Goal: Task Accomplishment & Management: Manage account settings

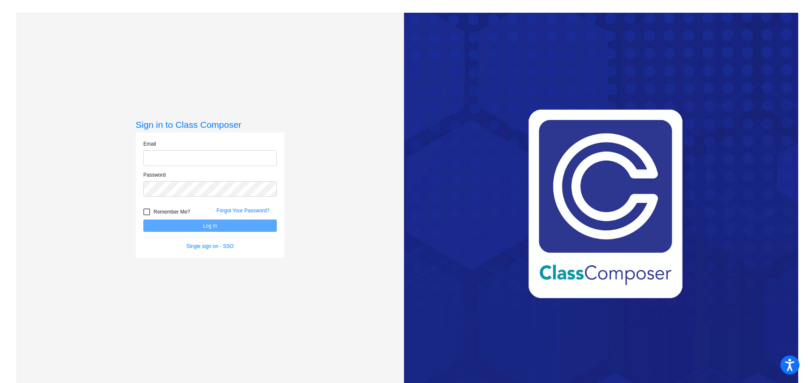
type input "[EMAIL_ADDRESS][DOMAIN_NAME]"
click at [210, 226] on button "Log In" at bounding box center [209, 226] width 133 height 12
click at [239, 212] on link "Forgot Your Password?" at bounding box center [242, 211] width 53 height 6
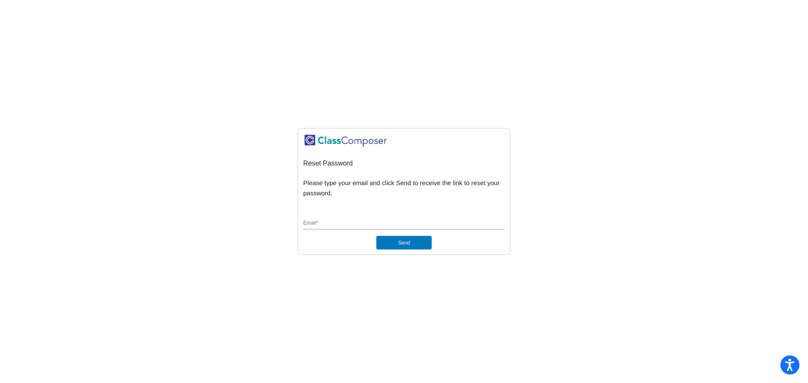
click at [317, 221] on input "Email *" at bounding box center [404, 224] width 202 height 8
type input "[EMAIL_ADDRESS][DOMAIN_NAME]"
click at [409, 244] on button "Send" at bounding box center [403, 243] width 55 height 14
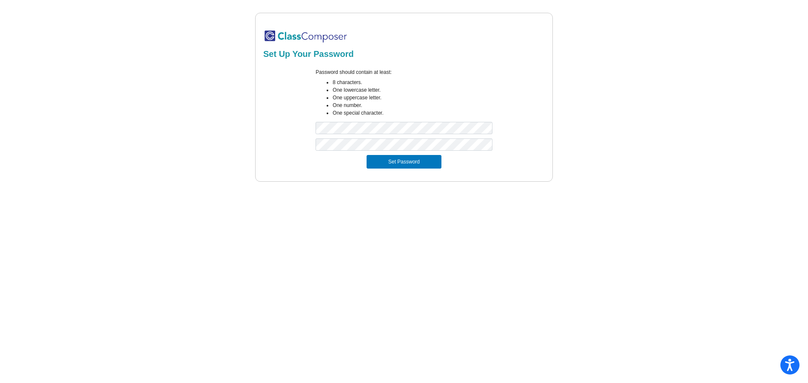
drag, startPoint x: 585, startPoint y: 227, endPoint x: 596, endPoint y: 251, distance: 26.5
click at [588, 230] on mat-sidenav-content "Set Up Your Password Password should contain at least: 8 characters. One lowerc…" at bounding box center [404, 191] width 808 height 383
click at [395, 158] on button "Set Password" at bounding box center [403, 162] width 75 height 14
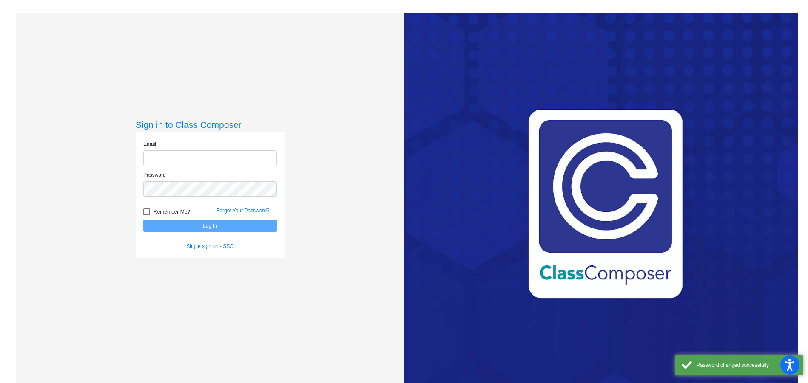
type input "[EMAIL_ADDRESS][DOMAIN_NAME]"
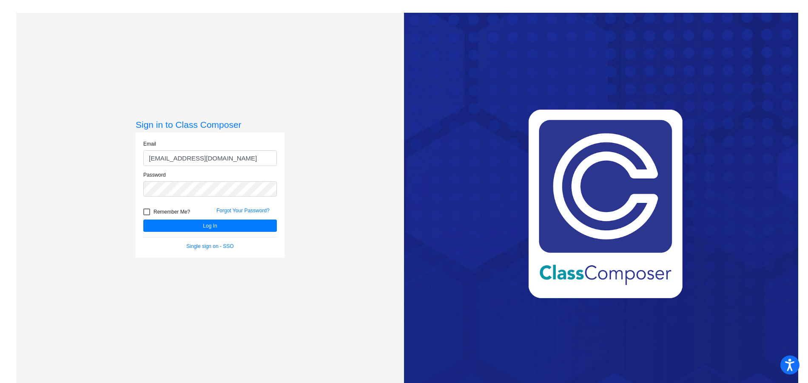
click at [146, 213] on div at bounding box center [146, 212] width 7 height 7
click at [146, 216] on input "Remember Me?" at bounding box center [146, 216] width 0 height 0
checkbox input "true"
click at [213, 225] on button "Log In" at bounding box center [209, 226] width 133 height 12
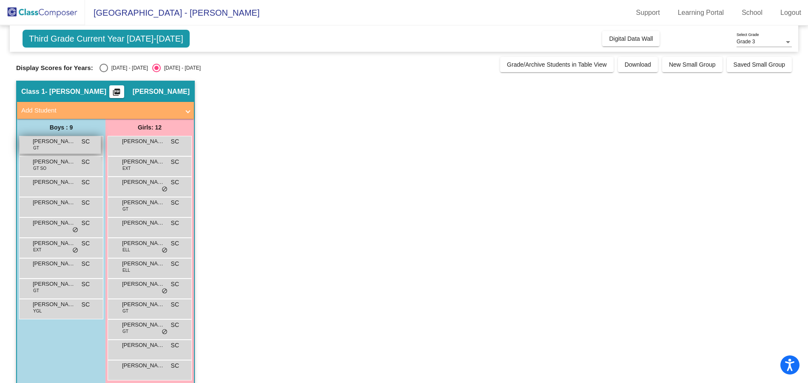
click at [81, 143] on div "[PERSON_NAME] GT SC lock do_not_disturb_alt" at bounding box center [60, 144] width 81 height 17
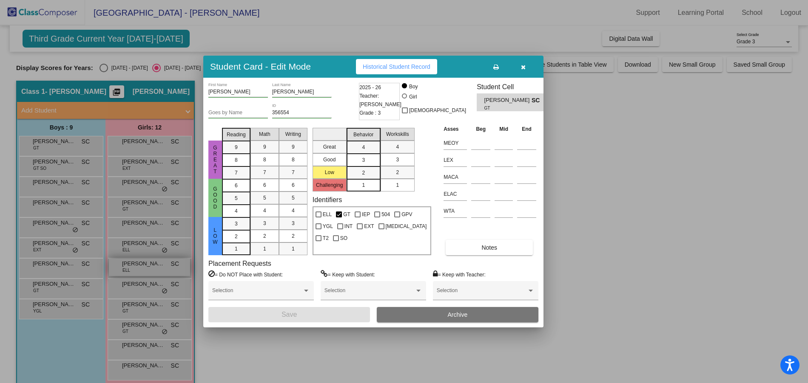
click at [135, 266] on div at bounding box center [404, 191] width 808 height 383
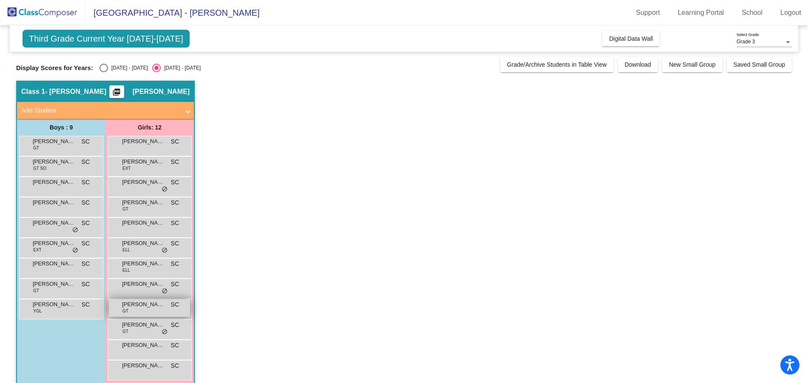
click at [134, 310] on div "[PERSON_NAME] GT SC lock do_not_disturb_alt" at bounding box center [149, 308] width 81 height 17
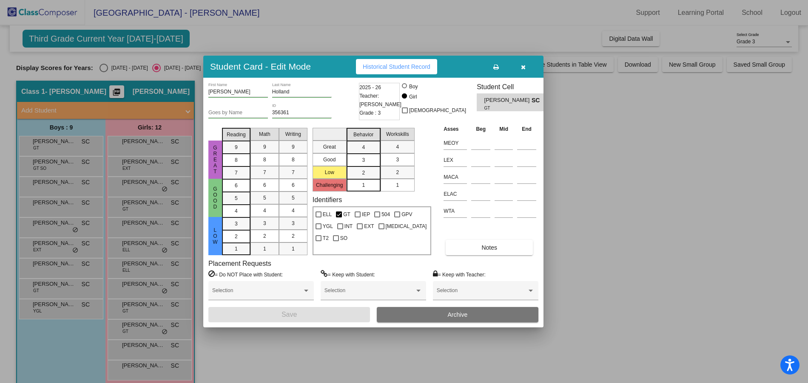
click at [146, 366] on div at bounding box center [404, 191] width 808 height 383
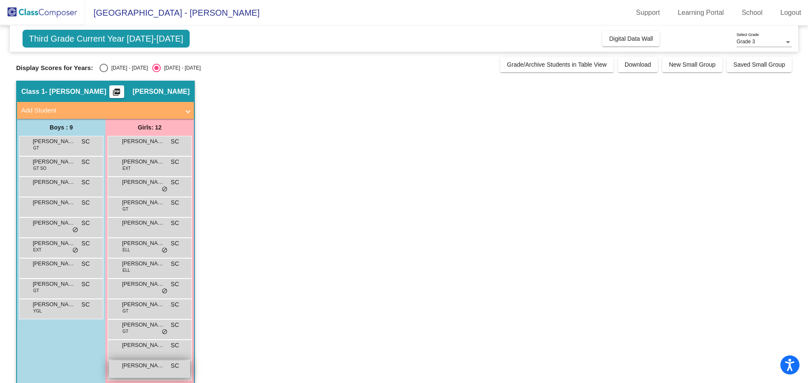
click at [153, 368] on span "[PERSON_NAME]" at bounding box center [143, 366] width 43 height 9
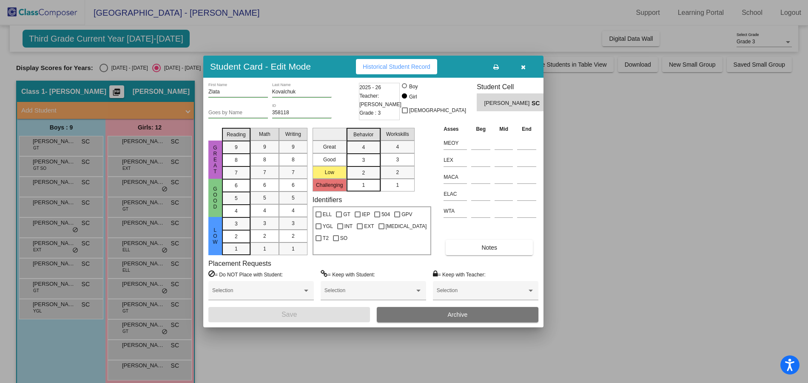
click at [102, 71] on div at bounding box center [404, 191] width 808 height 383
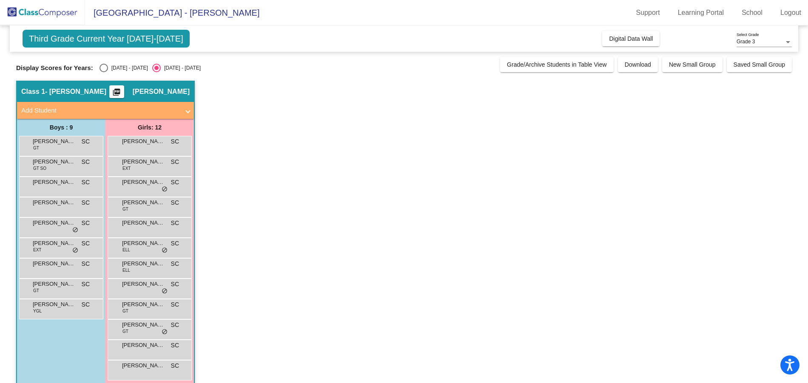
click at [107, 67] on div "Select an option" at bounding box center [103, 68] width 9 height 9
click at [104, 72] on input "[DATE] - [DATE]" at bounding box center [103, 72] width 0 height 0
radio input "true"
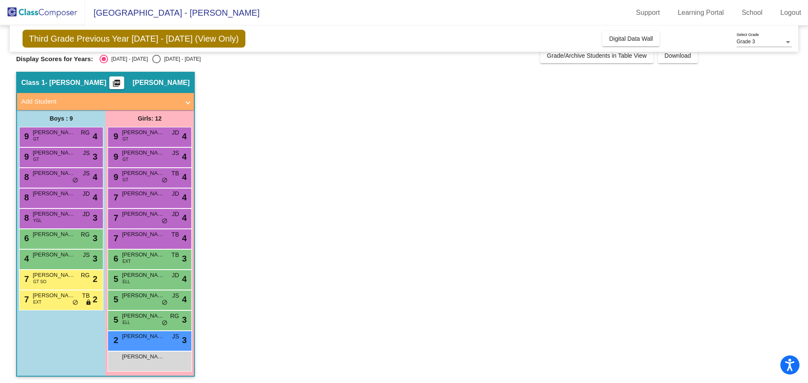
scroll to position [11, 0]
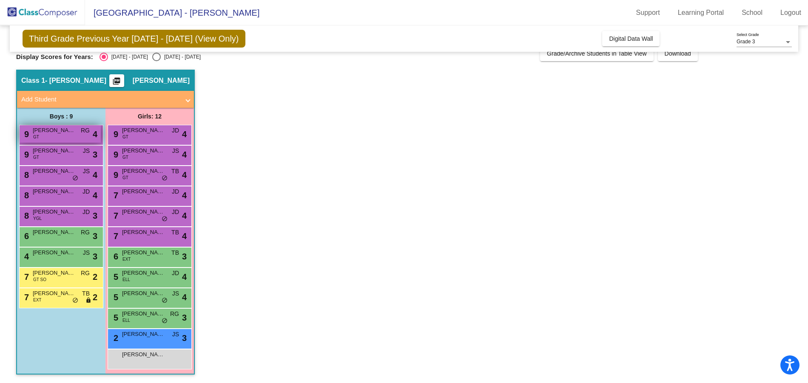
click at [84, 132] on span "RG" at bounding box center [85, 130] width 9 height 9
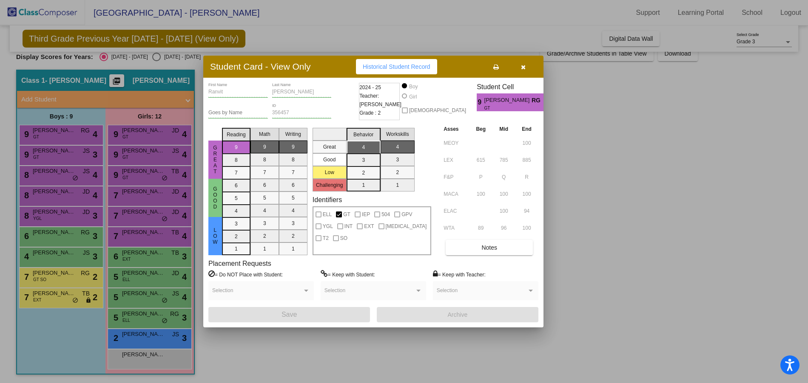
click at [62, 155] on div at bounding box center [404, 191] width 808 height 383
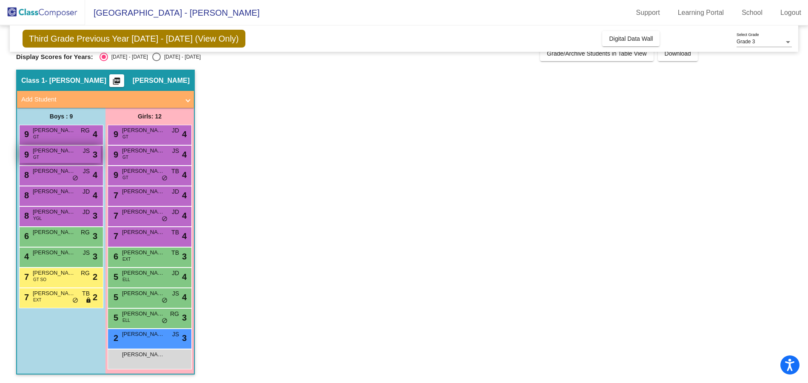
click at [88, 155] on span "JS" at bounding box center [86, 151] width 7 height 9
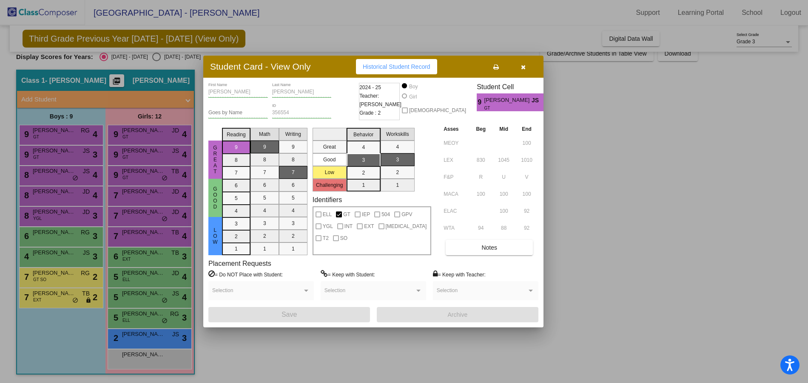
click at [78, 176] on div at bounding box center [404, 191] width 808 height 383
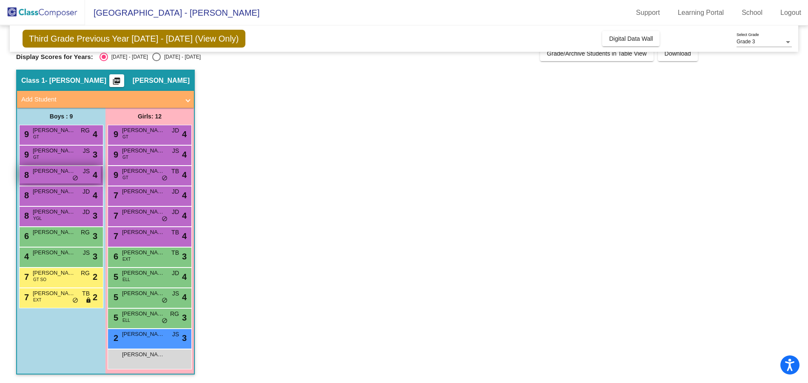
click at [69, 179] on div "8 Max [PERSON_NAME] lock do_not_disturb_alt 4" at bounding box center [60, 174] width 81 height 17
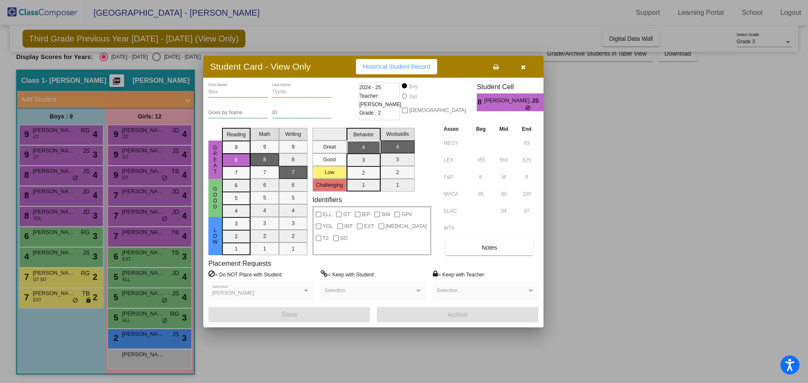
click at [45, 214] on div at bounding box center [404, 191] width 808 height 383
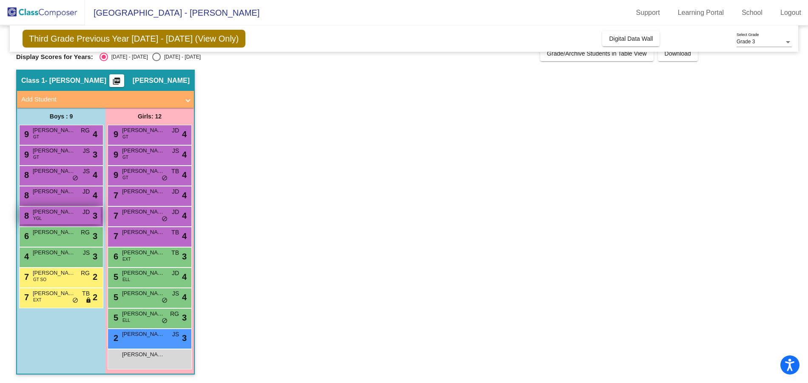
click at [36, 213] on span "[PERSON_NAME]" at bounding box center [54, 212] width 43 height 9
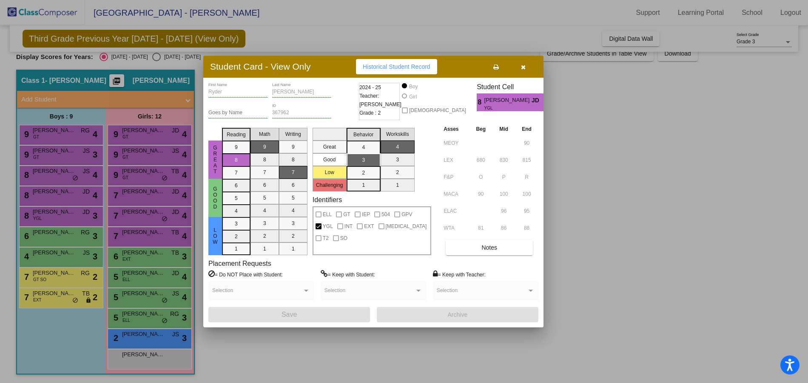
click at [68, 299] on div at bounding box center [404, 191] width 808 height 383
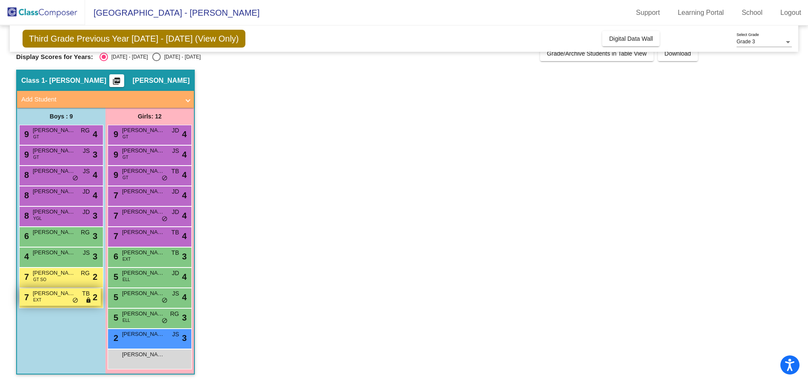
click at [44, 301] on div "7 [PERSON_NAME] EXT TB lock do_not_disturb_alt 2" at bounding box center [60, 297] width 81 height 17
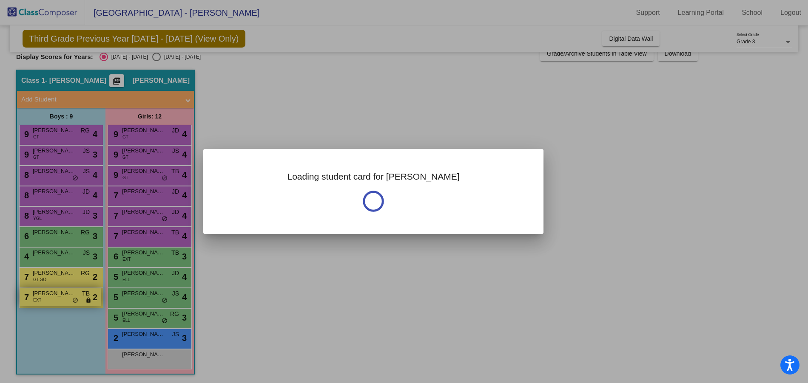
click at [44, 301] on div at bounding box center [404, 191] width 808 height 383
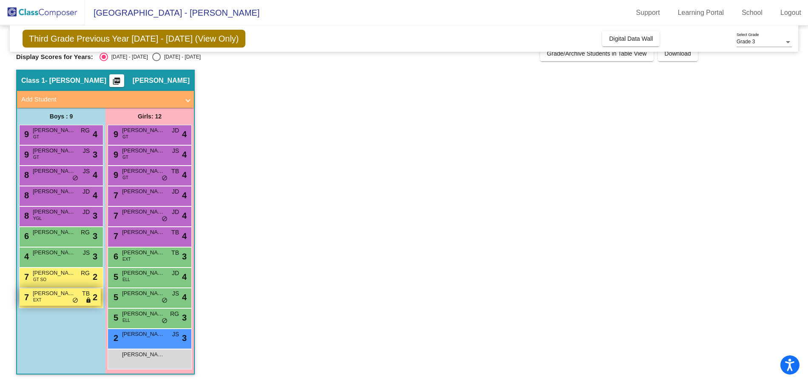
click at [34, 303] on span "EXT" at bounding box center [37, 300] width 8 height 6
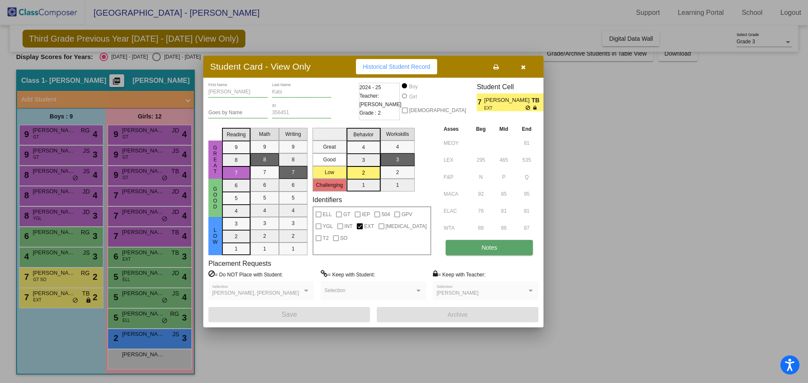
click at [493, 249] on span "Notes" at bounding box center [489, 247] width 16 height 7
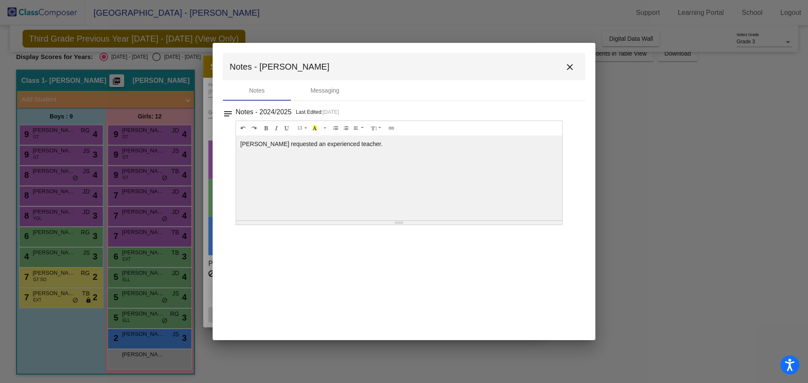
click at [568, 66] on mat-icon "close" at bounding box center [570, 67] width 10 height 10
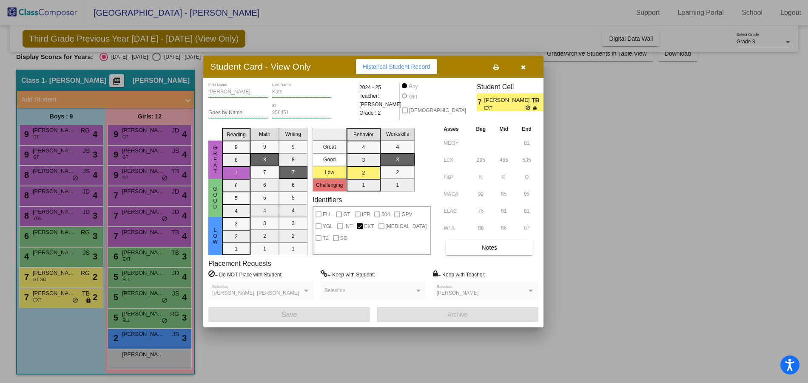
click at [51, 277] on div at bounding box center [404, 191] width 808 height 383
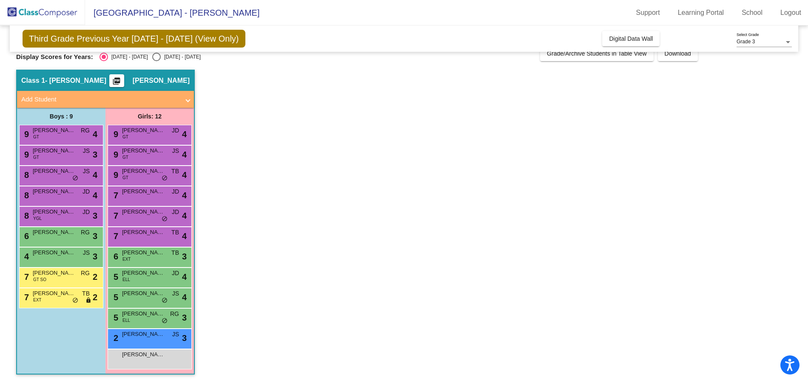
click at [51, 277] on span "[PERSON_NAME]" at bounding box center [54, 273] width 43 height 9
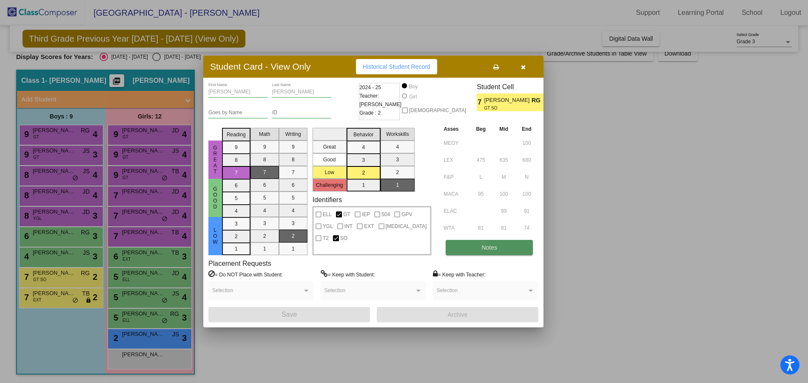
click at [476, 251] on button "Notes" at bounding box center [489, 247] width 87 height 15
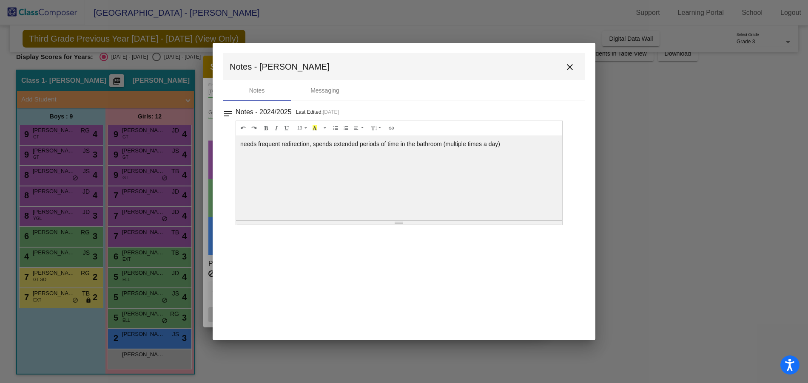
click at [52, 257] on div at bounding box center [404, 191] width 808 height 383
click at [51, 257] on div at bounding box center [404, 191] width 808 height 383
click at [566, 66] on mat-icon "close" at bounding box center [570, 67] width 10 height 10
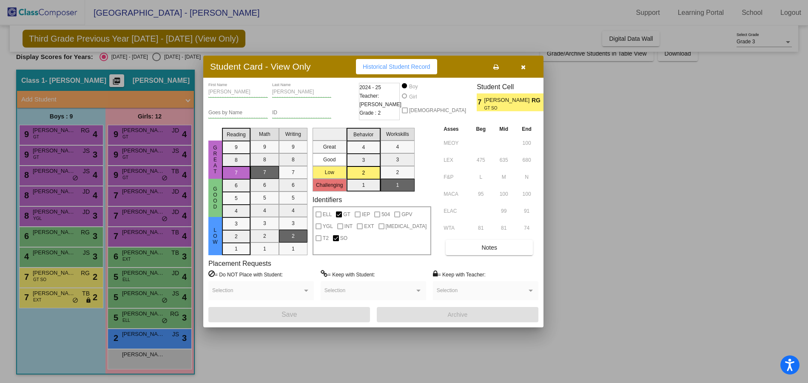
click at [65, 259] on div at bounding box center [404, 191] width 808 height 383
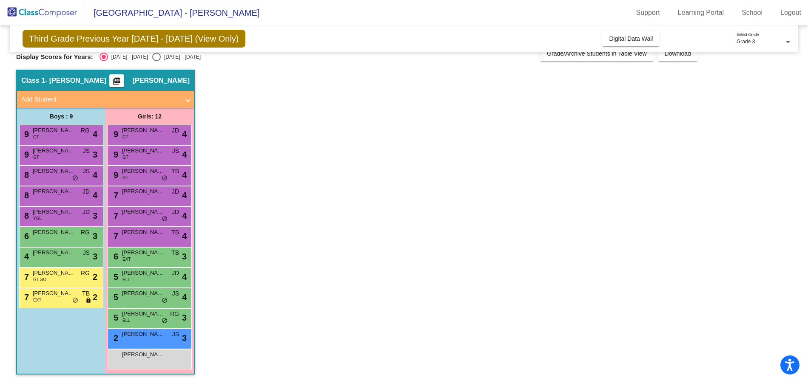
click at [65, 259] on div "4 [PERSON_NAME] JS lock do_not_disturb_alt 3" at bounding box center [60, 256] width 81 height 17
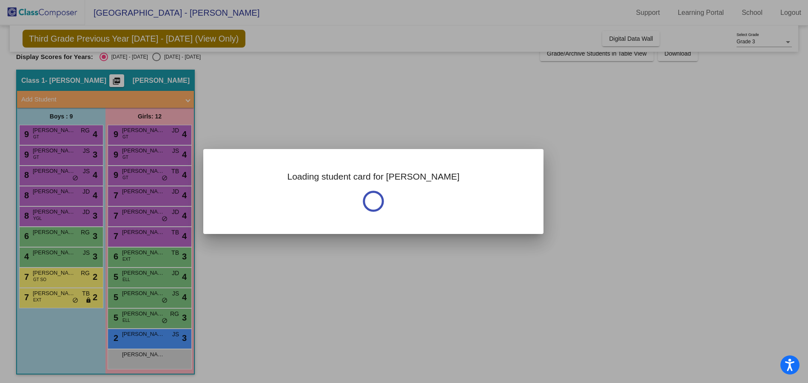
click at [65, 259] on div at bounding box center [404, 191] width 808 height 383
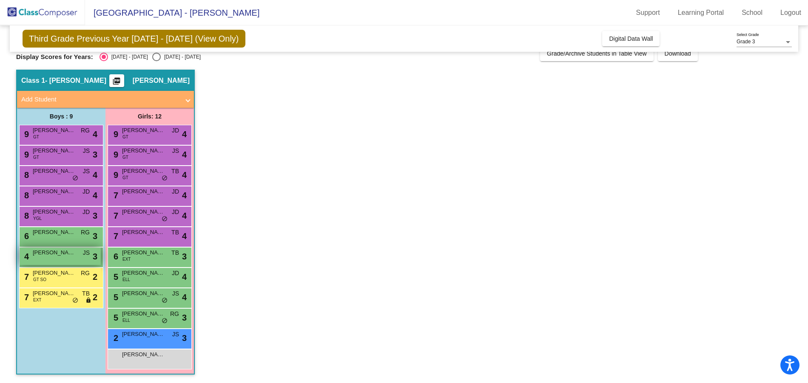
click at [71, 252] on span "[PERSON_NAME]" at bounding box center [54, 253] width 43 height 9
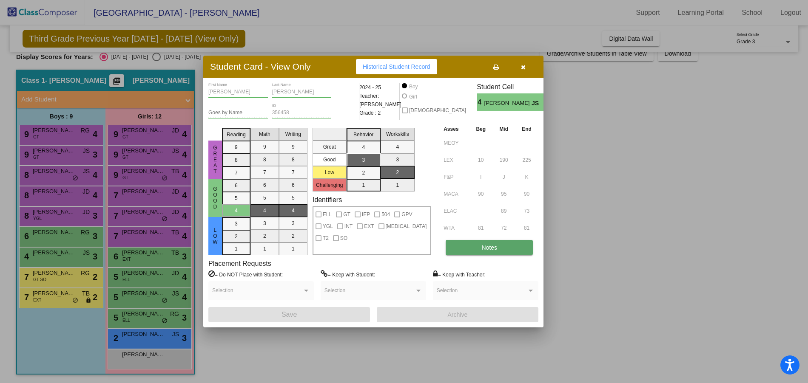
click at [485, 246] on span "Notes" at bounding box center [489, 247] width 16 height 7
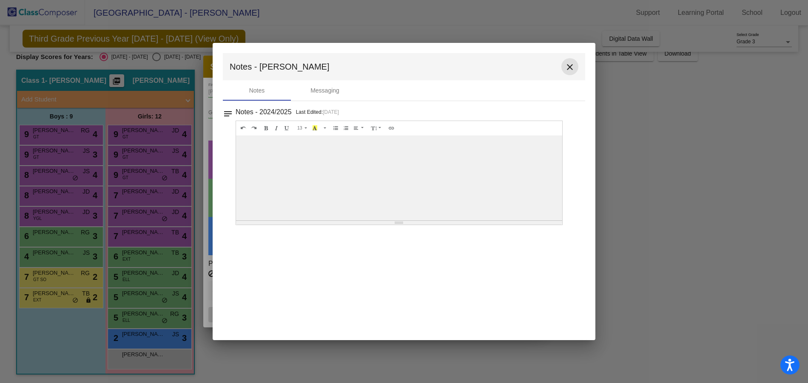
click at [568, 67] on mat-icon "close" at bounding box center [570, 67] width 10 height 10
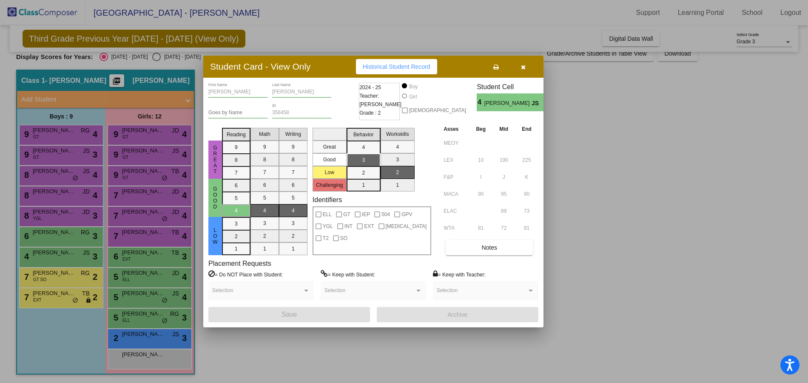
click at [43, 236] on div at bounding box center [404, 191] width 808 height 383
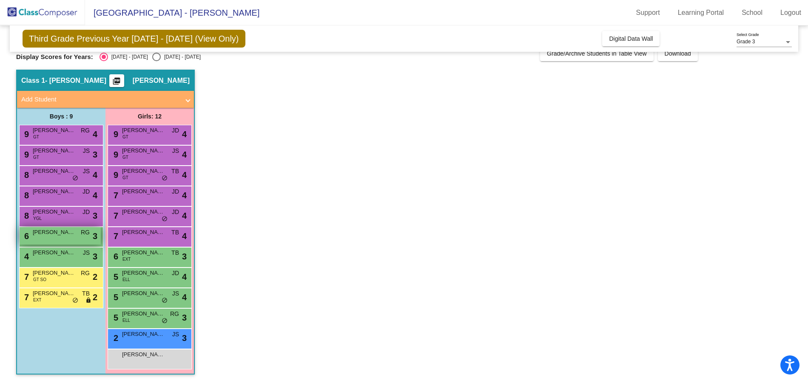
click at [43, 235] on span "[PERSON_NAME]" at bounding box center [54, 232] width 43 height 9
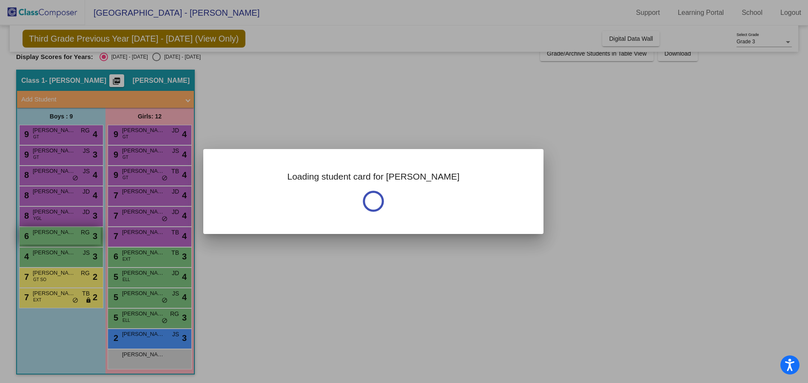
click at [43, 235] on div at bounding box center [404, 191] width 808 height 383
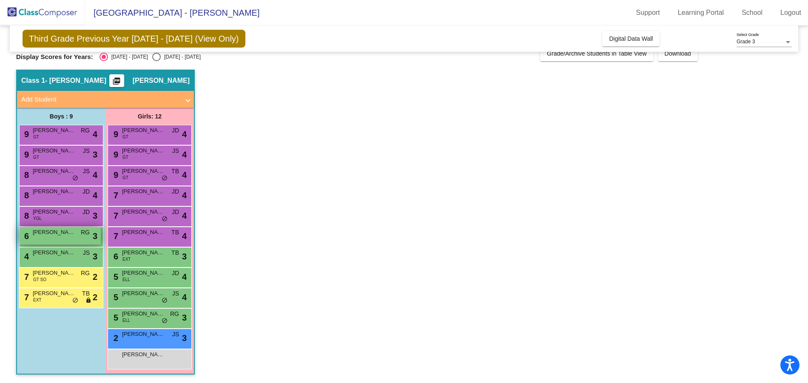
click at [44, 234] on span "[PERSON_NAME]" at bounding box center [54, 232] width 43 height 9
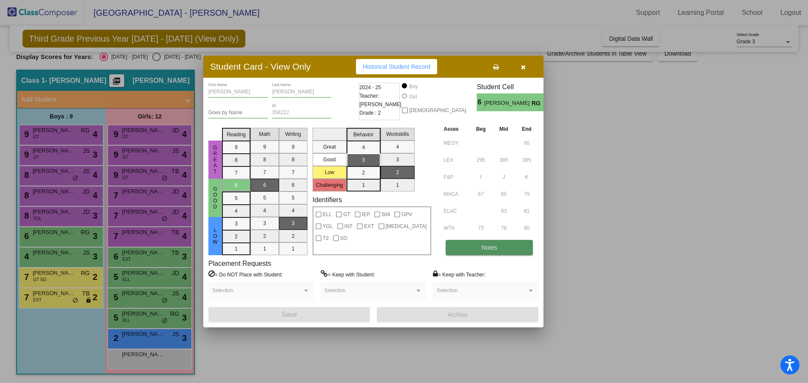
click at [486, 241] on button "Notes" at bounding box center [489, 247] width 87 height 15
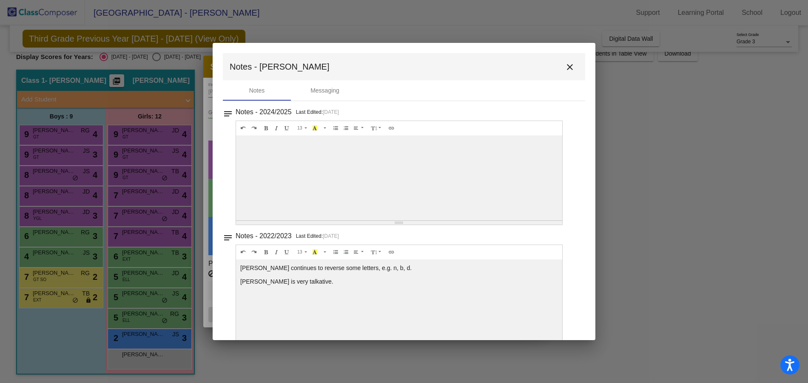
click at [565, 68] on mat-icon "close" at bounding box center [570, 67] width 10 height 10
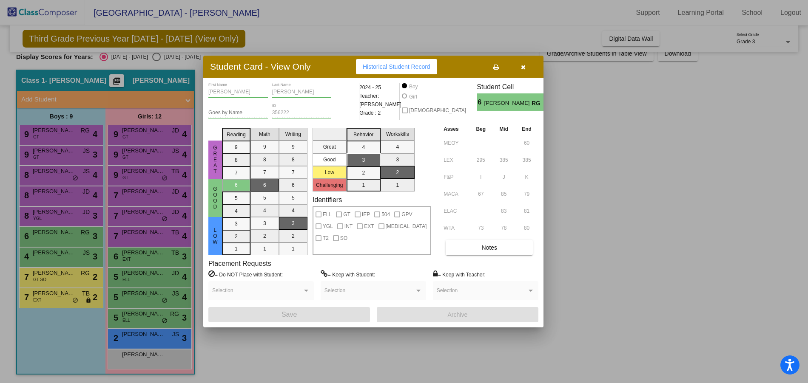
click at [62, 211] on div at bounding box center [404, 191] width 808 height 383
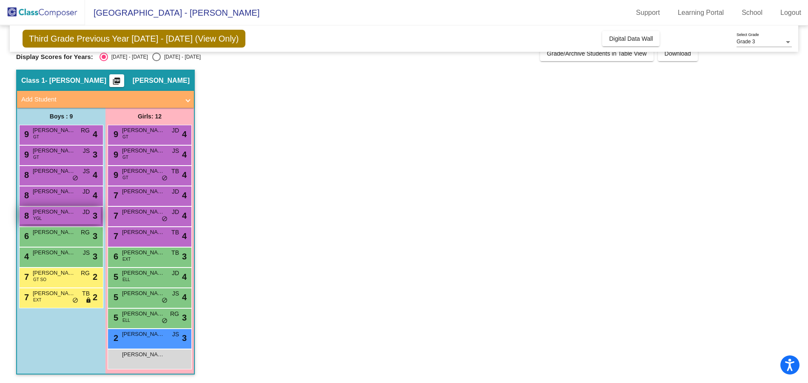
click at [58, 216] on span "[PERSON_NAME]" at bounding box center [54, 212] width 43 height 9
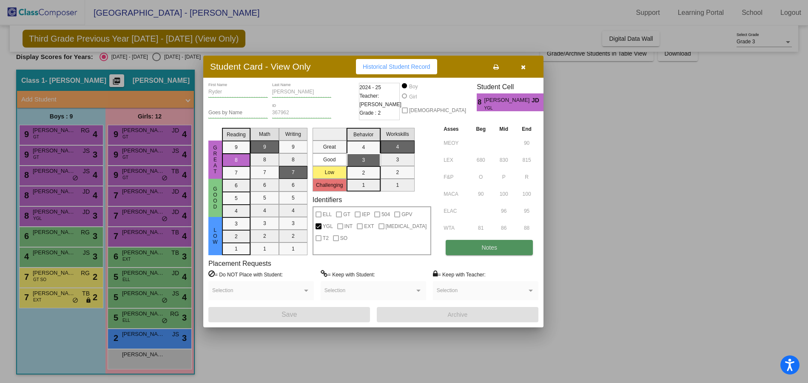
click at [486, 249] on span "Notes" at bounding box center [489, 247] width 16 height 7
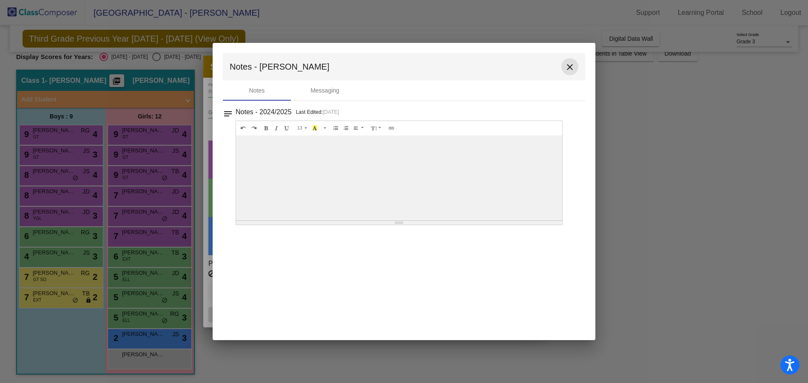
click at [570, 68] on mat-icon "close" at bounding box center [570, 67] width 10 height 10
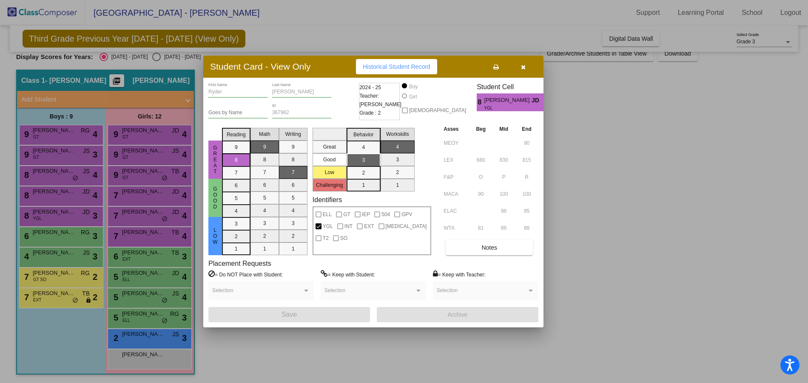
click at [60, 196] on div at bounding box center [404, 191] width 808 height 383
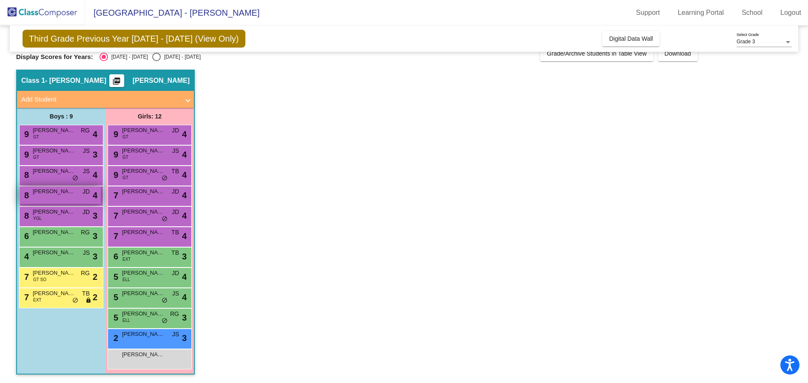
click at [60, 198] on div "8 [PERSON_NAME][DEMOGRAPHIC_DATA] lock do_not_disturb_alt 4" at bounding box center [60, 195] width 81 height 17
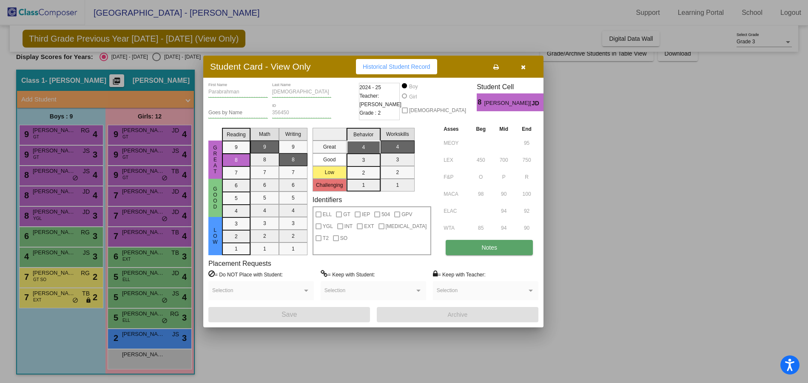
click at [481, 244] on span "Notes" at bounding box center [489, 247] width 16 height 7
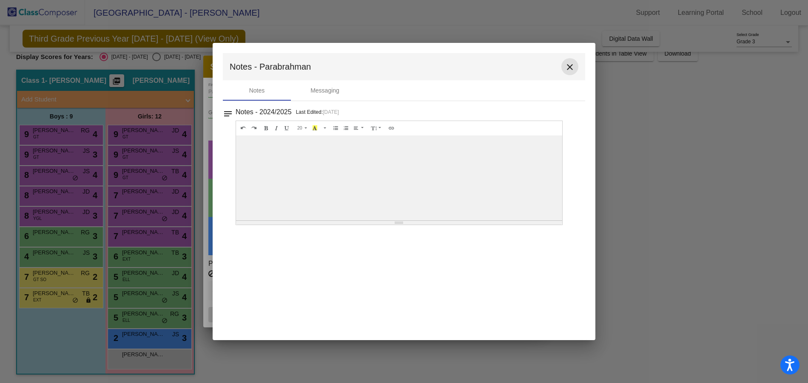
click at [571, 67] on mat-icon "close" at bounding box center [570, 67] width 10 height 10
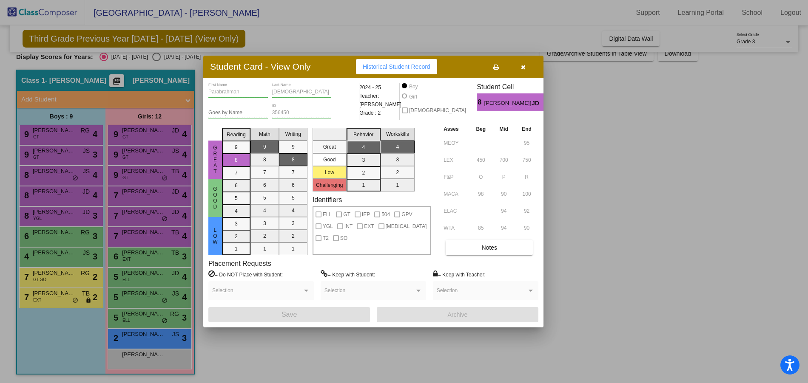
click at [54, 172] on div at bounding box center [404, 191] width 808 height 383
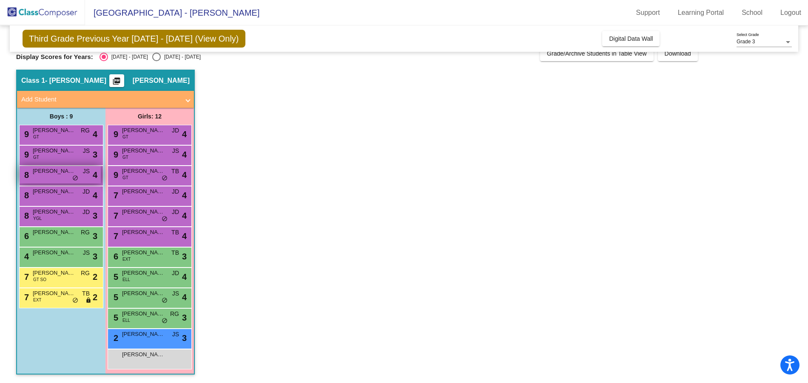
click at [54, 172] on span "[PERSON_NAME]" at bounding box center [54, 171] width 43 height 9
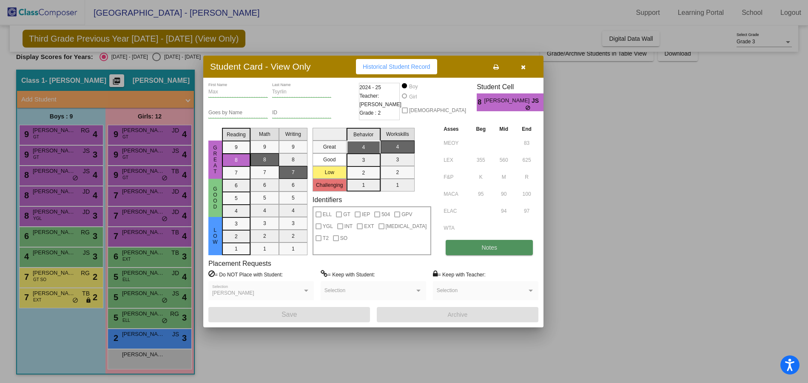
click at [490, 248] on span "Notes" at bounding box center [489, 247] width 16 height 7
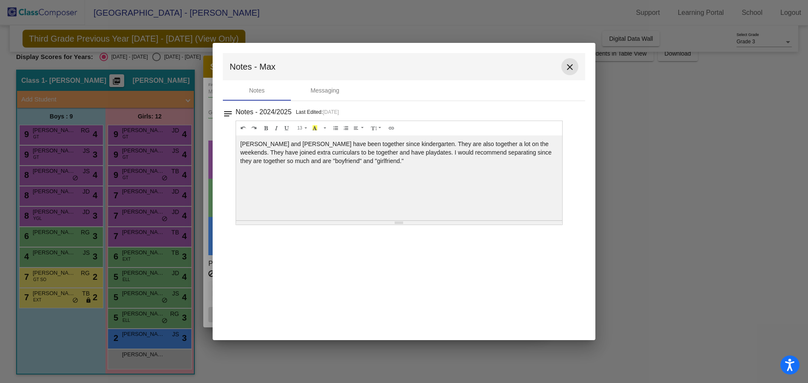
click at [569, 70] on mat-icon "close" at bounding box center [570, 67] width 10 height 10
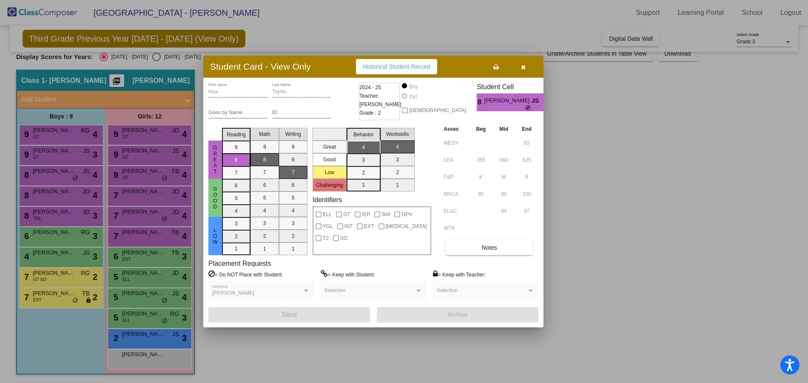
click at [523, 68] on icon "button" at bounding box center [523, 67] width 5 height 6
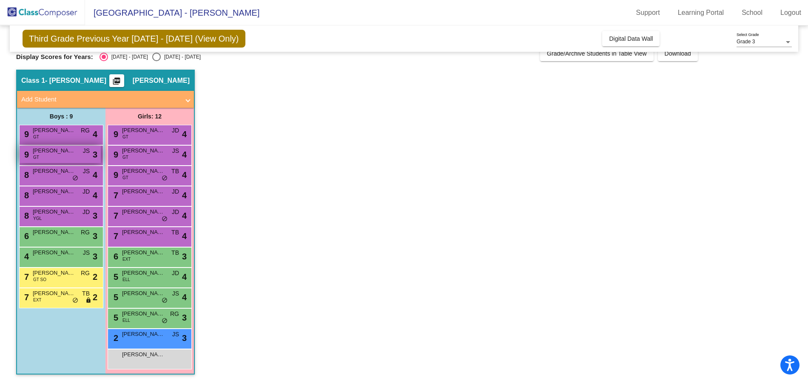
click at [30, 157] on div "9 [PERSON_NAME] GT JS lock do_not_disturb_alt 3" at bounding box center [60, 154] width 81 height 17
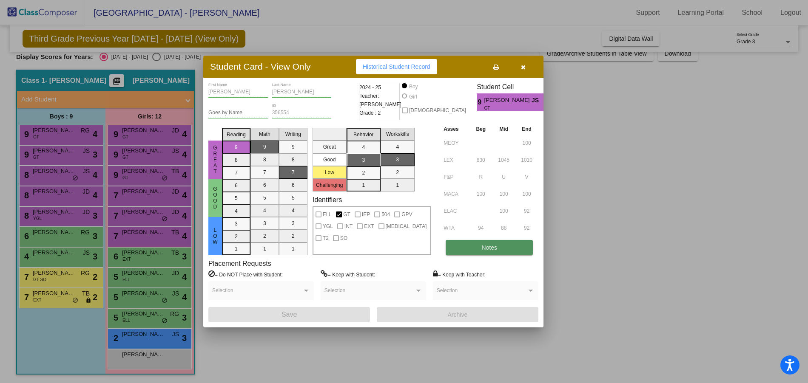
click at [503, 253] on button "Notes" at bounding box center [489, 247] width 87 height 15
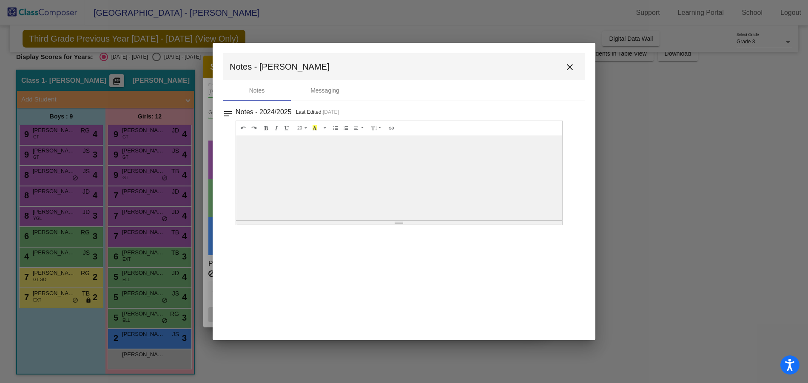
click at [568, 66] on mat-icon "close" at bounding box center [570, 67] width 10 height 10
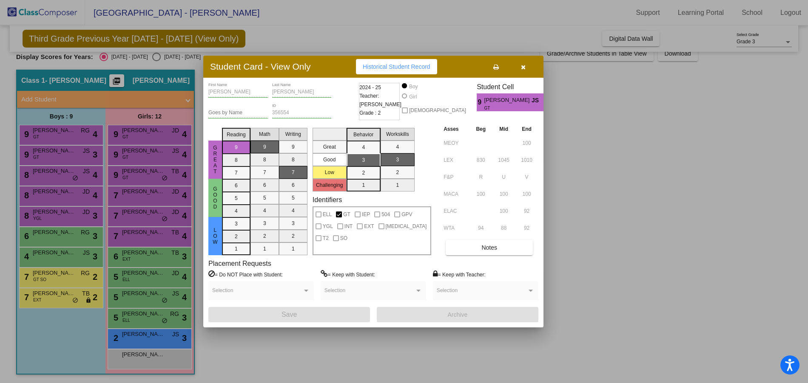
click at [53, 135] on div at bounding box center [404, 191] width 808 height 383
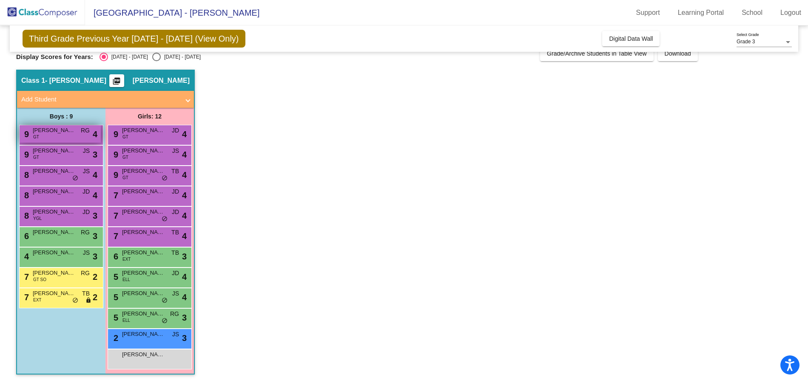
click at [61, 135] on div "9 [PERSON_NAME] GT RG lock do_not_disturb_alt 4" at bounding box center [60, 133] width 81 height 17
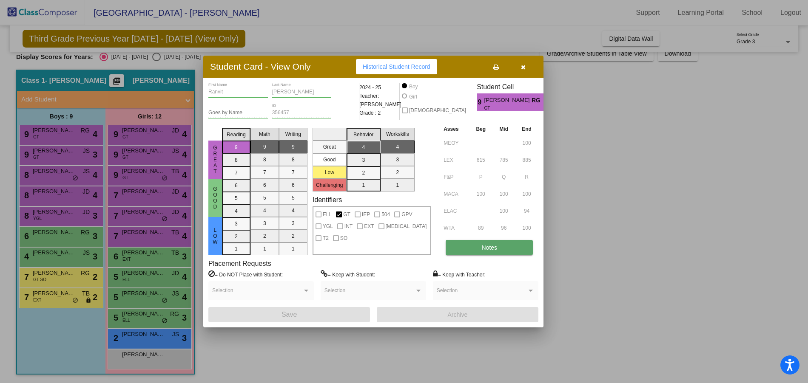
click at [497, 249] on span "Notes" at bounding box center [489, 247] width 16 height 7
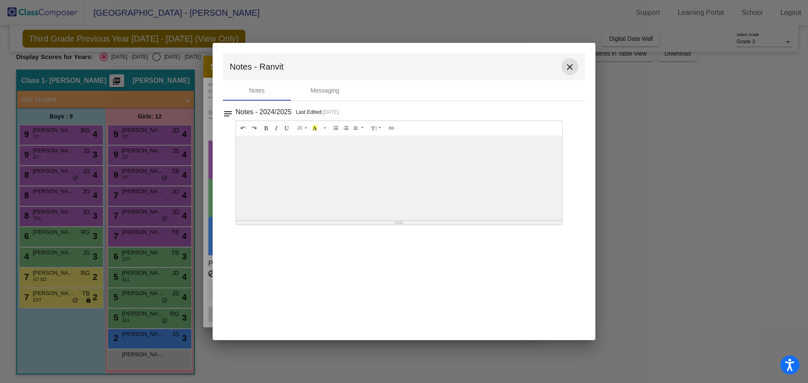
click at [571, 68] on mat-icon "close" at bounding box center [570, 67] width 10 height 10
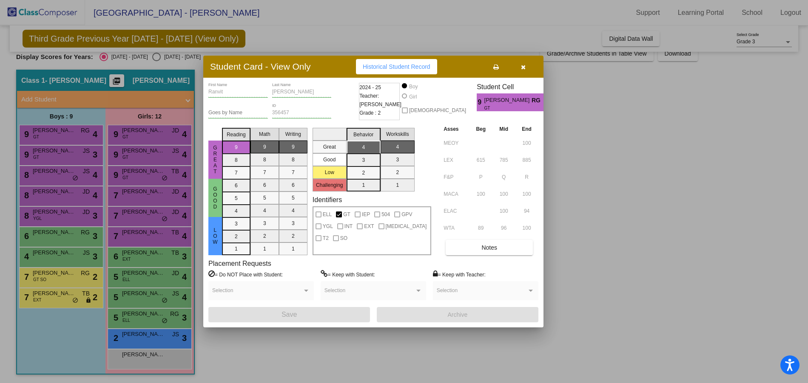
click at [157, 131] on div at bounding box center [404, 191] width 808 height 383
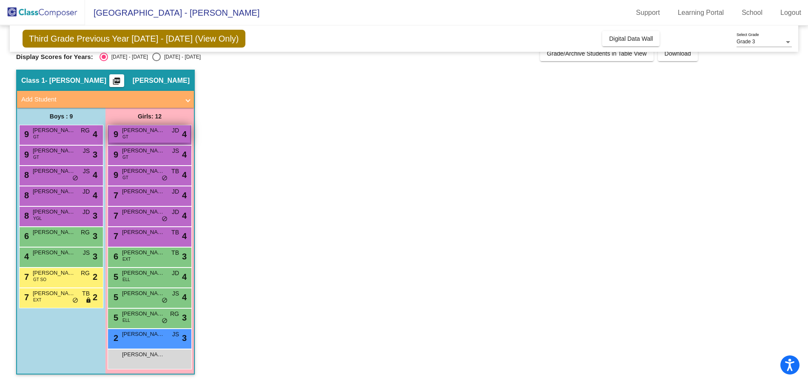
click at [164, 133] on span "[PERSON_NAME] [PERSON_NAME]" at bounding box center [143, 130] width 43 height 9
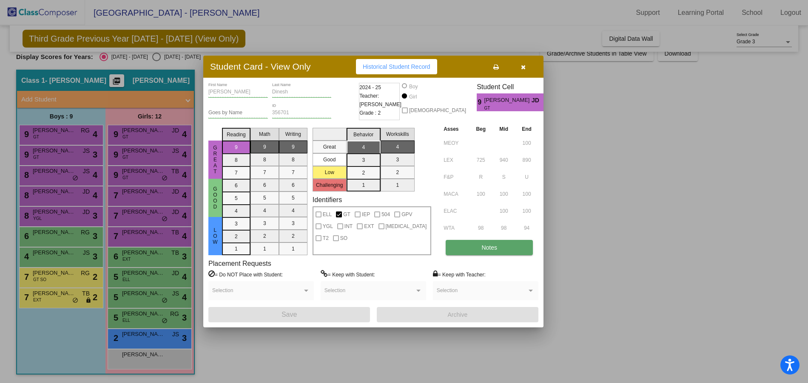
click at [507, 249] on button "Notes" at bounding box center [489, 247] width 87 height 15
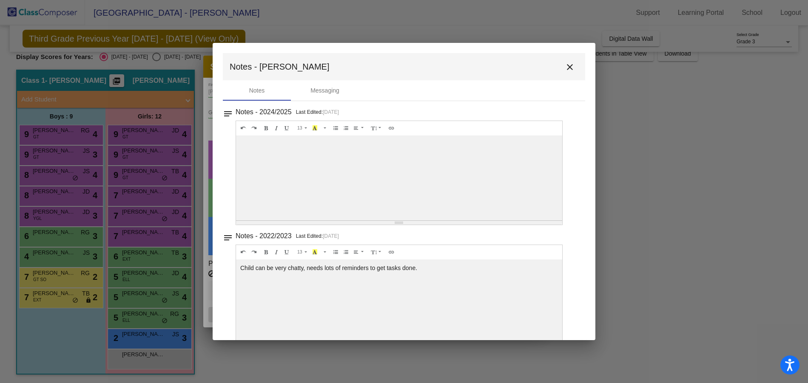
click at [567, 67] on mat-icon "close" at bounding box center [570, 67] width 10 height 10
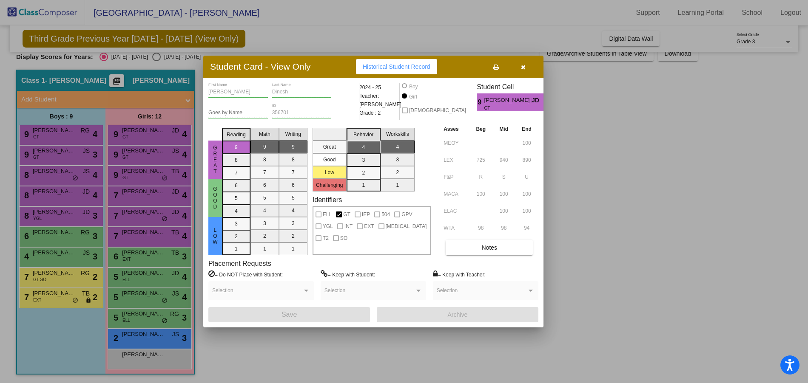
click at [158, 152] on div at bounding box center [404, 191] width 808 height 383
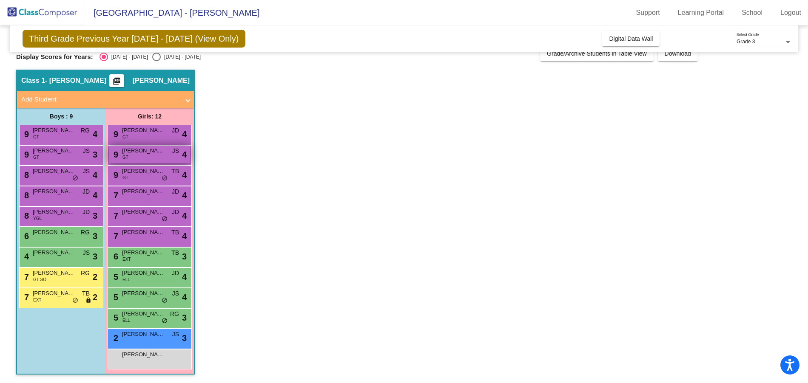
click at [159, 152] on span "[PERSON_NAME]" at bounding box center [143, 151] width 43 height 9
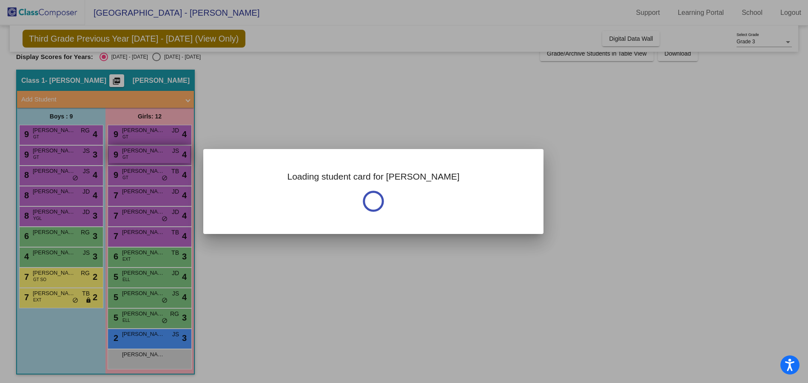
click at [159, 152] on div at bounding box center [404, 191] width 808 height 383
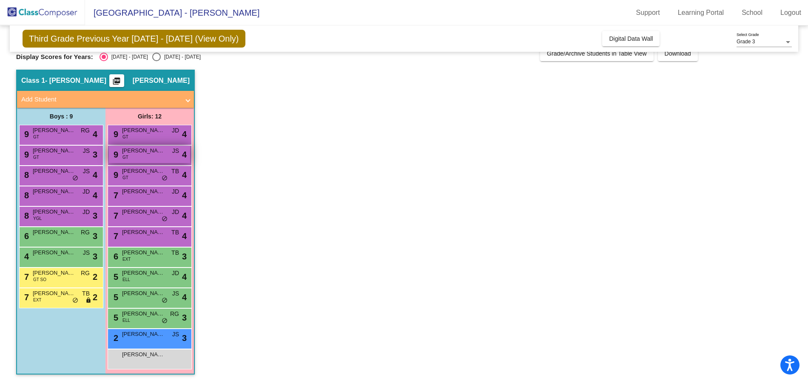
click at [159, 152] on span "[PERSON_NAME]" at bounding box center [143, 151] width 43 height 9
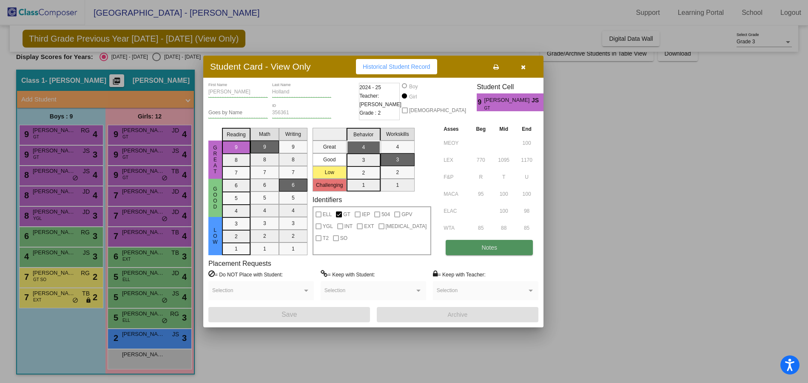
click at [503, 248] on button "Notes" at bounding box center [489, 247] width 87 height 15
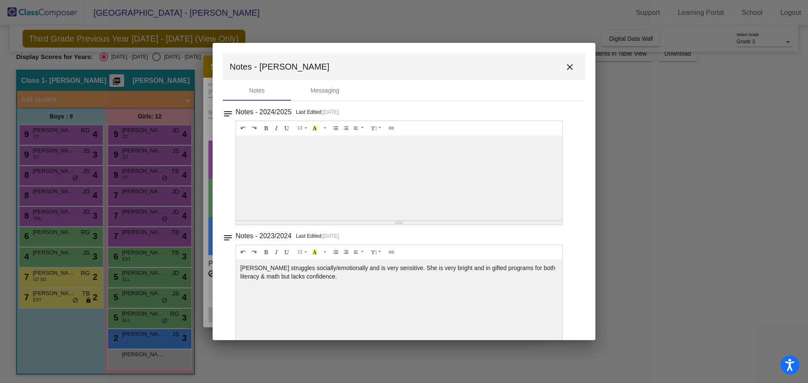
scroll to position [0, 0]
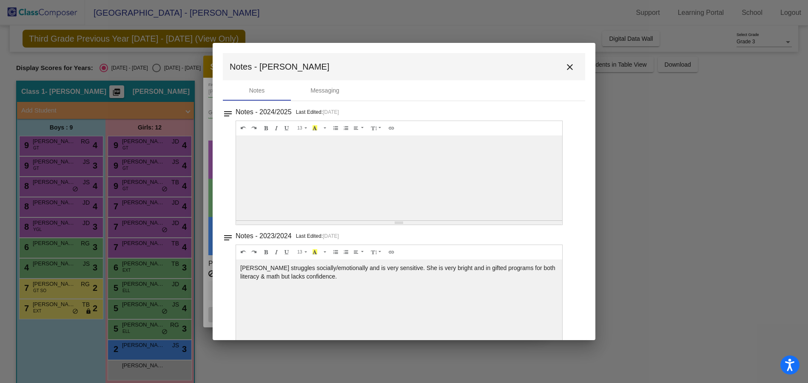
click at [566, 71] on mat-icon "close" at bounding box center [570, 67] width 10 height 10
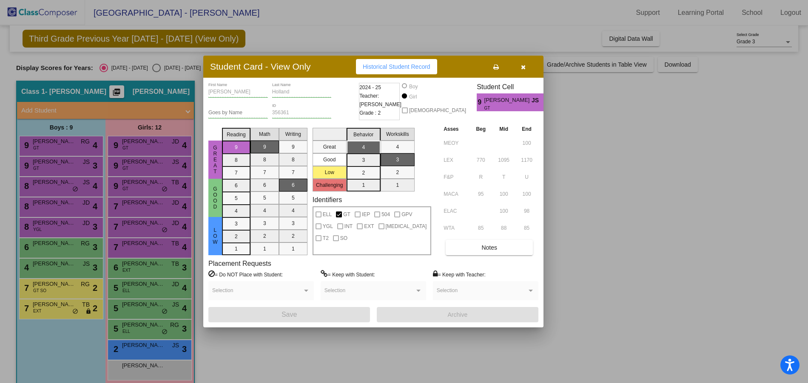
click at [49, 310] on div at bounding box center [404, 191] width 808 height 383
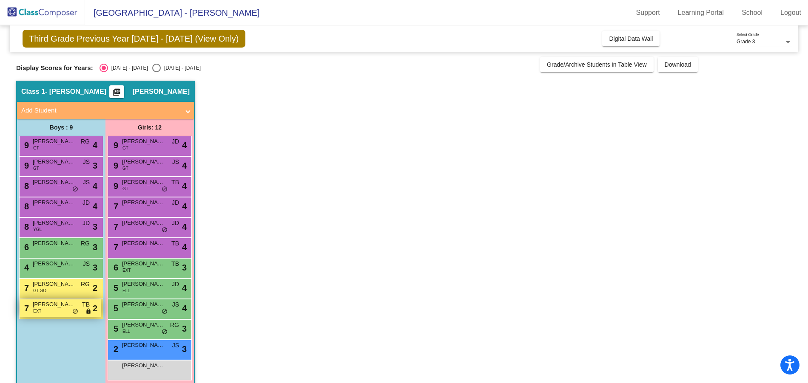
click at [49, 310] on div "7 [PERSON_NAME] EXT TB lock do_not_disturb_alt 2" at bounding box center [60, 308] width 81 height 17
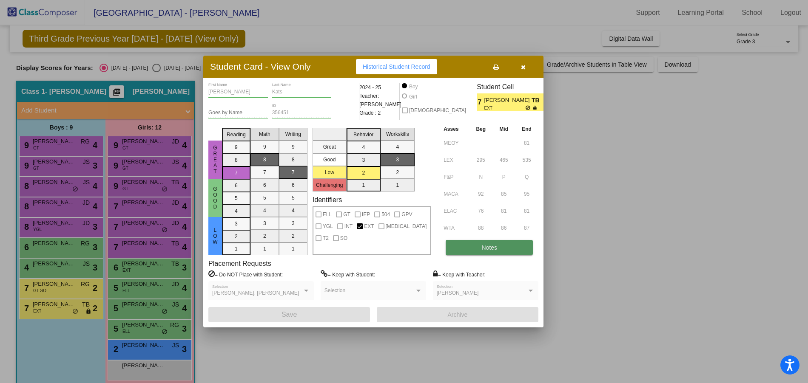
click at [475, 246] on button "Notes" at bounding box center [489, 247] width 87 height 15
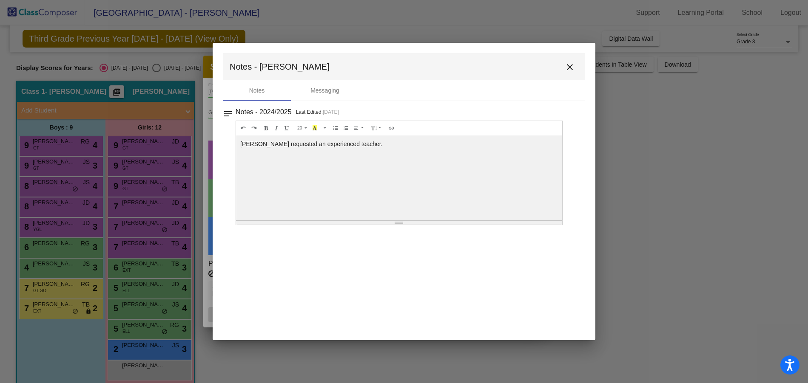
drag, startPoint x: 568, startPoint y: 67, endPoint x: 565, endPoint y: 71, distance: 4.8
click at [569, 67] on mat-icon "close" at bounding box center [570, 67] width 10 height 10
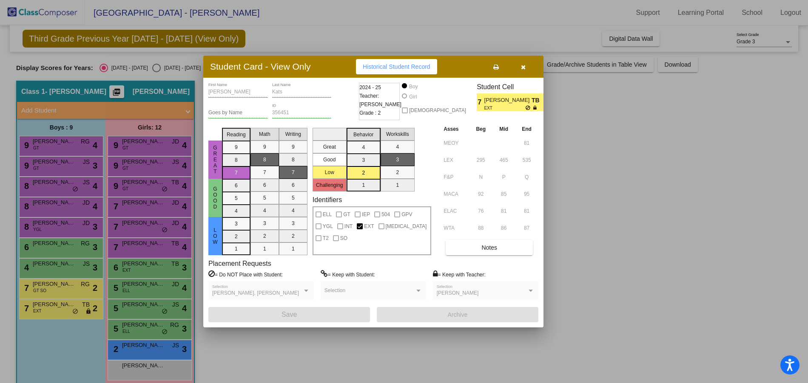
click at [53, 287] on div at bounding box center [404, 191] width 808 height 383
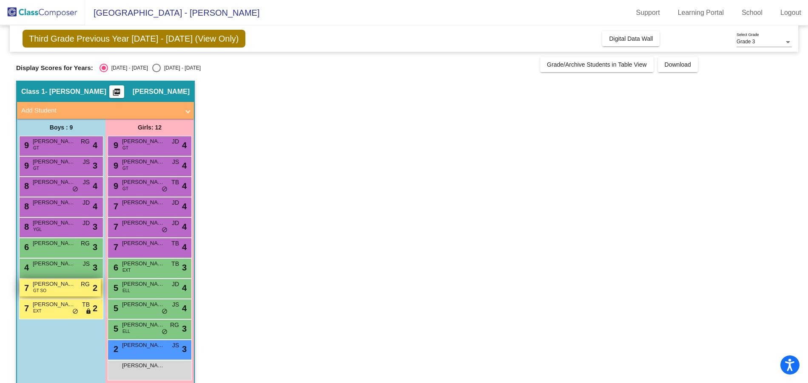
click at [68, 290] on div "7 [PERSON_NAME] GT SO RG lock do_not_disturb_alt 2" at bounding box center [60, 287] width 81 height 17
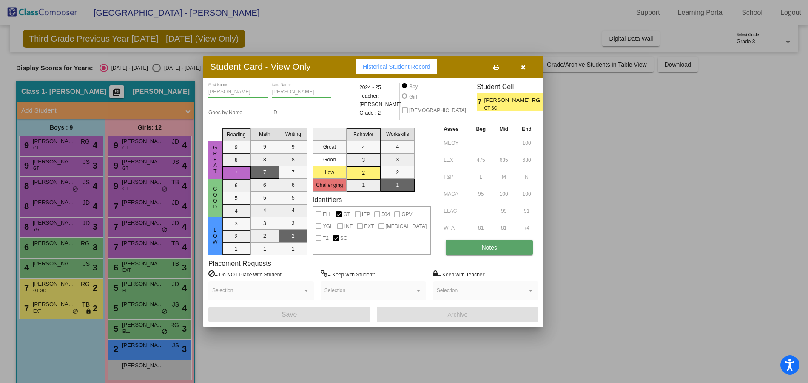
click at [509, 247] on button "Notes" at bounding box center [489, 247] width 87 height 15
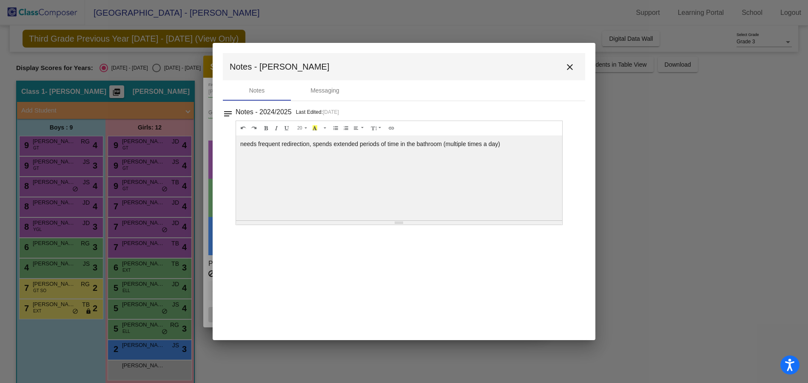
click at [573, 65] on mat-icon "close" at bounding box center [570, 67] width 10 height 10
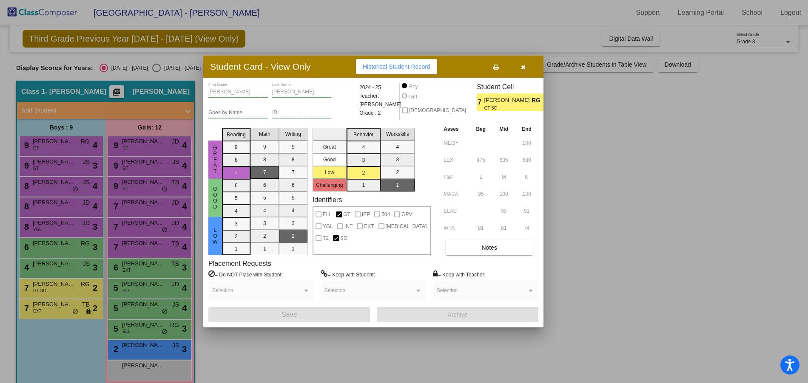
click at [54, 271] on div at bounding box center [404, 191] width 808 height 383
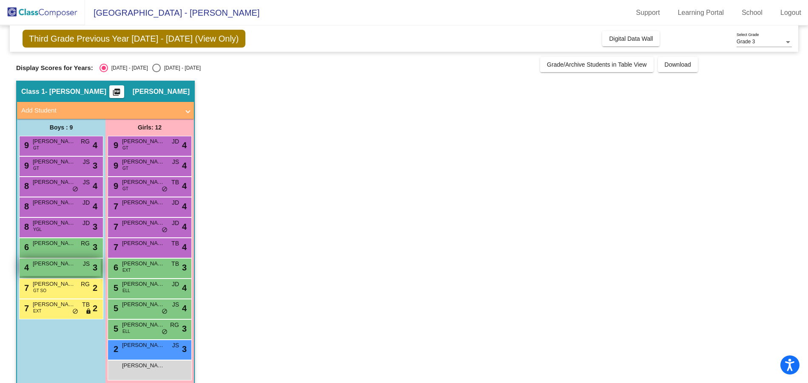
click at [51, 265] on span "[PERSON_NAME]" at bounding box center [54, 264] width 43 height 9
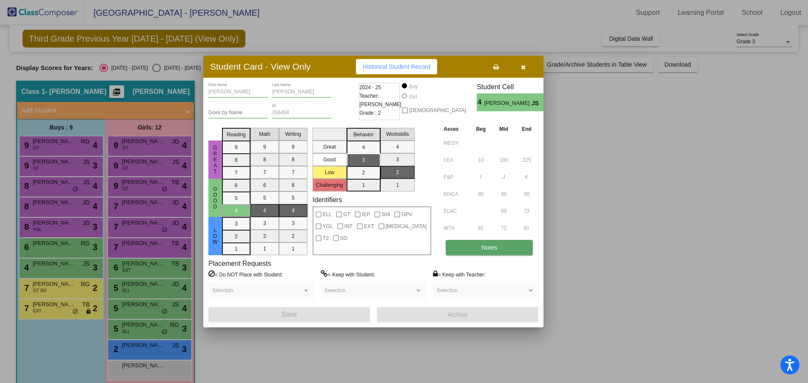
click at [470, 250] on button "Notes" at bounding box center [489, 247] width 87 height 15
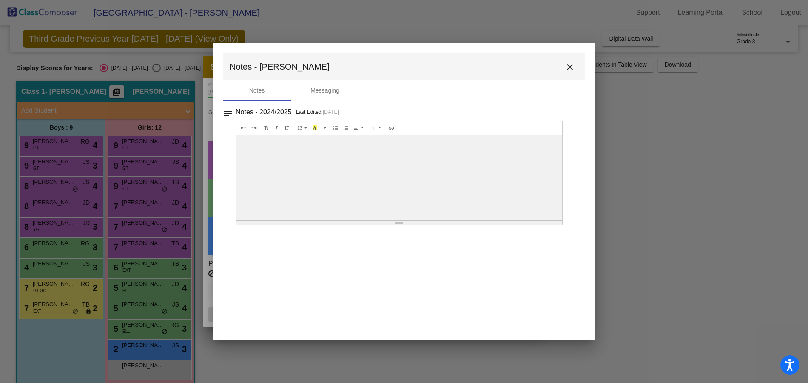
click at [571, 63] on mat-icon "close" at bounding box center [570, 67] width 10 height 10
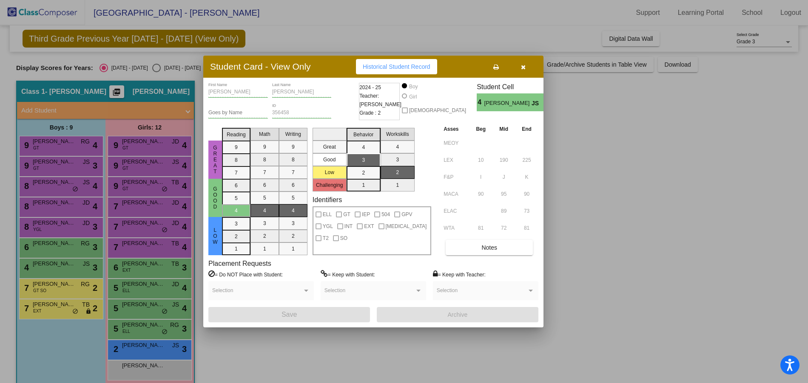
click at [57, 249] on div at bounding box center [404, 191] width 808 height 383
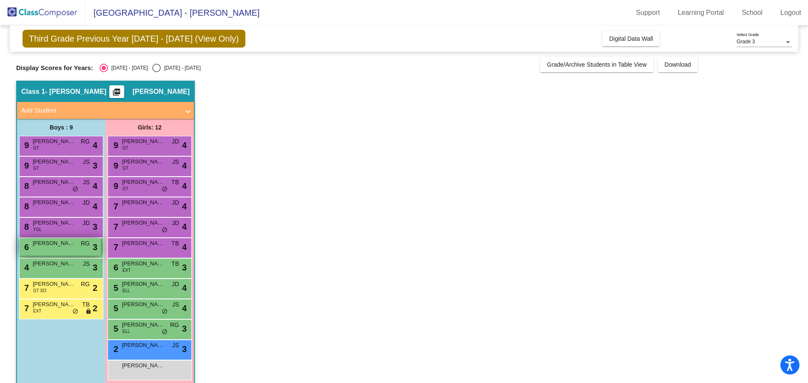
click at [54, 251] on div "6 [PERSON_NAME] lock do_not_disturb_alt 3" at bounding box center [60, 247] width 81 height 17
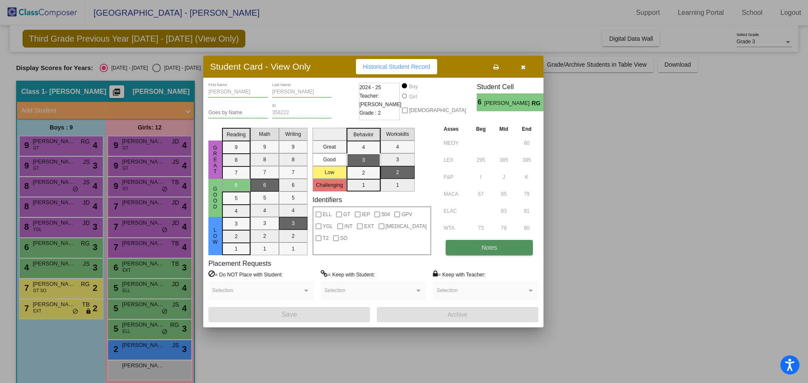
click at [483, 250] on span "Notes" at bounding box center [489, 247] width 16 height 7
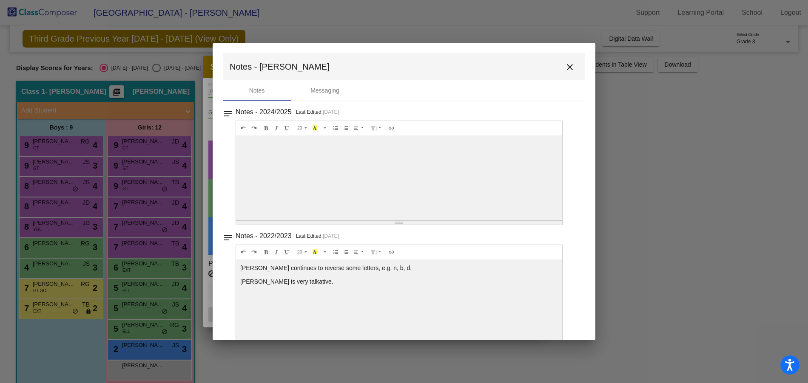
click at [565, 69] on mat-icon "close" at bounding box center [570, 67] width 10 height 10
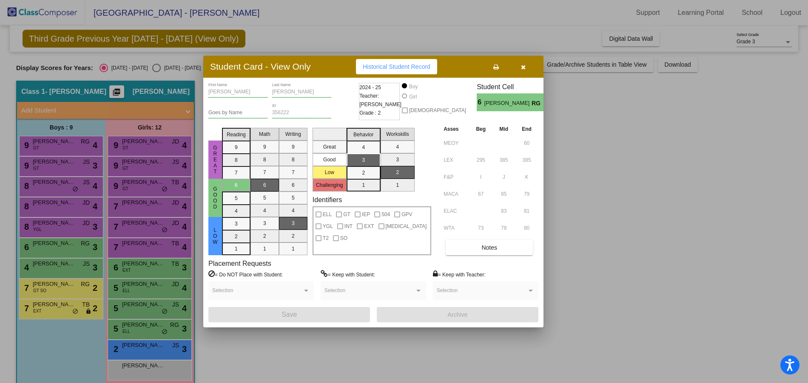
click at [64, 230] on div at bounding box center [404, 191] width 808 height 383
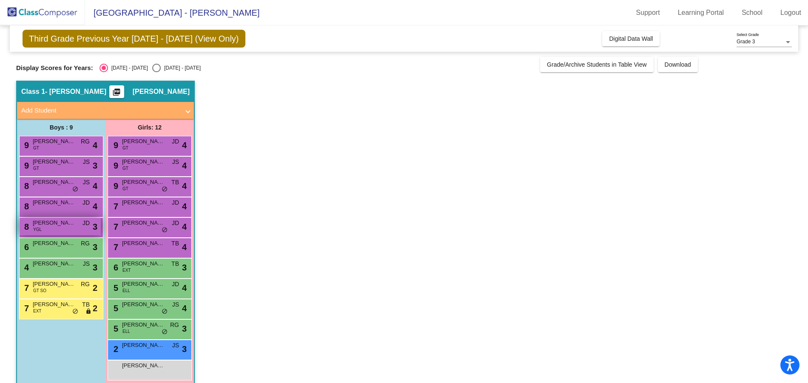
click at [64, 229] on div "8 [PERSON_NAME] YGL JD lock do_not_disturb_alt 3" at bounding box center [60, 226] width 81 height 17
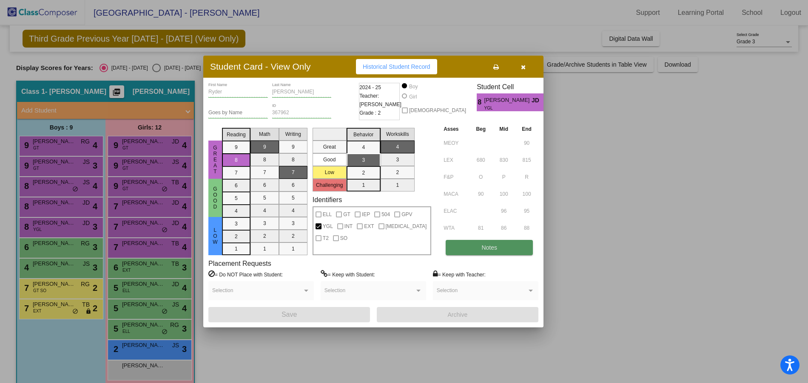
click at [489, 249] on span "Notes" at bounding box center [489, 247] width 16 height 7
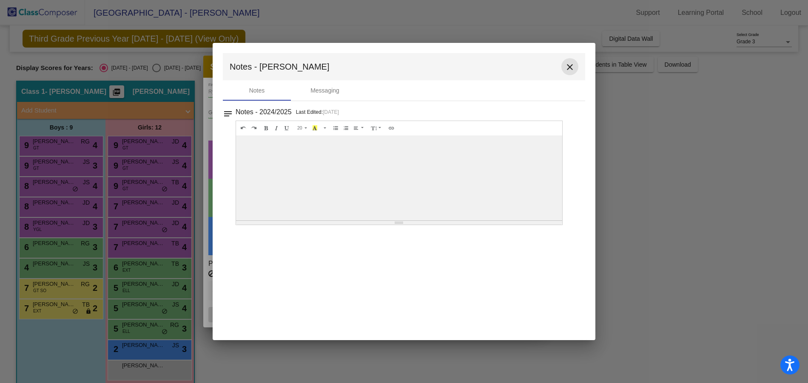
click at [571, 71] on mat-icon "close" at bounding box center [570, 67] width 10 height 10
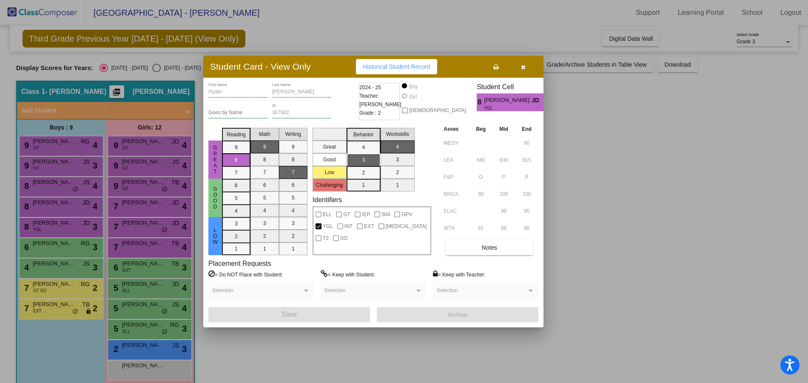
click at [35, 213] on div at bounding box center [404, 191] width 808 height 383
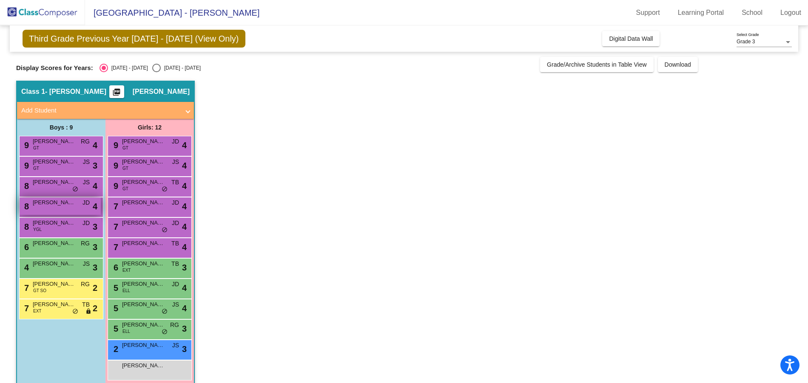
click at [53, 201] on span "[PERSON_NAME][DEMOGRAPHIC_DATA]" at bounding box center [54, 203] width 43 height 9
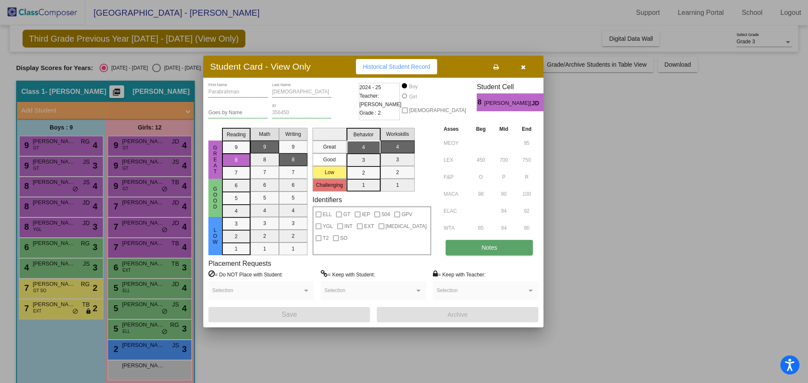
click at [482, 248] on span "Notes" at bounding box center [489, 247] width 16 height 7
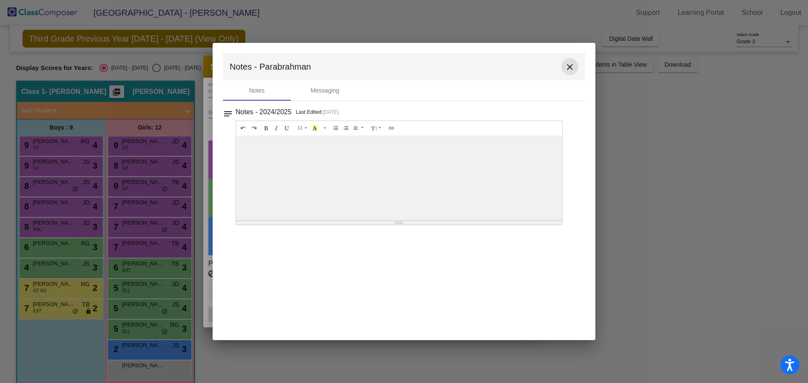
click at [570, 65] on mat-icon "close" at bounding box center [570, 67] width 10 height 10
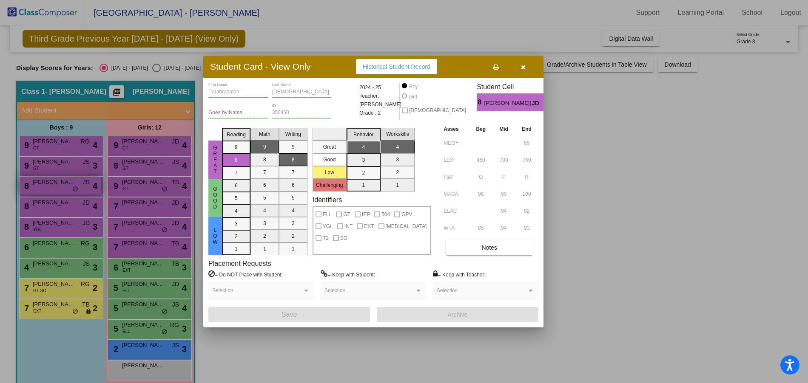
click at [50, 185] on div at bounding box center [404, 191] width 808 height 383
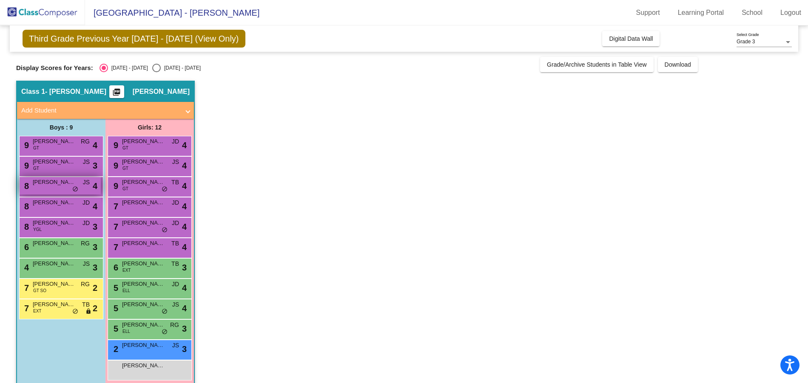
click at [49, 186] on span "[PERSON_NAME]" at bounding box center [54, 182] width 43 height 9
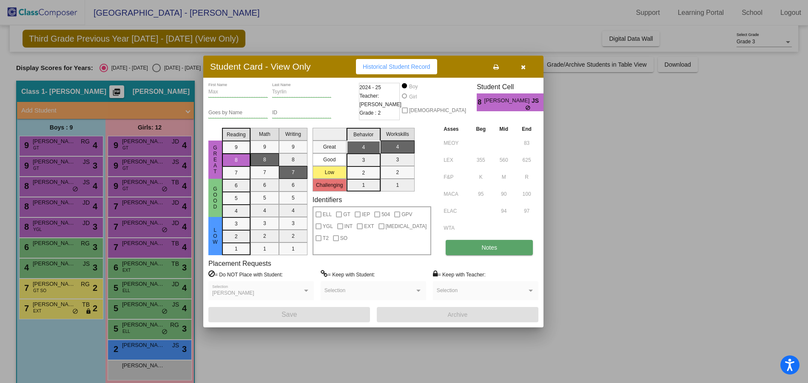
click at [496, 246] on span "Notes" at bounding box center [489, 247] width 16 height 7
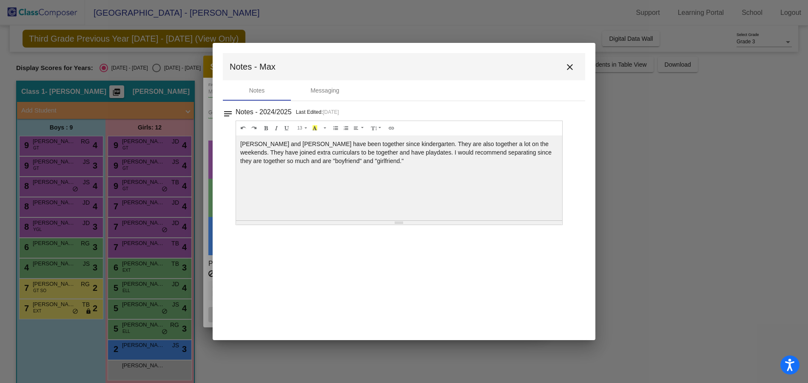
click at [571, 67] on mat-icon "close" at bounding box center [570, 67] width 10 height 10
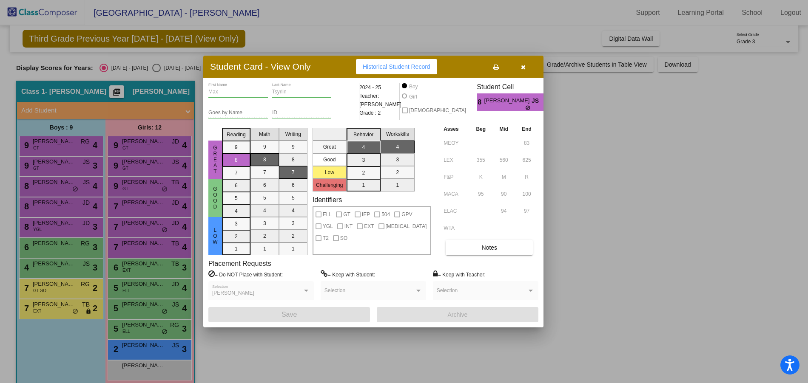
click at [49, 162] on div at bounding box center [404, 191] width 808 height 383
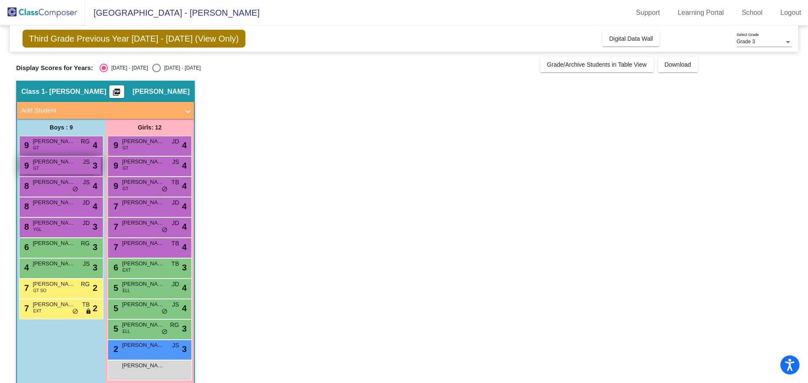
click at [51, 162] on span "[PERSON_NAME]" at bounding box center [54, 162] width 43 height 9
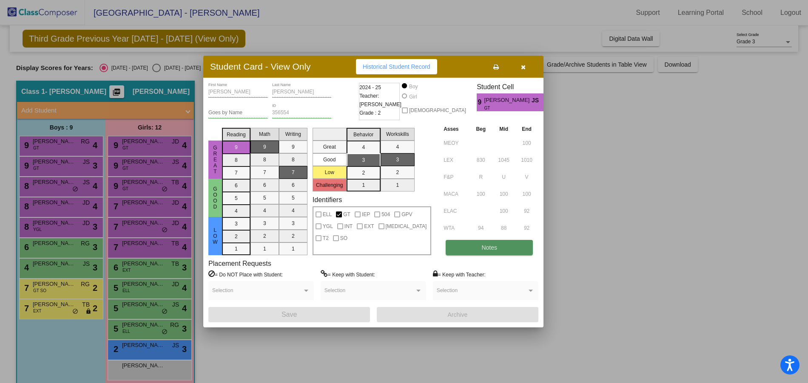
click at [489, 247] on span "Notes" at bounding box center [489, 247] width 16 height 7
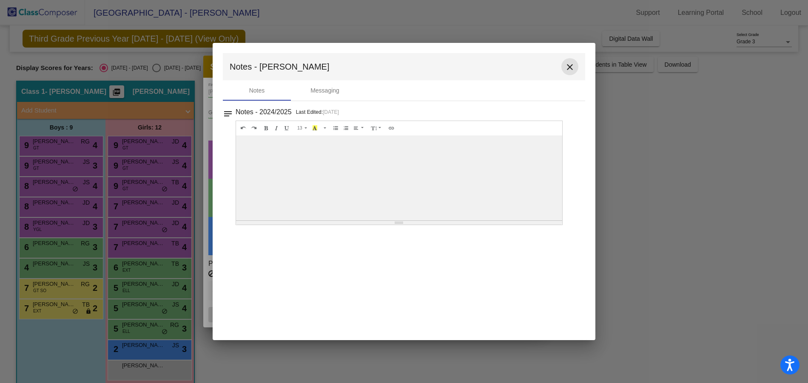
click at [568, 66] on mat-icon "close" at bounding box center [570, 67] width 10 height 10
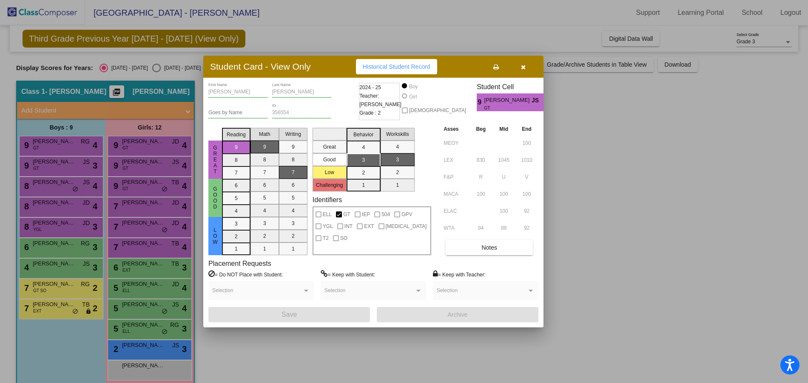
click at [44, 147] on div at bounding box center [404, 191] width 808 height 383
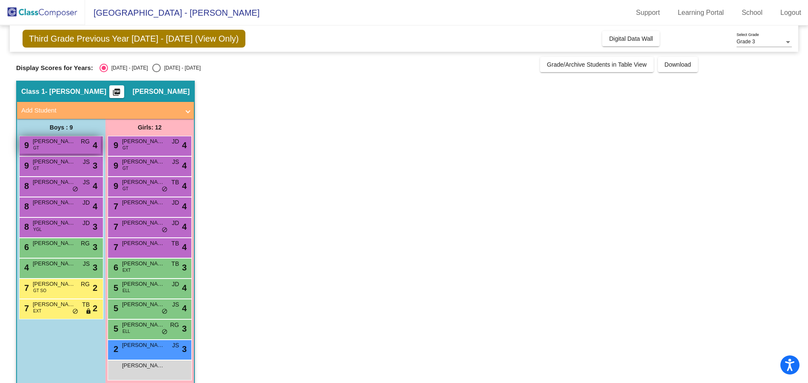
click at [63, 146] on div "9 [PERSON_NAME] GT RG lock do_not_disturb_alt 4" at bounding box center [60, 144] width 81 height 17
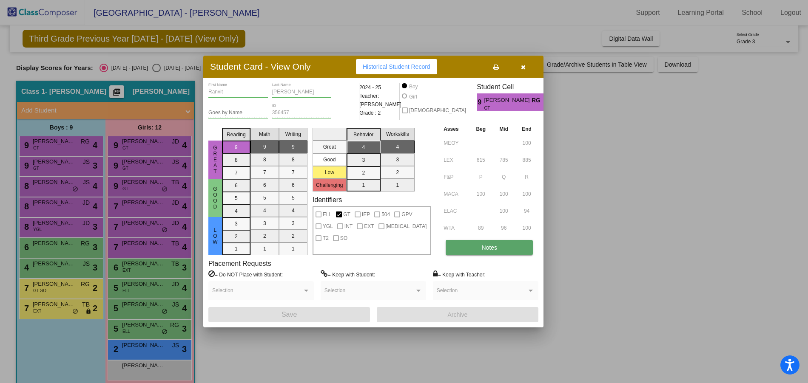
click at [479, 248] on button "Notes" at bounding box center [489, 247] width 87 height 15
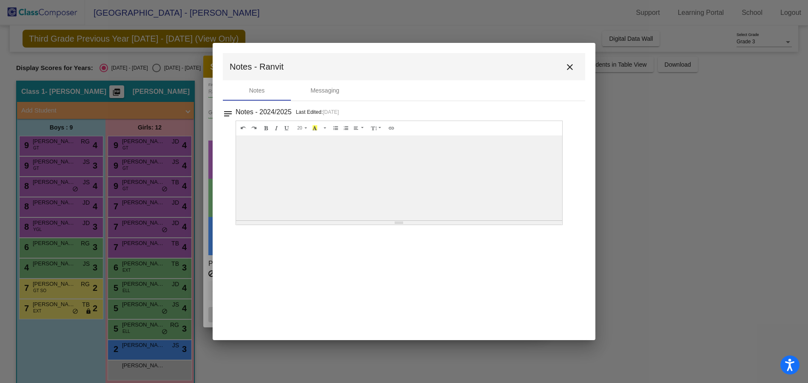
click at [571, 69] on mat-icon "close" at bounding box center [570, 67] width 10 height 10
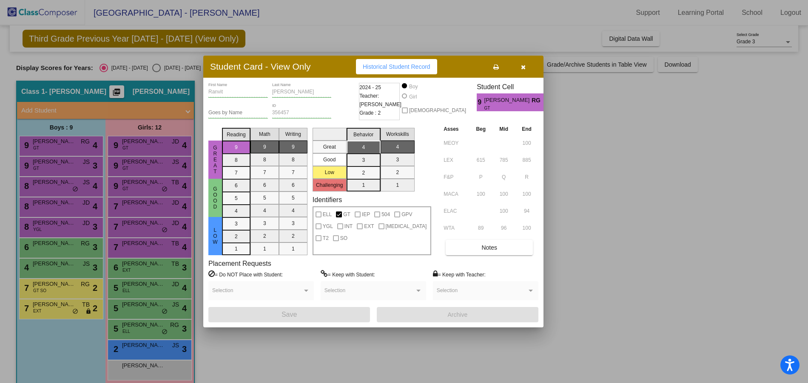
click at [149, 141] on div at bounding box center [404, 191] width 808 height 383
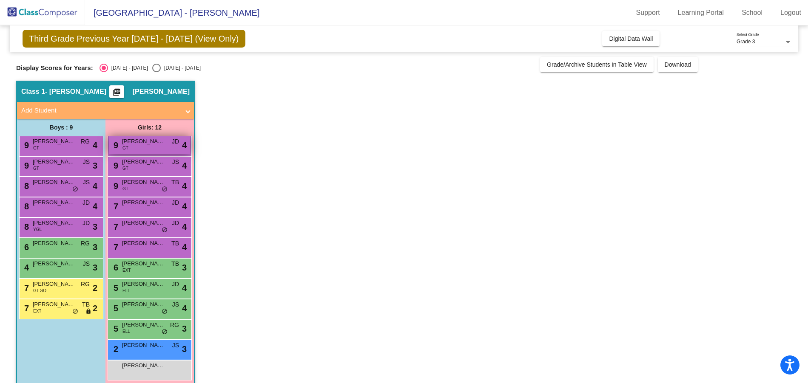
click at [150, 142] on span "[PERSON_NAME] [PERSON_NAME]" at bounding box center [143, 141] width 43 height 9
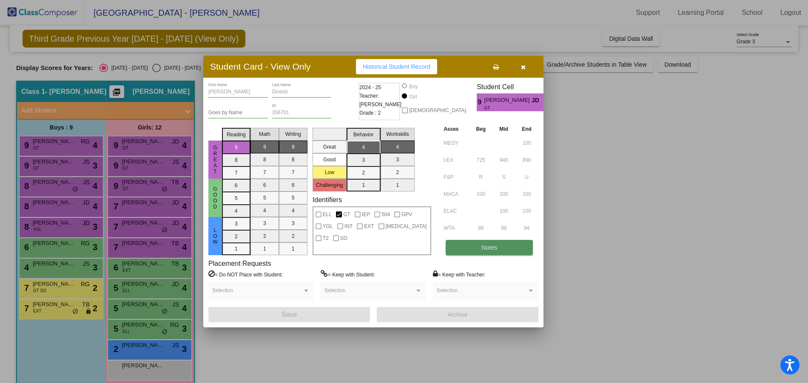
click at [479, 250] on button "Notes" at bounding box center [489, 247] width 87 height 15
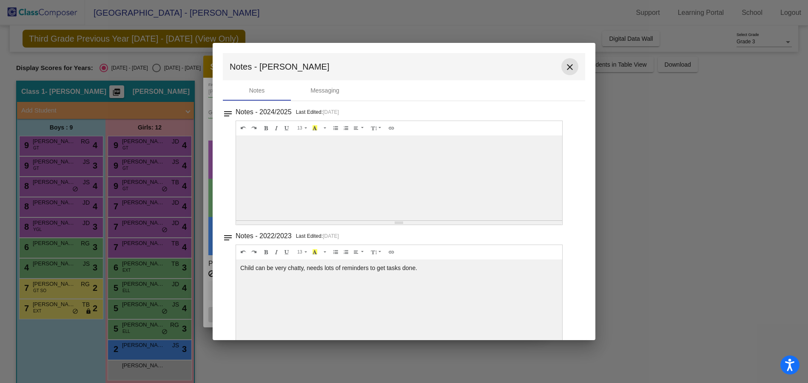
drag, startPoint x: 565, startPoint y: 65, endPoint x: 562, endPoint y: 69, distance: 5.2
click at [565, 66] on mat-icon "close" at bounding box center [570, 67] width 10 height 10
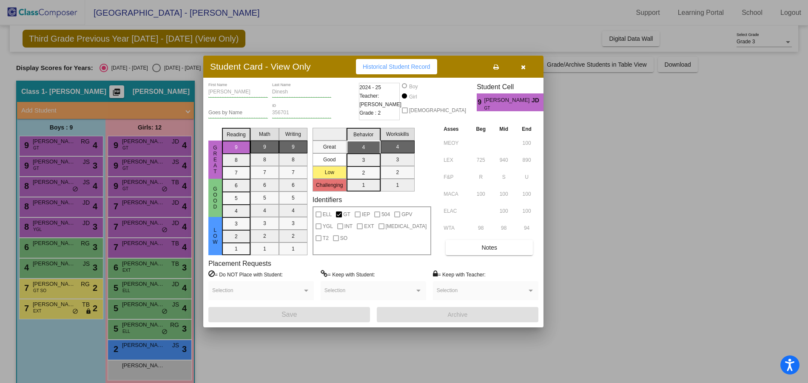
click at [138, 164] on div at bounding box center [404, 191] width 808 height 383
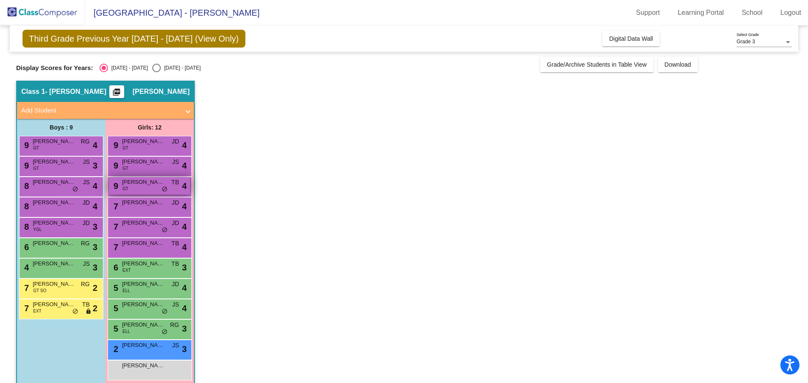
click at [142, 187] on div "9 [PERSON_NAME] GT TB lock do_not_disturb_alt 4" at bounding box center [149, 185] width 81 height 17
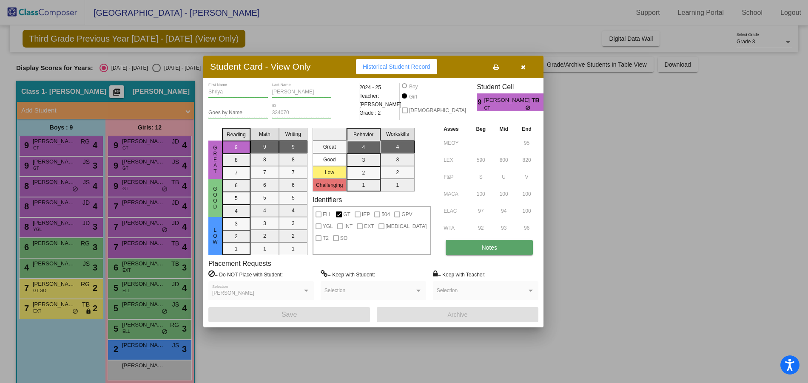
click at [483, 248] on span "Notes" at bounding box center [489, 247] width 16 height 7
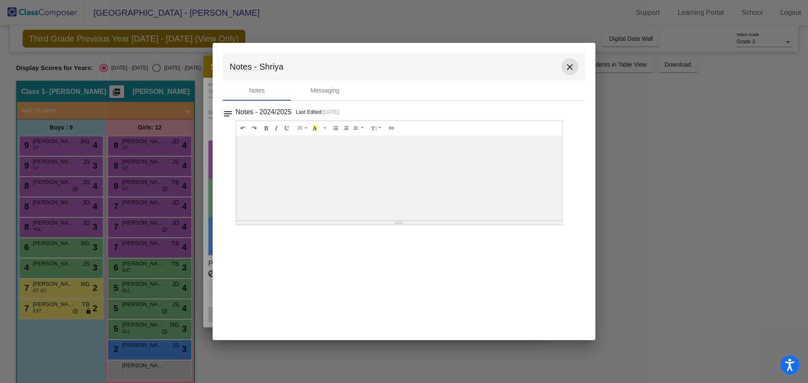
click at [569, 67] on mat-icon "close" at bounding box center [570, 67] width 10 height 10
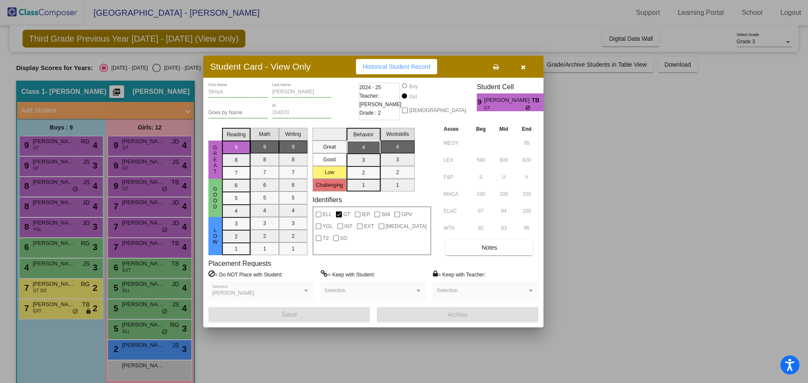
click at [142, 205] on div at bounding box center [404, 191] width 808 height 383
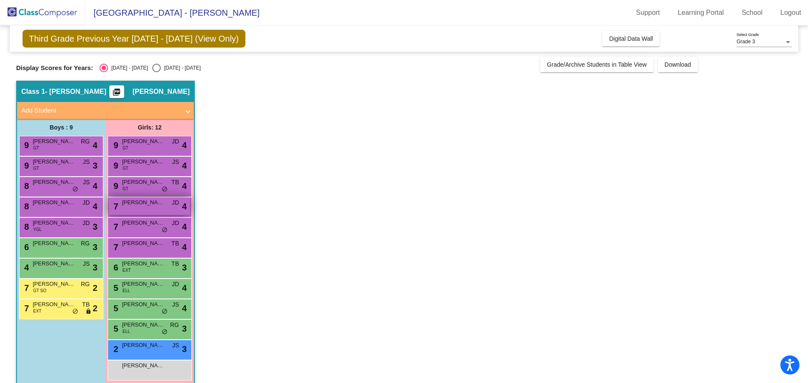
click at [157, 207] on div "7 Anaira [PERSON_NAME] lock do_not_disturb_alt 4" at bounding box center [149, 206] width 81 height 17
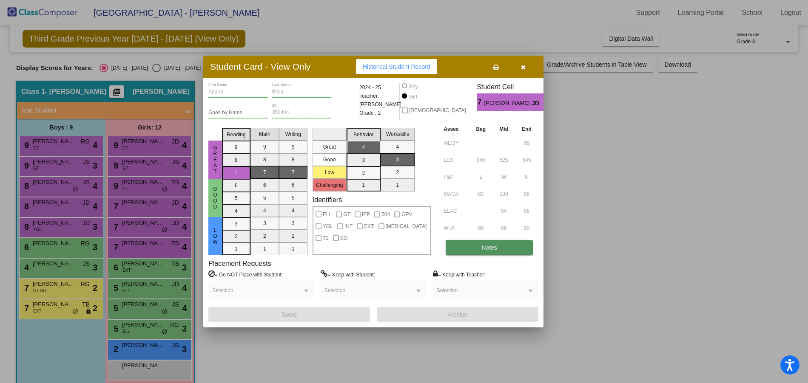
click at [489, 248] on span "Notes" at bounding box center [489, 247] width 16 height 7
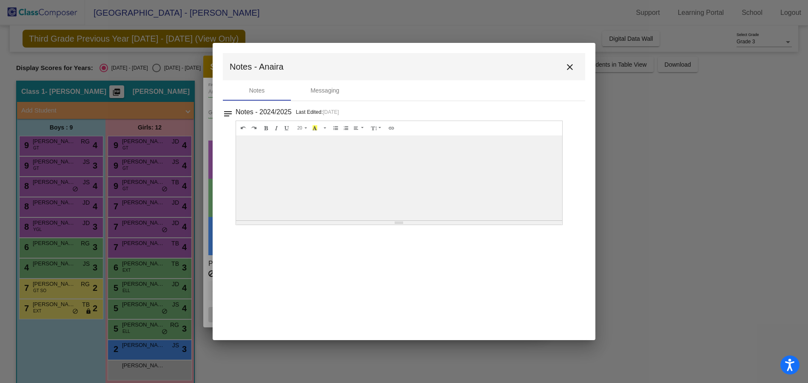
click at [568, 67] on mat-icon "close" at bounding box center [570, 67] width 10 height 10
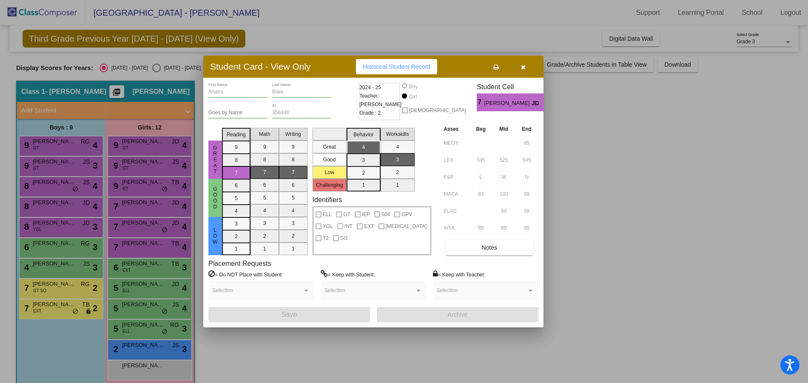
click at [140, 227] on div at bounding box center [404, 191] width 808 height 383
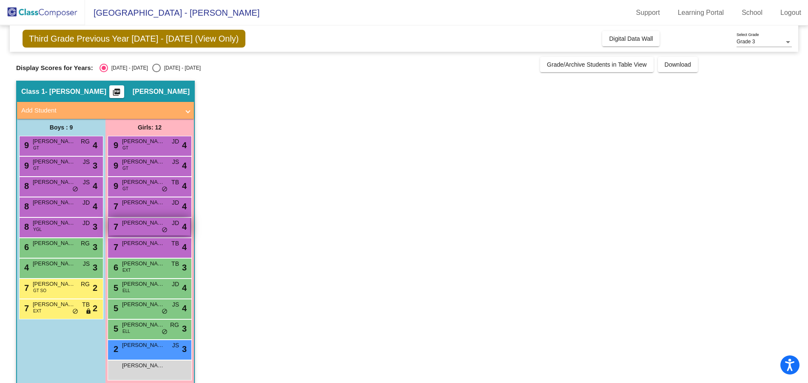
click at [139, 224] on span "[PERSON_NAME]" at bounding box center [143, 223] width 43 height 9
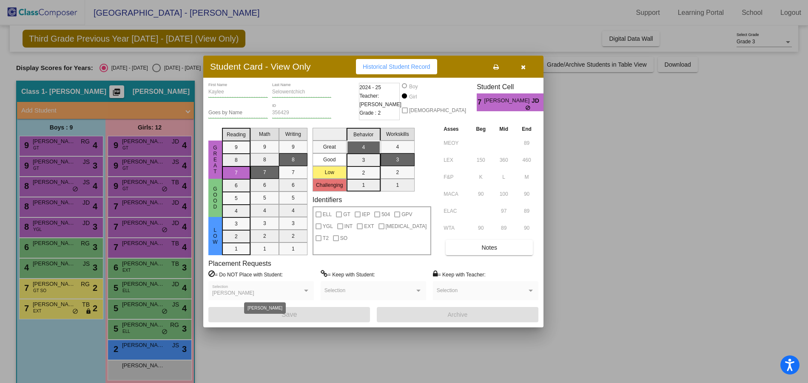
click at [308, 290] on div at bounding box center [306, 291] width 4 height 2
click at [475, 247] on button "Notes" at bounding box center [489, 247] width 87 height 15
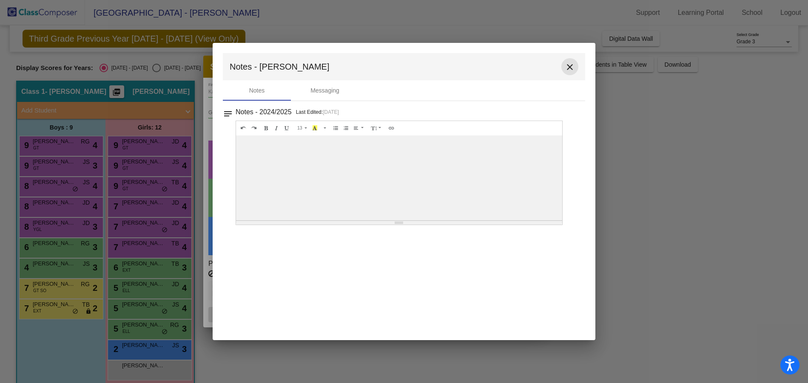
click at [570, 66] on mat-icon "close" at bounding box center [570, 67] width 10 height 10
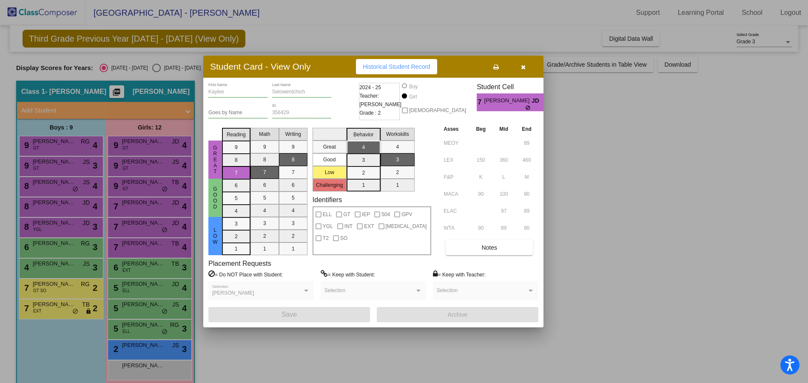
click at [168, 187] on div at bounding box center [404, 191] width 808 height 383
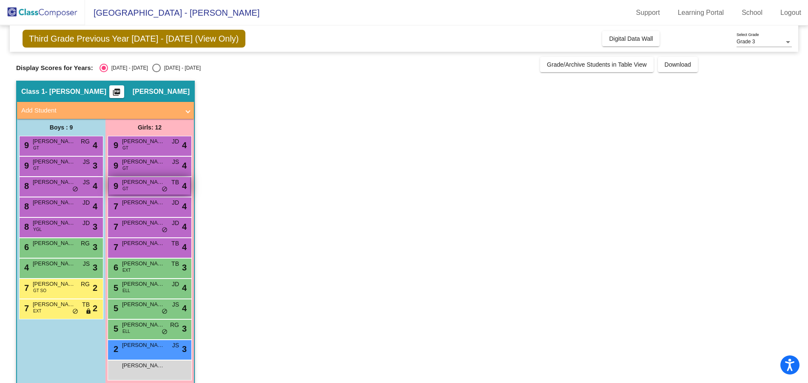
click at [144, 188] on div "9 [PERSON_NAME] GT TB lock do_not_disturb_alt 4" at bounding box center [149, 185] width 81 height 17
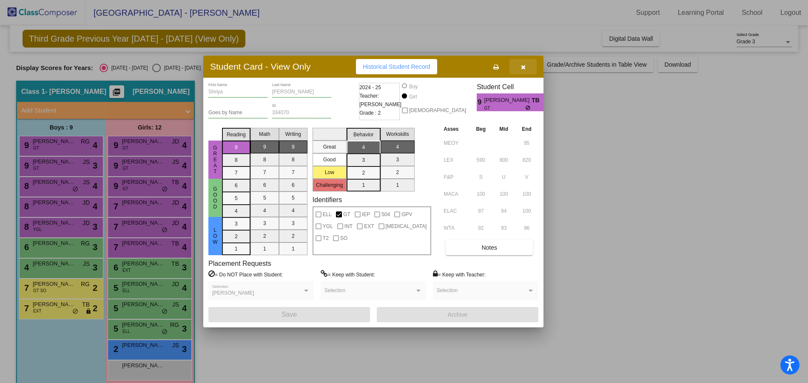
click at [522, 66] on icon "button" at bounding box center [523, 67] width 5 height 6
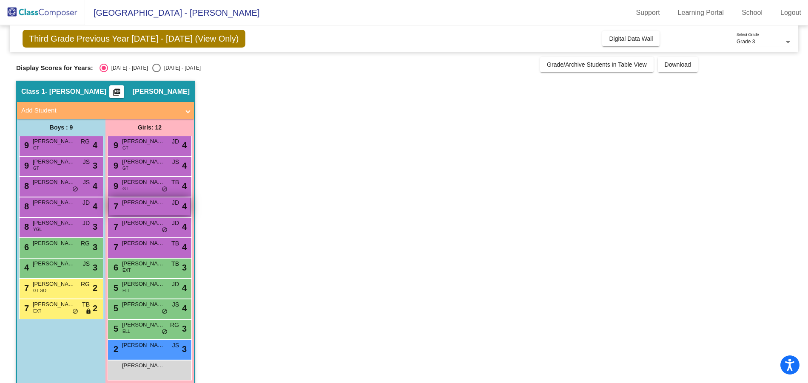
click at [140, 207] on div "7 Anaira [PERSON_NAME] lock do_not_disturb_alt 4" at bounding box center [149, 206] width 81 height 17
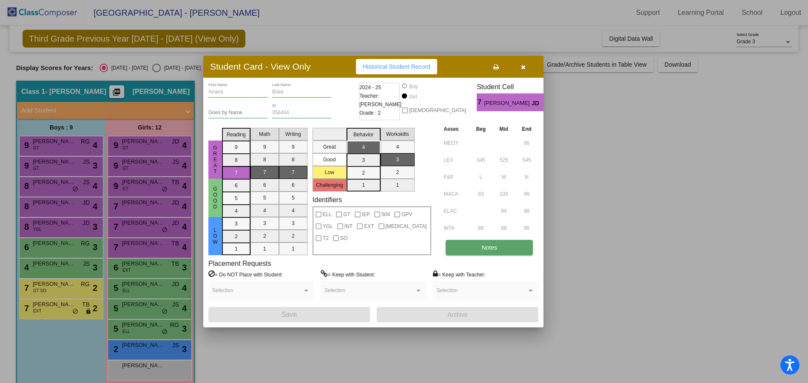
click at [476, 249] on button "Notes" at bounding box center [489, 247] width 87 height 15
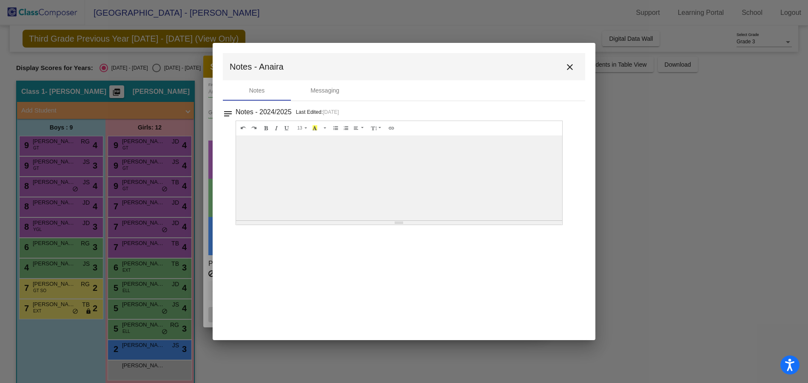
click at [567, 67] on mat-icon "close" at bounding box center [570, 67] width 10 height 10
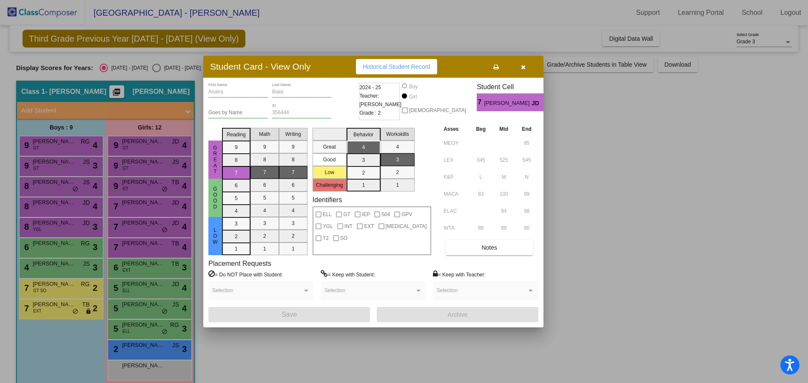
click at [151, 229] on div at bounding box center [404, 191] width 808 height 383
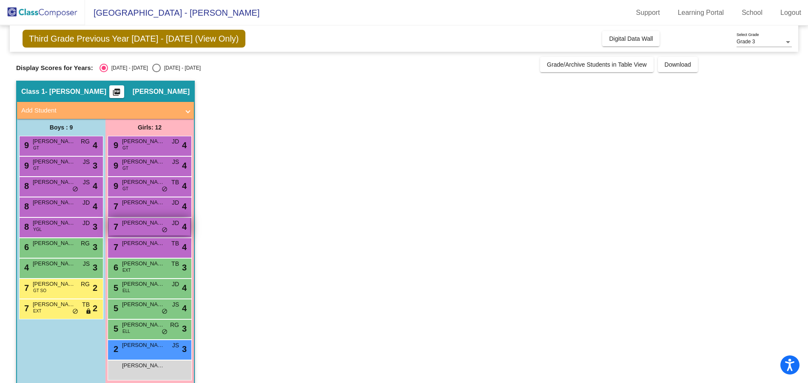
click at [153, 230] on div "7 [PERSON_NAME] lock do_not_disturb_alt 4" at bounding box center [149, 226] width 81 height 17
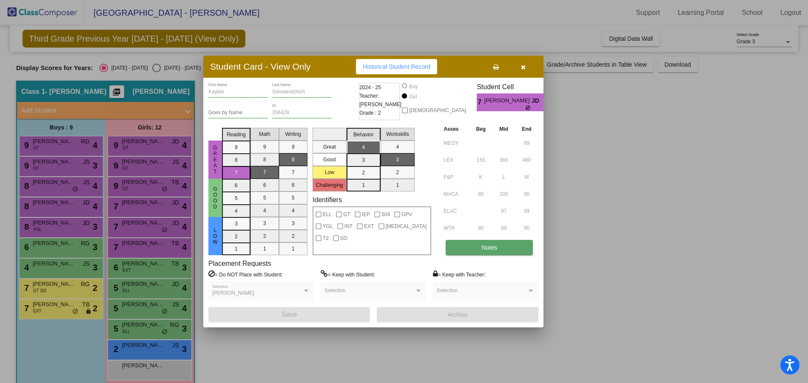
click at [499, 245] on button "Notes" at bounding box center [489, 247] width 87 height 15
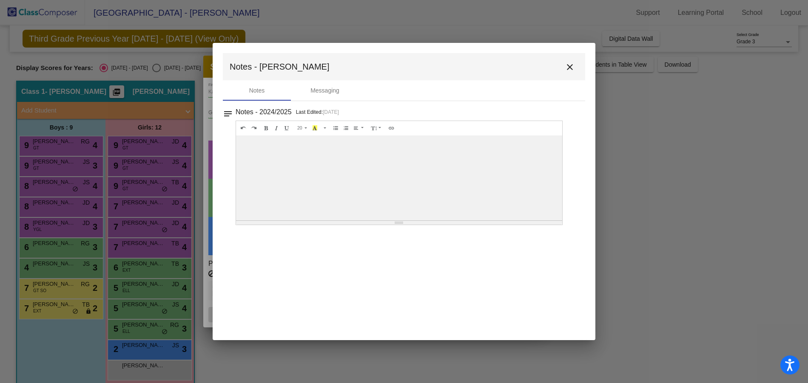
click at [568, 68] on mat-icon "close" at bounding box center [570, 67] width 10 height 10
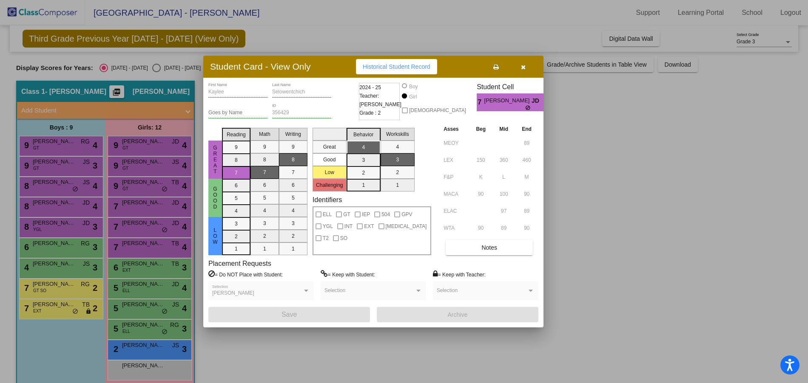
click at [139, 249] on div at bounding box center [404, 191] width 808 height 383
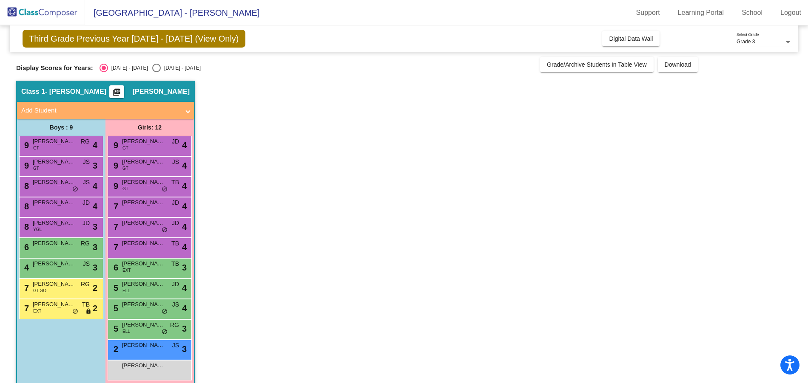
click at [139, 249] on div "7 [PERSON_NAME] TB lock do_not_disturb_alt 4" at bounding box center [149, 247] width 81 height 17
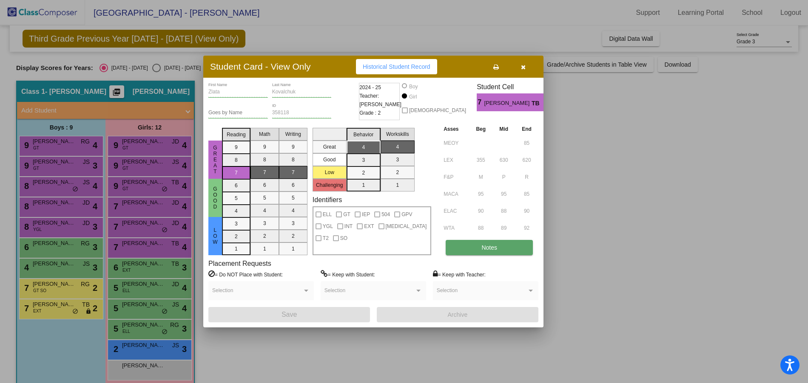
click at [492, 247] on span "Notes" at bounding box center [489, 247] width 16 height 7
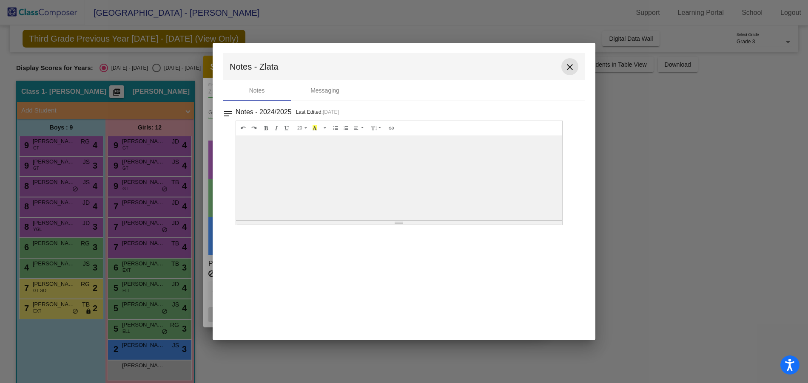
drag, startPoint x: 568, startPoint y: 66, endPoint x: 527, endPoint y: 101, distance: 54.0
click at [567, 69] on mat-icon "close" at bounding box center [570, 67] width 10 height 10
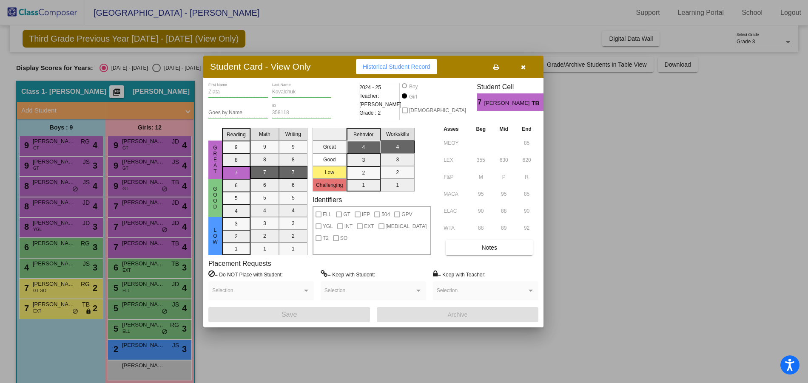
click at [144, 265] on div at bounding box center [404, 191] width 808 height 383
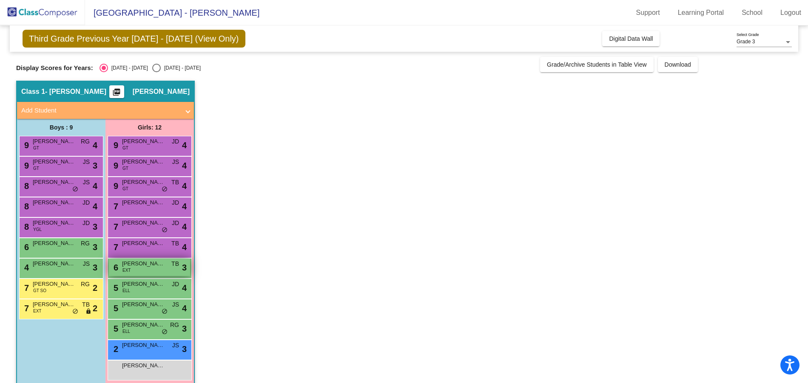
click at [147, 267] on span "[PERSON_NAME]" at bounding box center [143, 264] width 43 height 9
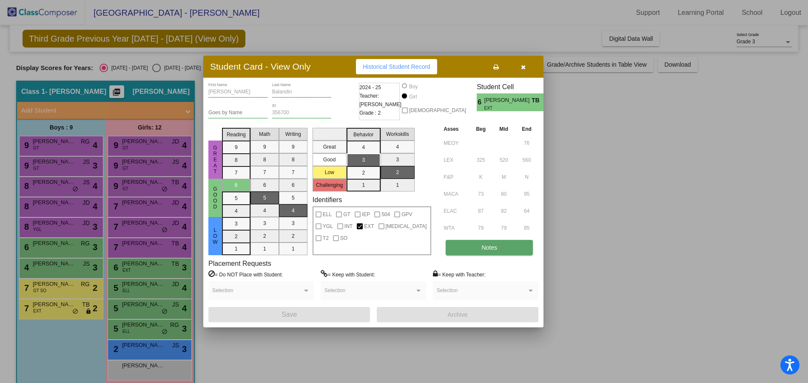
click at [480, 245] on button "Notes" at bounding box center [489, 247] width 87 height 15
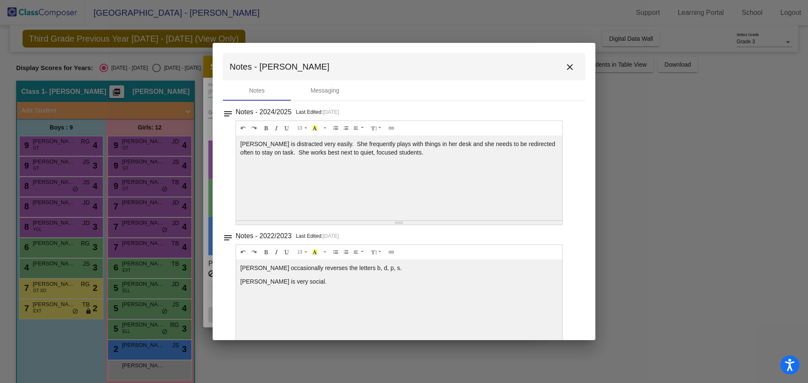
click at [565, 68] on mat-icon "close" at bounding box center [570, 67] width 10 height 10
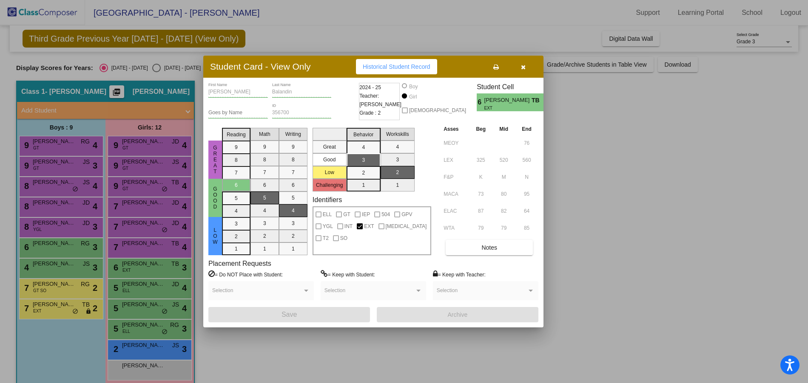
click at [142, 287] on div at bounding box center [404, 191] width 808 height 383
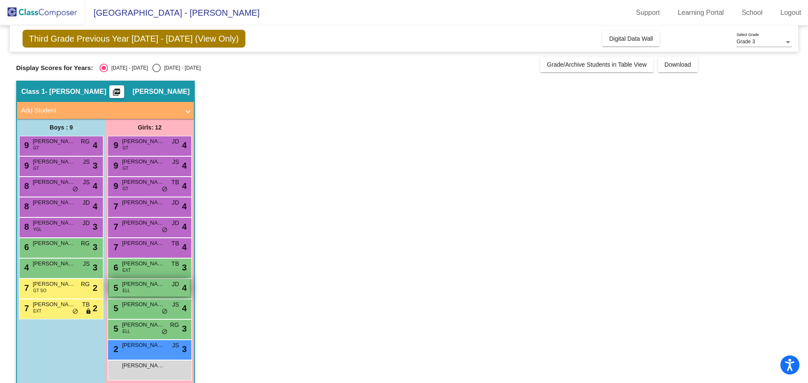
click at [155, 286] on span "[PERSON_NAME]" at bounding box center [143, 284] width 43 height 9
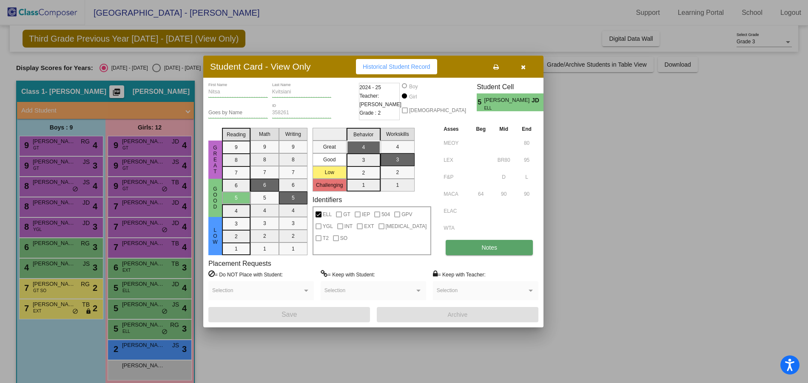
click at [475, 253] on button "Notes" at bounding box center [489, 247] width 87 height 15
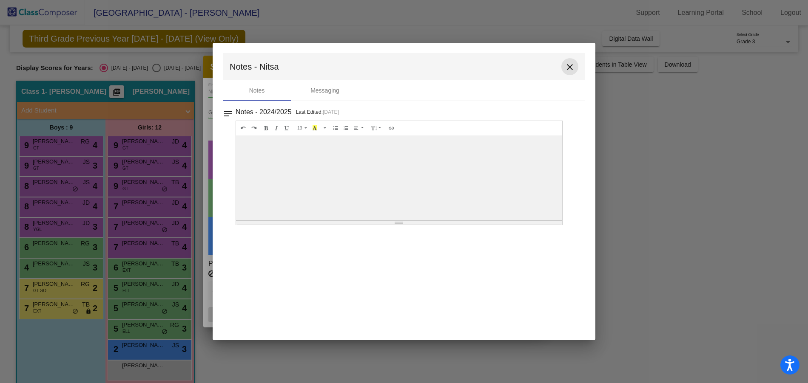
click at [573, 67] on mat-icon "close" at bounding box center [570, 67] width 10 height 10
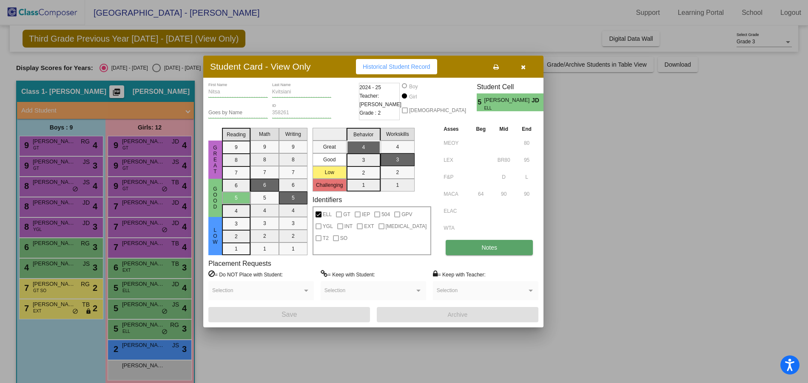
click at [495, 250] on span "Notes" at bounding box center [489, 247] width 16 height 7
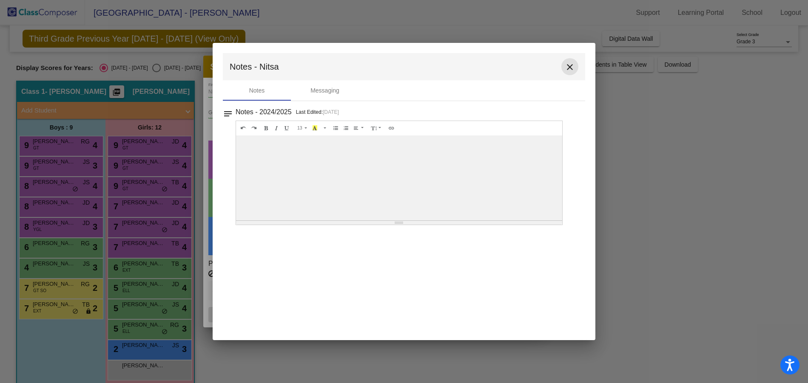
click at [568, 68] on mat-icon "close" at bounding box center [570, 67] width 10 height 10
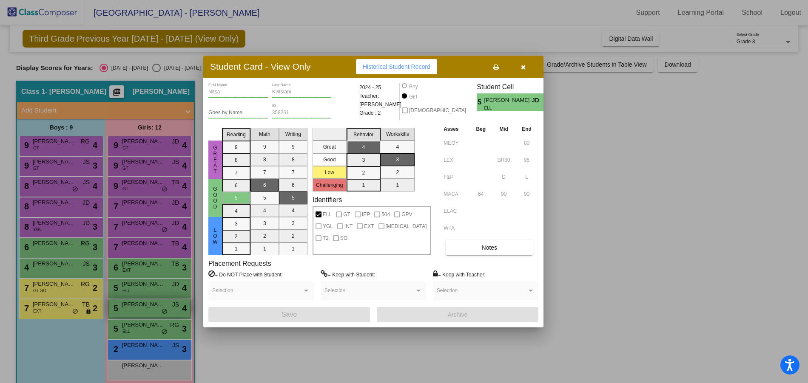
click at [147, 311] on div at bounding box center [404, 191] width 808 height 383
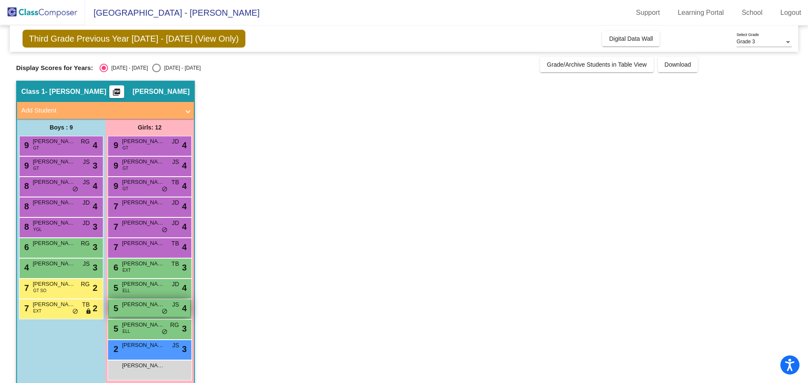
click at [165, 307] on div "5 [PERSON_NAME] JS lock do_not_disturb_alt 4" at bounding box center [149, 308] width 81 height 17
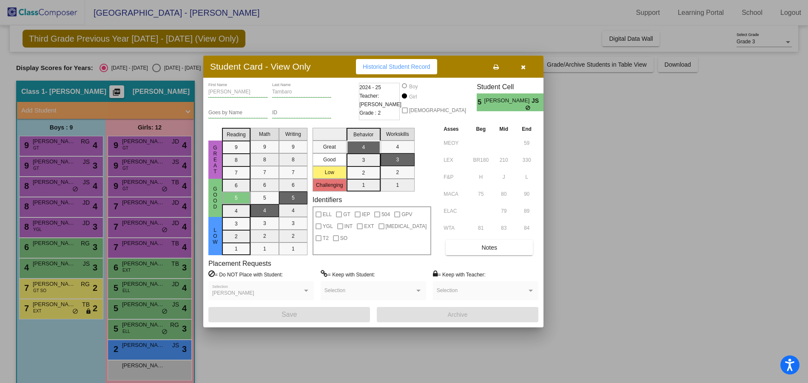
click at [147, 329] on div at bounding box center [404, 191] width 808 height 383
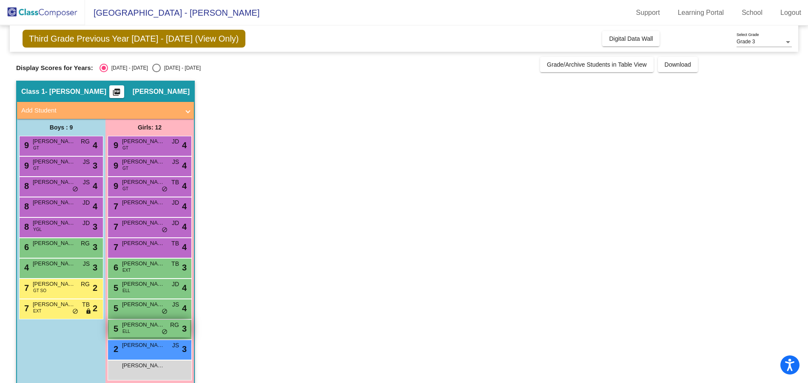
click at [144, 332] on div "5 [PERSON_NAME] [PERSON_NAME] lock do_not_disturb_alt 3" at bounding box center [149, 328] width 81 height 17
click at [148, 332] on div "5 [PERSON_NAME] [PERSON_NAME] lock do_not_disturb_alt 3" at bounding box center [149, 328] width 81 height 17
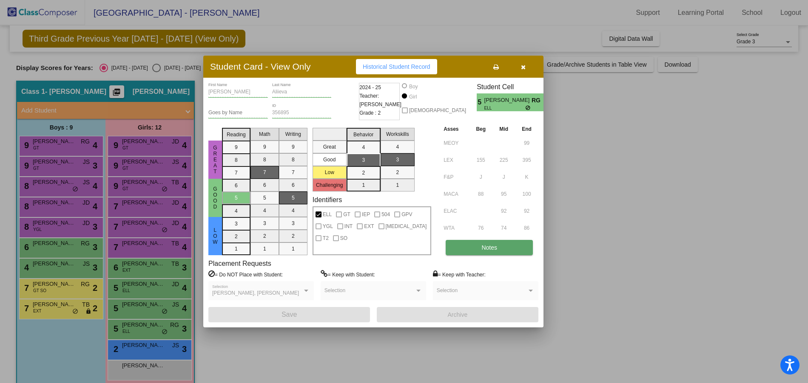
click at [480, 253] on button "Notes" at bounding box center [489, 247] width 87 height 15
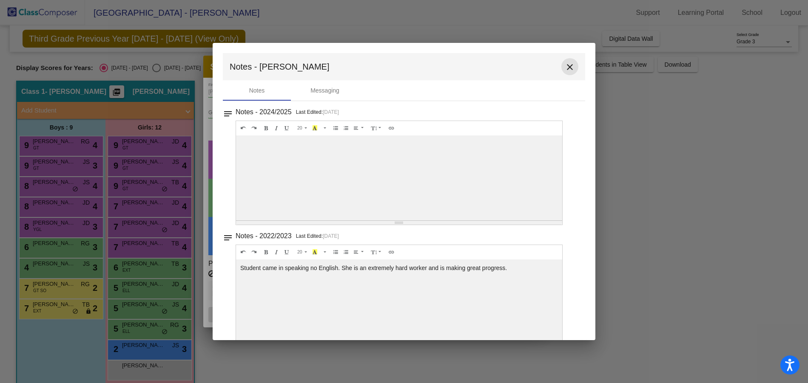
click at [568, 67] on mat-icon "close" at bounding box center [570, 67] width 10 height 10
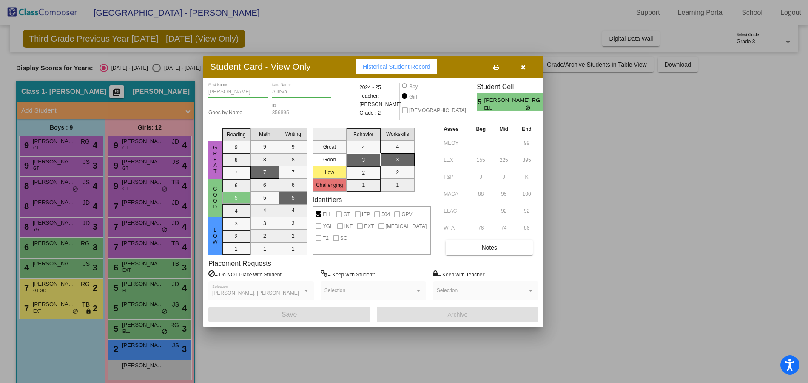
click at [141, 349] on div at bounding box center [404, 191] width 808 height 383
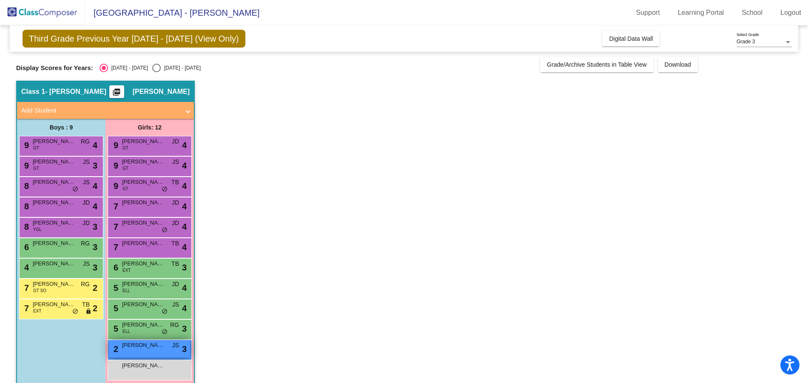
click at [143, 355] on div "2 [PERSON_NAME] Dortissant JS lock do_not_disturb_alt 3" at bounding box center [149, 349] width 81 height 17
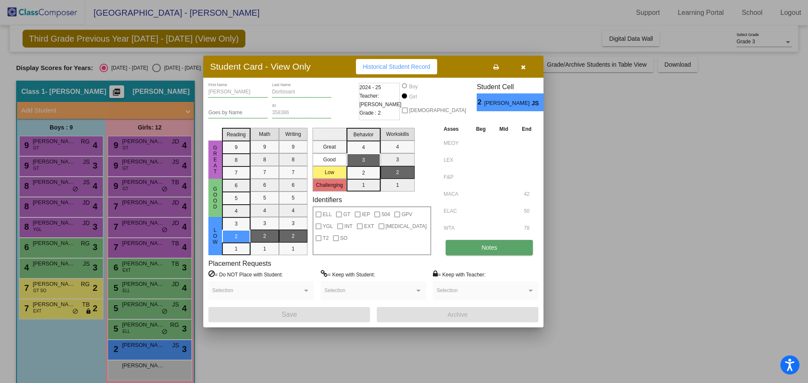
click at [482, 249] on span "Notes" at bounding box center [489, 247] width 16 height 7
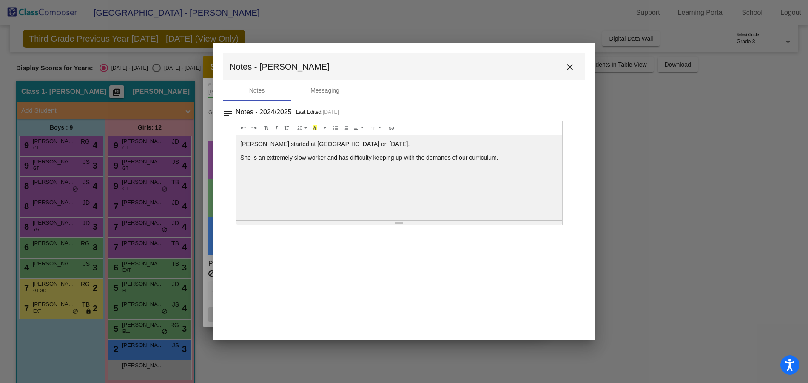
click at [569, 70] on mat-icon "close" at bounding box center [570, 67] width 10 height 10
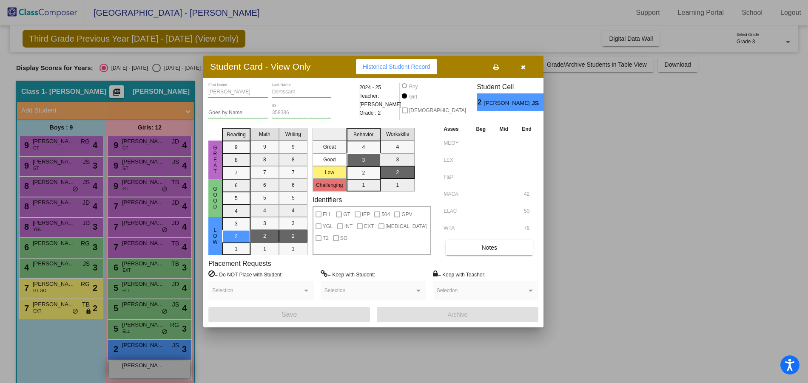
click at [166, 372] on div at bounding box center [404, 191] width 808 height 383
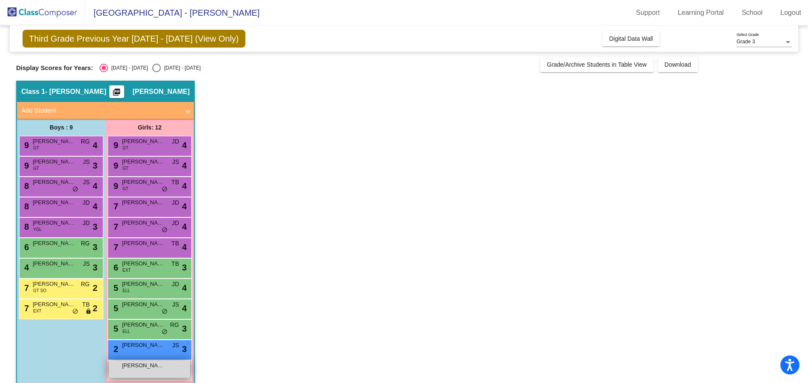
click at [163, 371] on div "[PERSON_NAME] lock do_not_disturb_alt" at bounding box center [149, 369] width 81 height 17
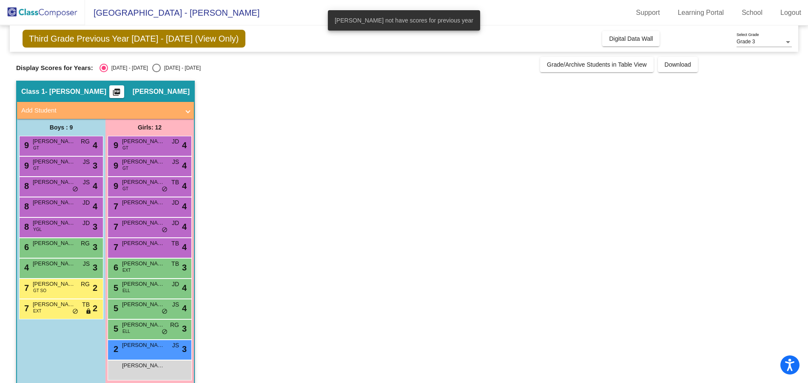
click at [318, 240] on app-classroom "Class 1 - [PERSON_NAME] picture_as_pdf [PERSON_NAME] Add Student First Name Las…" at bounding box center [403, 238] width 775 height 314
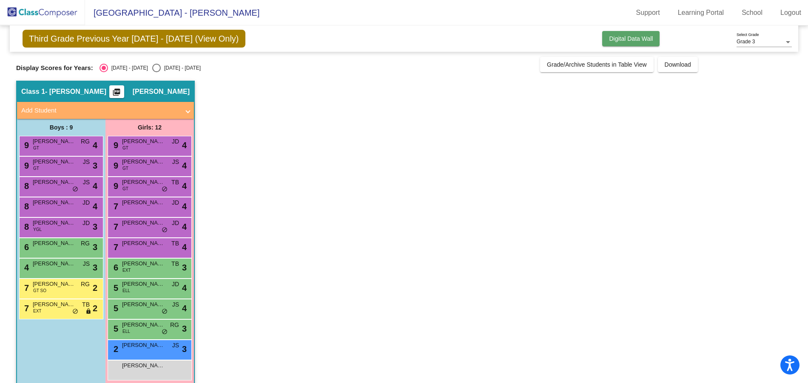
click at [636, 38] on span "Digital Data Wall" at bounding box center [631, 38] width 44 height 7
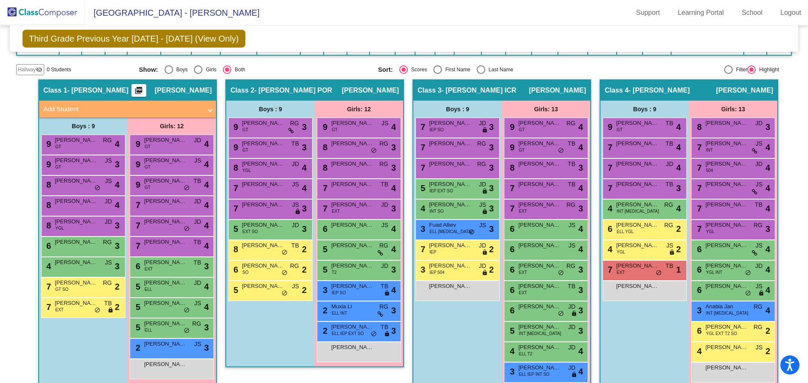
scroll to position [150, 0]
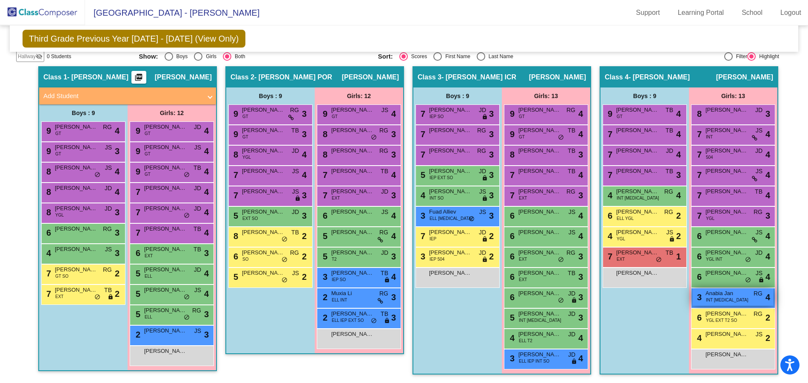
click at [739, 295] on span "Anabia Jan" at bounding box center [726, 294] width 43 height 9
click at [312, 373] on div "Class 2 - [PERSON_NAME] POR picture_as_pdf [PERSON_NAME] Add Student First Name…" at bounding box center [314, 224] width 179 height 317
click at [79, 232] on span "[PERSON_NAME]" at bounding box center [76, 229] width 43 height 9
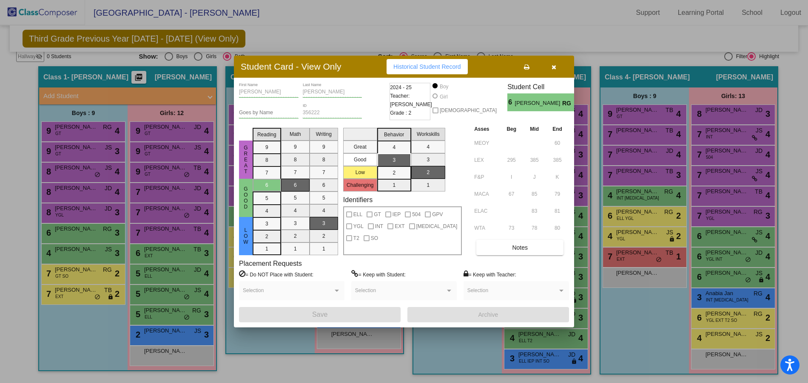
click at [61, 270] on div at bounding box center [404, 191] width 808 height 383
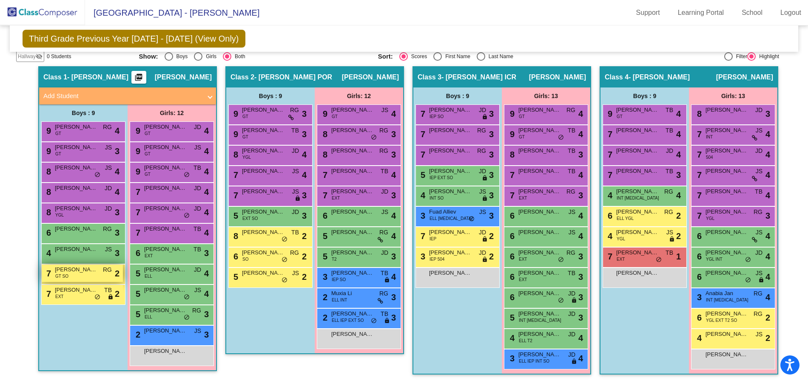
click at [64, 271] on span "[PERSON_NAME]" at bounding box center [76, 270] width 43 height 9
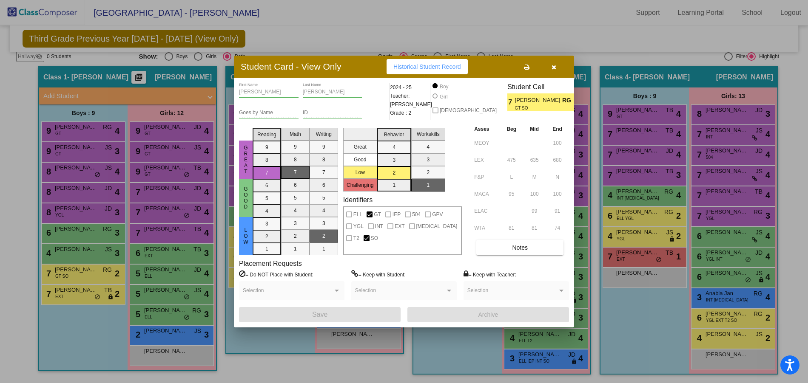
click at [71, 294] on div at bounding box center [404, 191] width 808 height 383
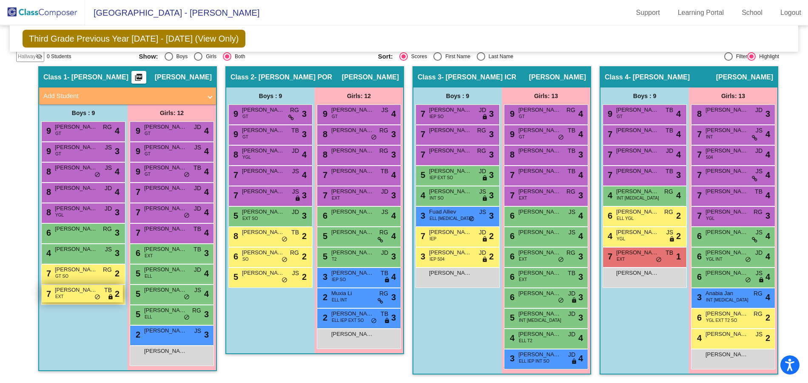
click at [73, 293] on span "[PERSON_NAME]" at bounding box center [76, 290] width 43 height 9
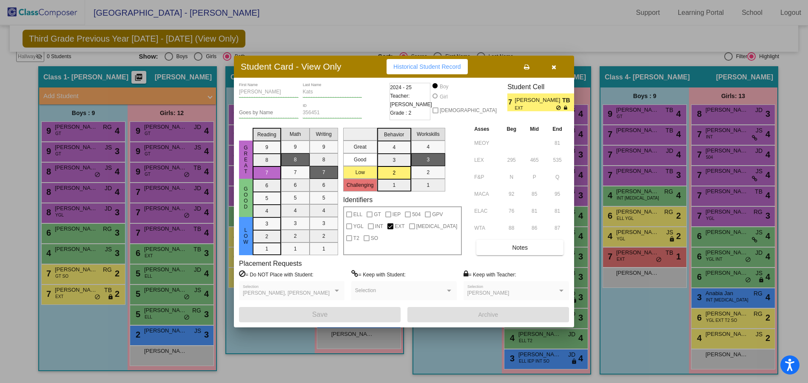
click at [152, 128] on div at bounding box center [404, 191] width 808 height 383
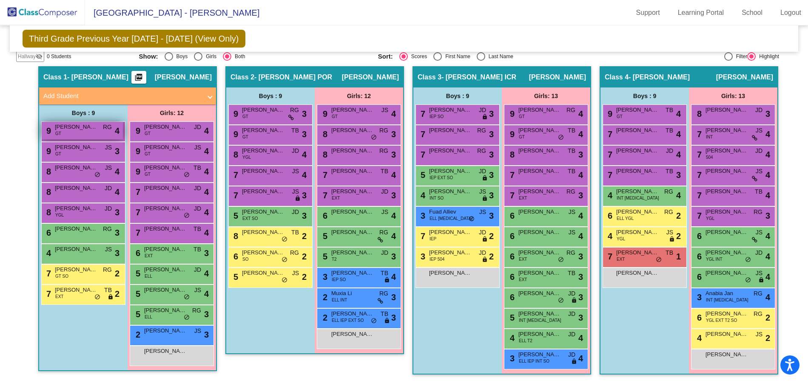
click at [85, 127] on span "[PERSON_NAME]" at bounding box center [76, 127] width 43 height 9
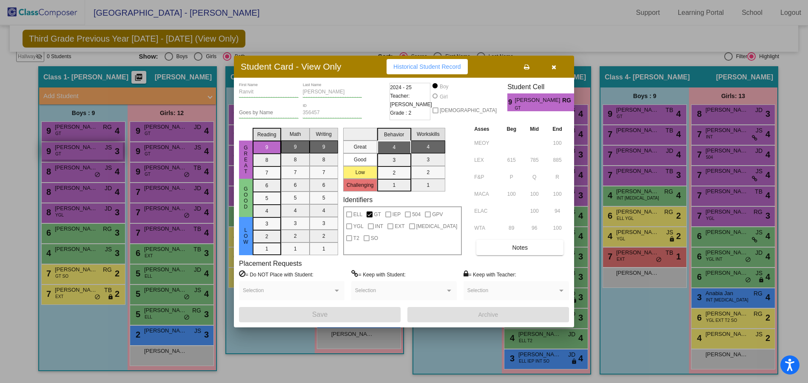
drag, startPoint x: 95, startPoint y: 152, endPoint x: 88, endPoint y: 150, distance: 7.3
click at [94, 152] on div at bounding box center [404, 191] width 808 height 383
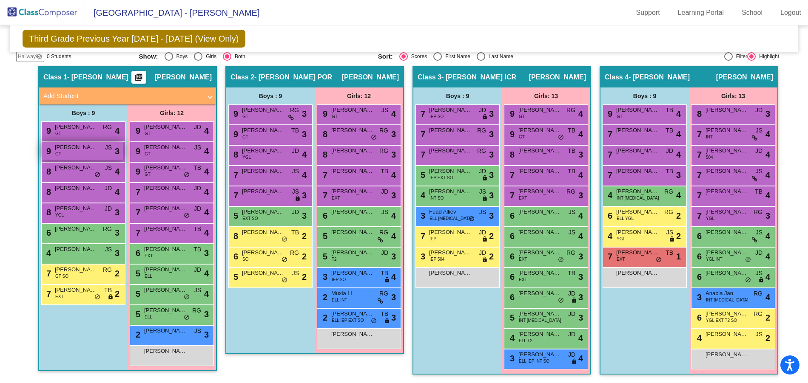
click at [88, 142] on div "9 [PERSON_NAME] GT JS lock do_not_disturb_alt 3" at bounding box center [82, 150] width 81 height 17
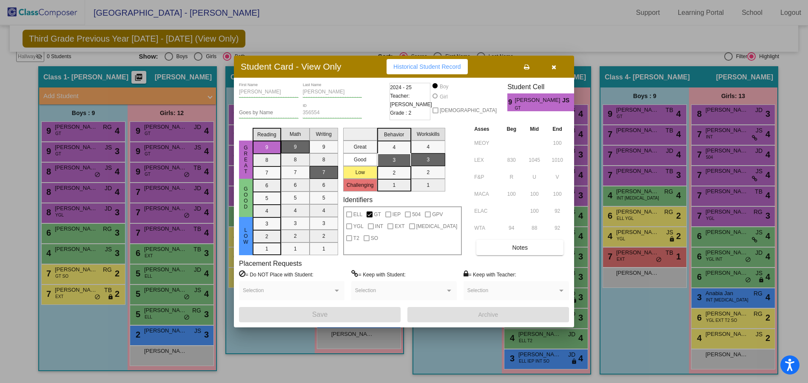
click at [93, 169] on div at bounding box center [404, 191] width 808 height 383
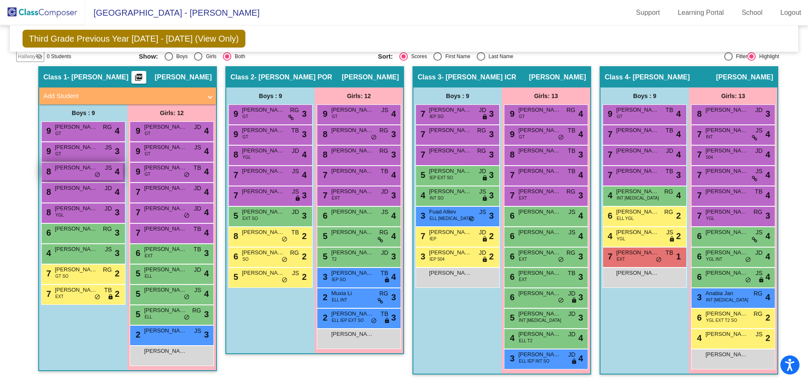
click at [93, 170] on span "[PERSON_NAME]" at bounding box center [76, 168] width 43 height 9
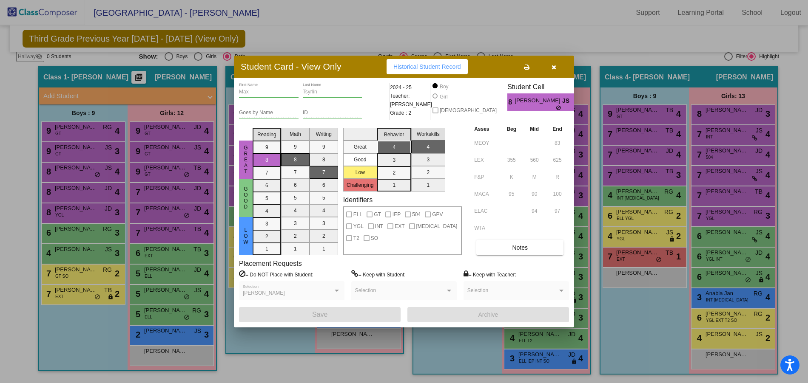
click at [73, 189] on div at bounding box center [404, 191] width 808 height 383
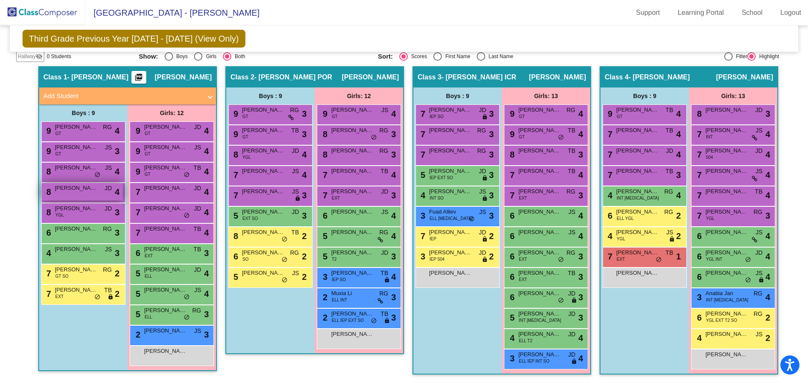
click at [73, 190] on span "[PERSON_NAME][DEMOGRAPHIC_DATA]" at bounding box center [76, 188] width 43 height 9
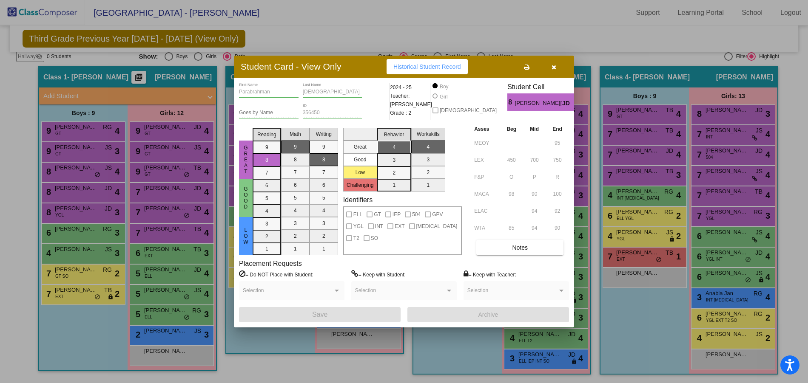
click at [94, 206] on div at bounding box center [404, 191] width 808 height 383
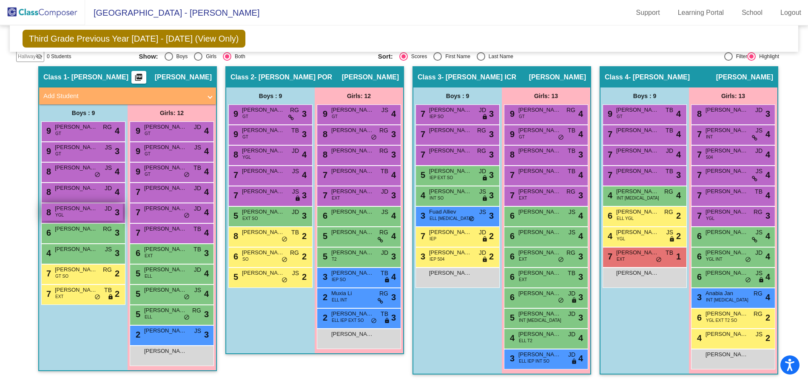
click at [84, 215] on div "8 [PERSON_NAME] YGL JD lock do_not_disturb_alt 3" at bounding box center [82, 212] width 81 height 17
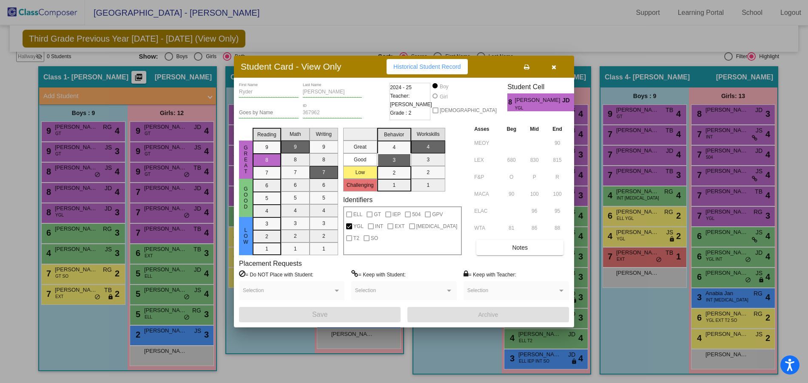
click at [87, 234] on div at bounding box center [404, 191] width 808 height 383
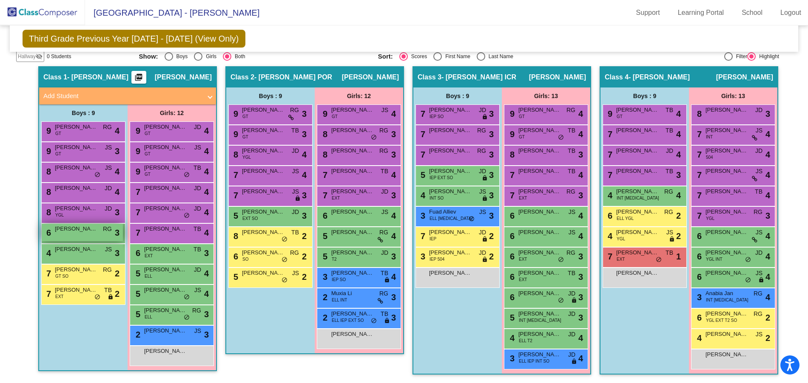
click at [89, 238] on div "6 [PERSON_NAME] lock do_not_disturb_alt 3" at bounding box center [82, 232] width 81 height 17
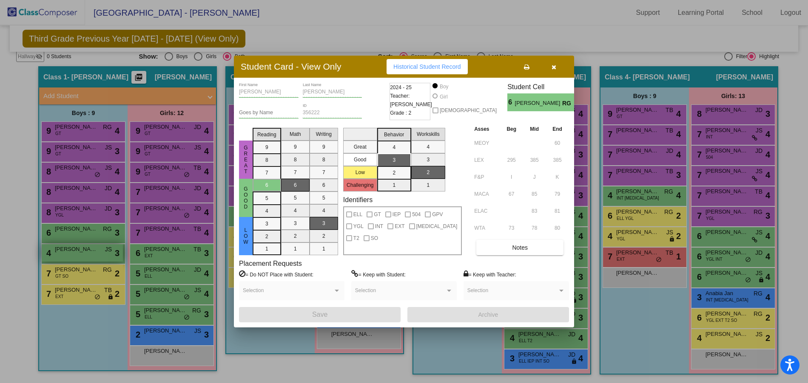
click at [75, 255] on div at bounding box center [404, 191] width 808 height 383
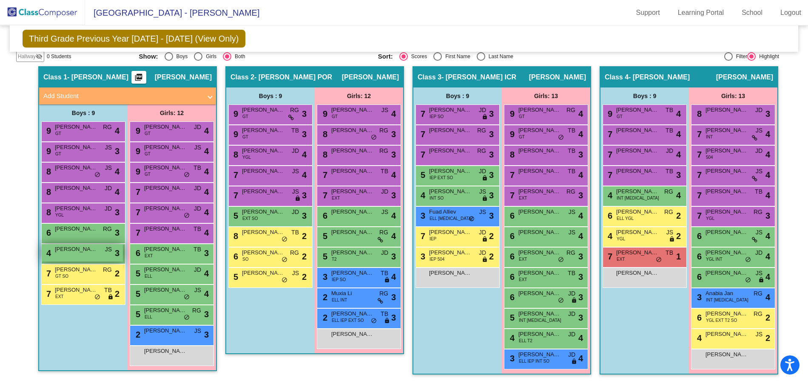
click at [79, 255] on div "4 [PERSON_NAME] JS lock do_not_disturb_alt 3" at bounding box center [82, 252] width 81 height 17
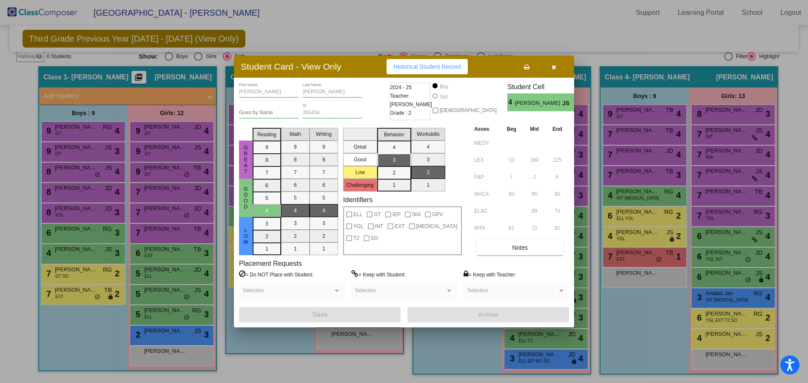
click at [75, 275] on div at bounding box center [404, 191] width 808 height 383
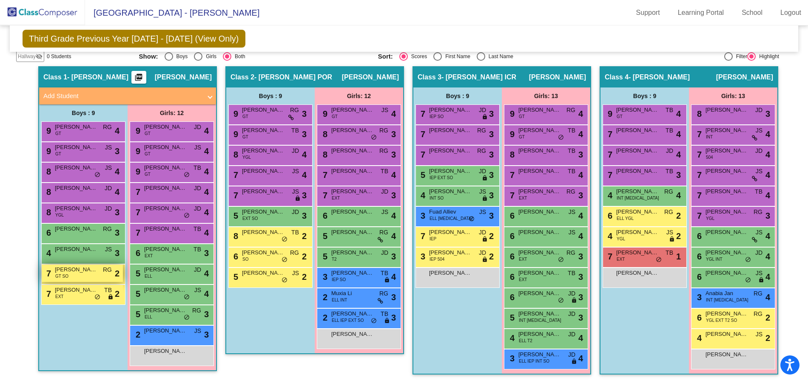
click at [76, 276] on div "7 [PERSON_NAME] GT SO RG lock do_not_disturb_alt 2" at bounding box center [82, 273] width 81 height 17
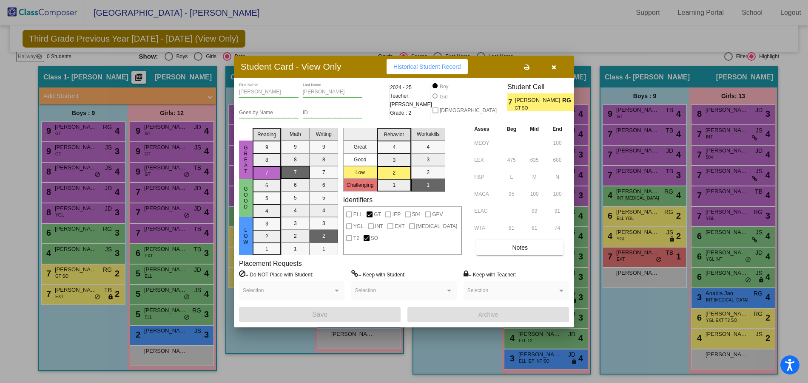
click at [76, 298] on div at bounding box center [404, 191] width 808 height 383
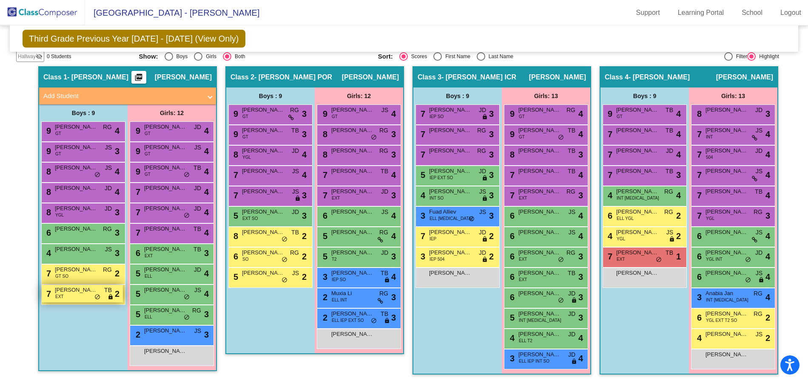
click at [76, 298] on div "7 [PERSON_NAME] EXT TB lock do_not_disturb_alt 2" at bounding box center [82, 293] width 81 height 17
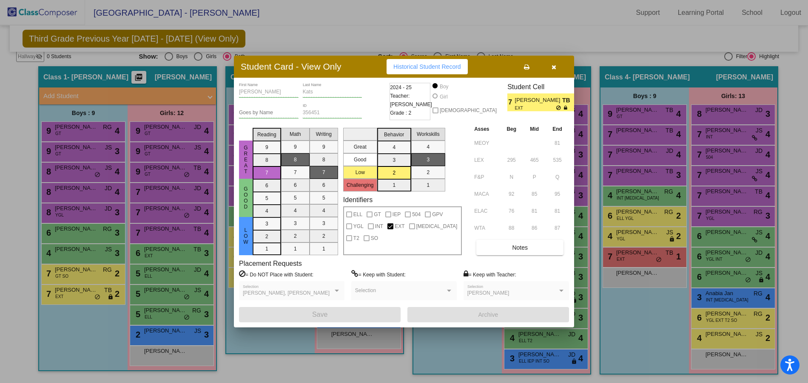
click at [167, 141] on div at bounding box center [404, 191] width 808 height 383
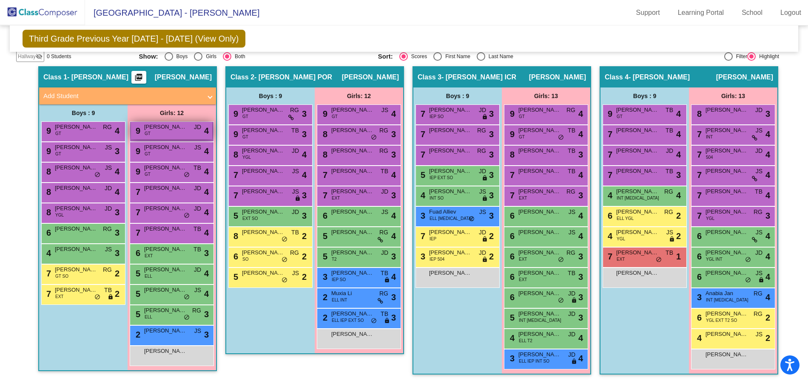
click at [171, 136] on div "9 [PERSON_NAME] [PERSON_NAME] GT JD lock do_not_disturb_alt 4" at bounding box center [171, 130] width 81 height 17
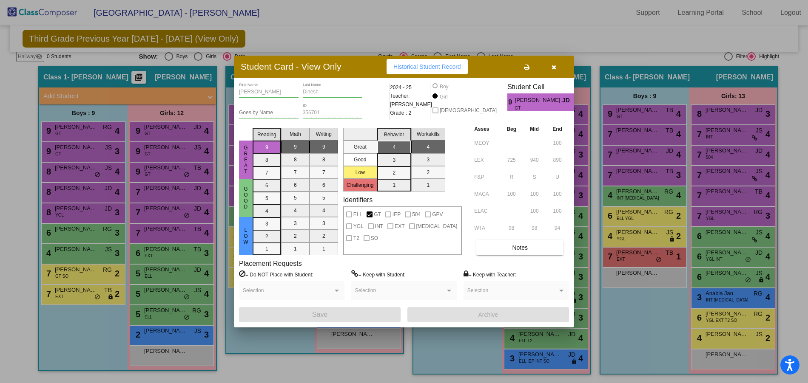
click at [181, 153] on div at bounding box center [404, 191] width 808 height 383
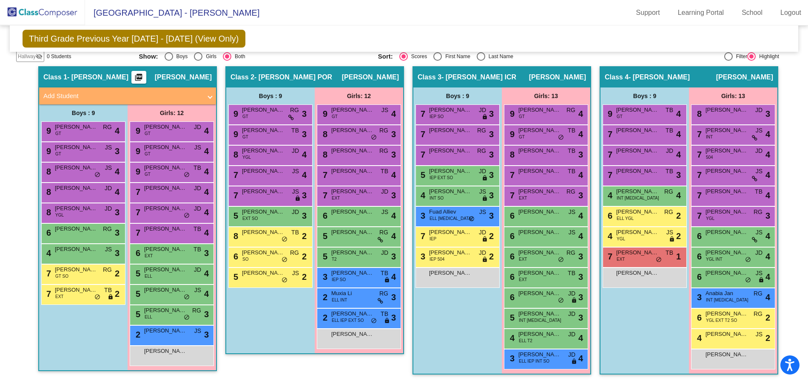
click at [181, 153] on div "9 [PERSON_NAME] GT JS lock do_not_disturb_alt 4" at bounding box center [171, 150] width 81 height 17
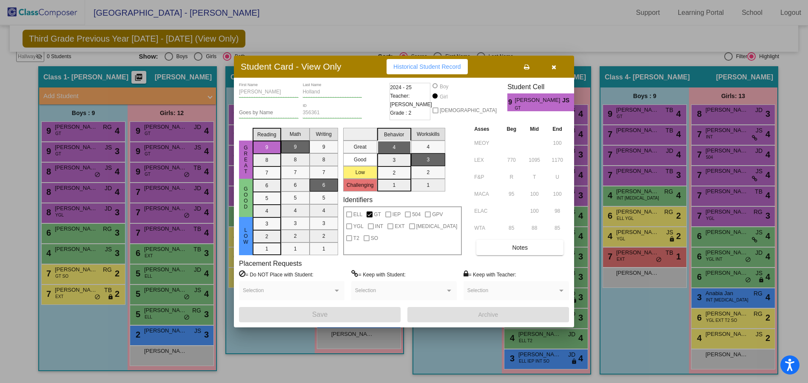
click at [159, 169] on div at bounding box center [404, 191] width 808 height 383
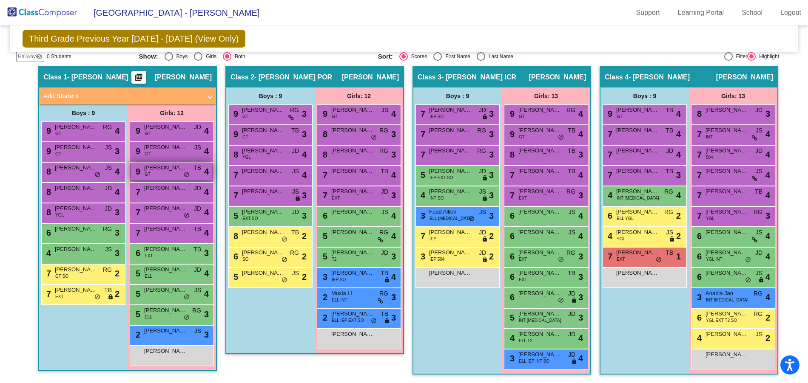
click at [158, 170] on span "[PERSON_NAME]" at bounding box center [165, 168] width 43 height 9
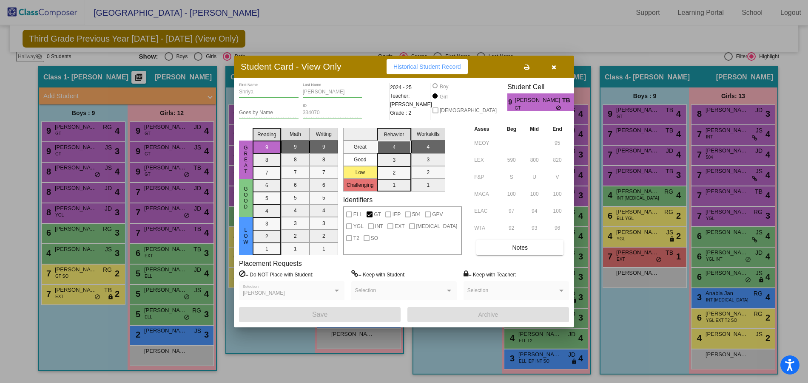
click at [552, 68] on icon "button" at bounding box center [553, 67] width 5 height 6
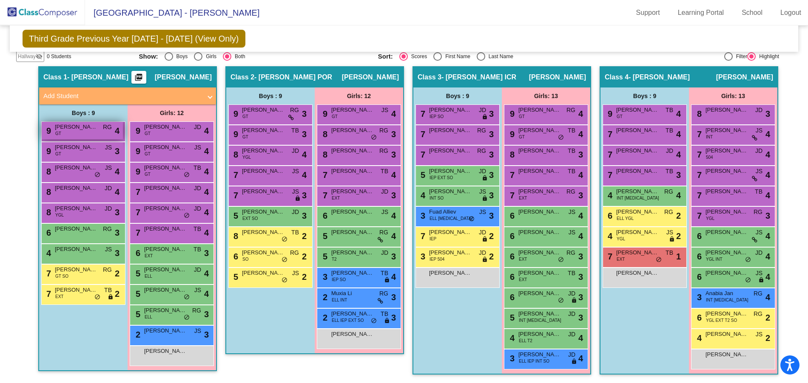
click at [71, 135] on div "9 [PERSON_NAME] GT RG lock do_not_disturb_alt 4" at bounding box center [82, 130] width 81 height 17
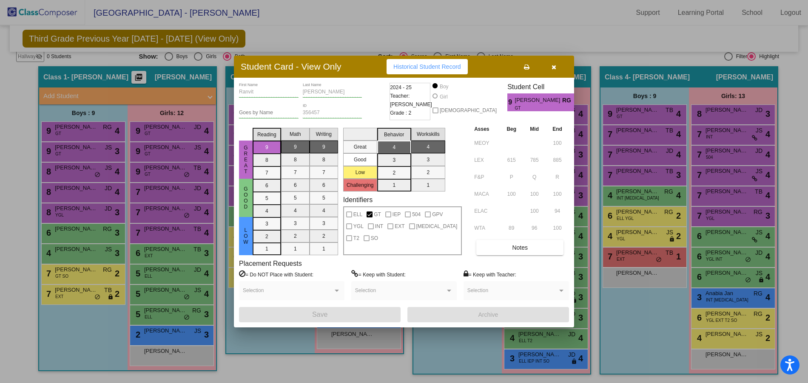
click at [80, 147] on div at bounding box center [404, 191] width 808 height 383
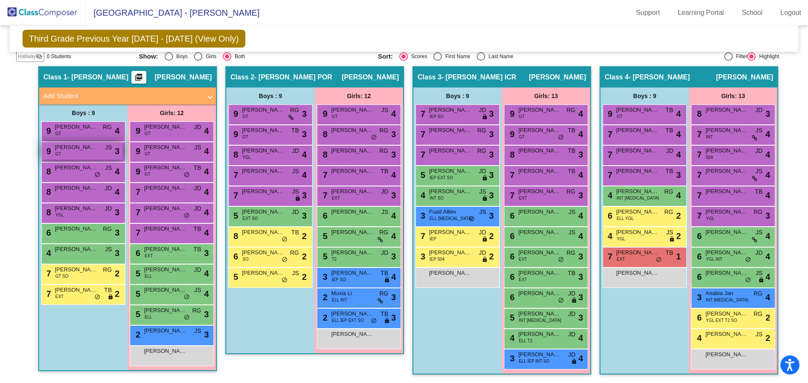
click at [83, 152] on div "9 [PERSON_NAME] GT JS lock do_not_disturb_alt 3" at bounding box center [82, 150] width 81 height 17
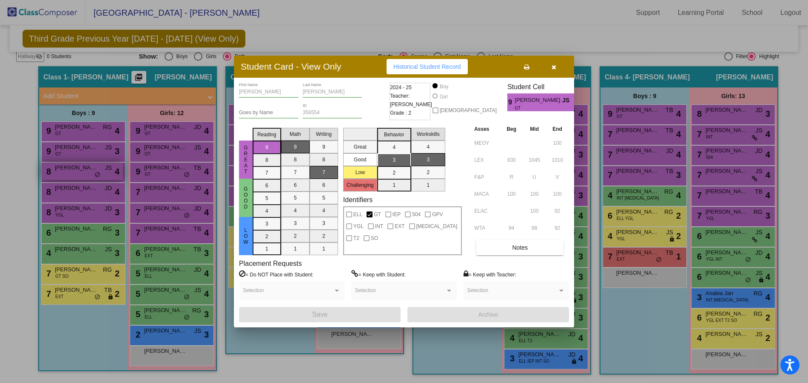
click at [80, 167] on div at bounding box center [404, 191] width 808 height 383
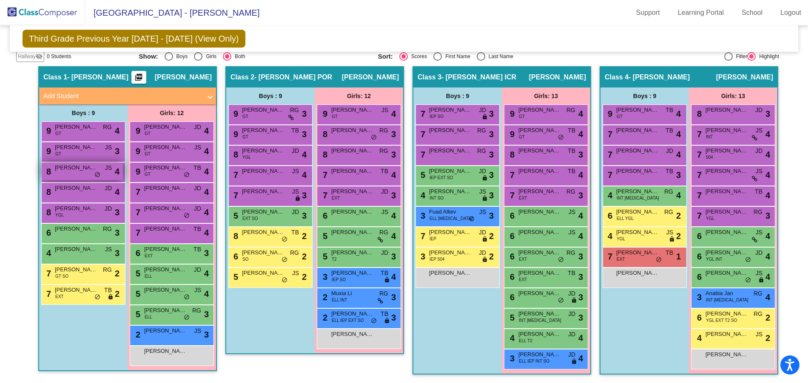
click at [78, 169] on span "[PERSON_NAME]" at bounding box center [76, 168] width 43 height 9
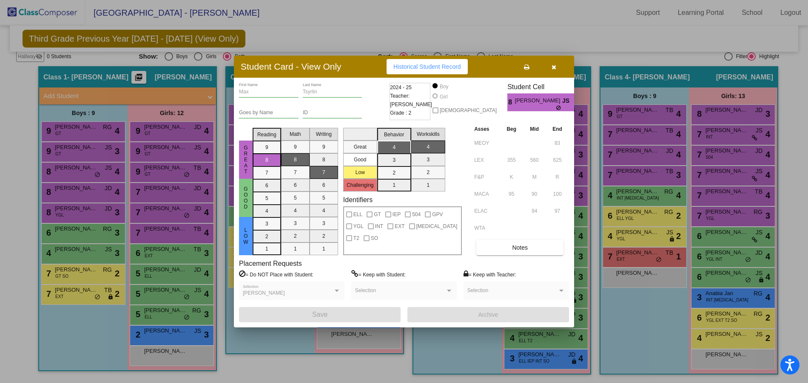
click at [77, 189] on div at bounding box center [404, 191] width 808 height 383
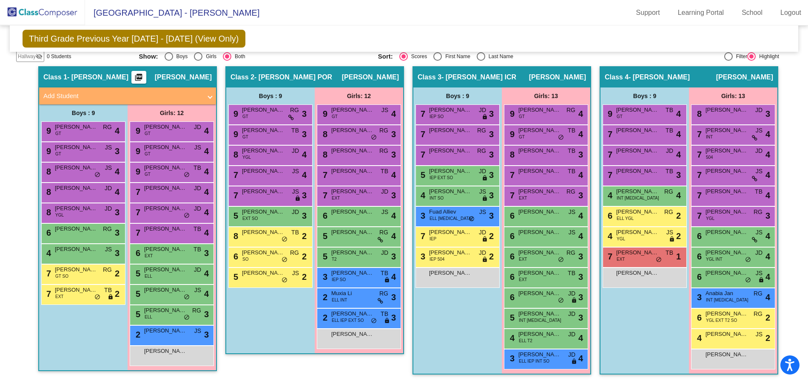
click at [77, 189] on span "[PERSON_NAME][DEMOGRAPHIC_DATA]" at bounding box center [76, 188] width 43 height 9
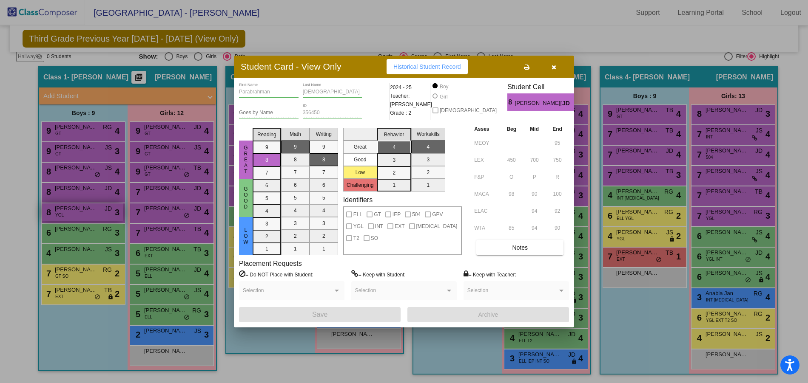
click at [79, 210] on div at bounding box center [404, 191] width 808 height 383
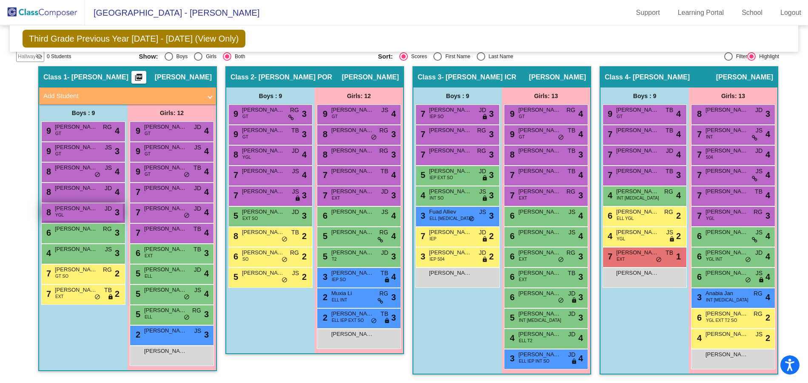
click at [82, 209] on span "[PERSON_NAME]" at bounding box center [76, 208] width 43 height 9
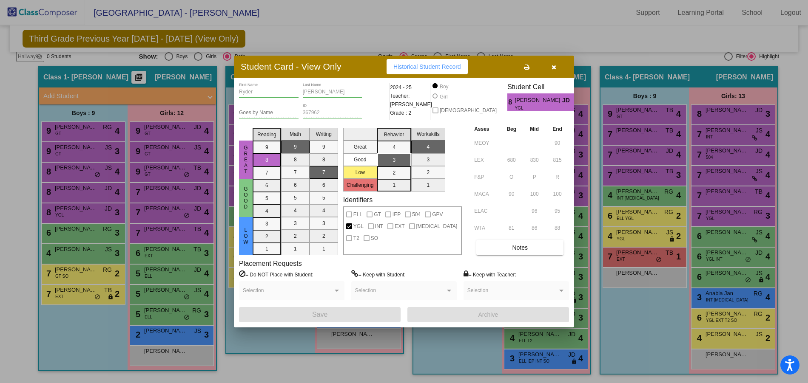
click at [62, 232] on div at bounding box center [404, 191] width 808 height 383
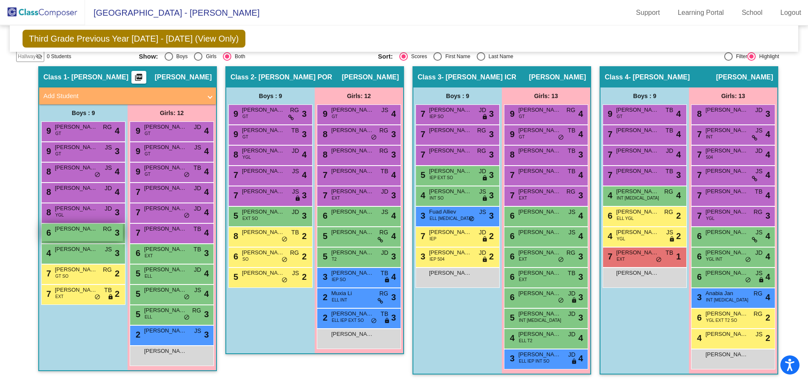
click at [62, 232] on span "[PERSON_NAME]" at bounding box center [76, 229] width 43 height 9
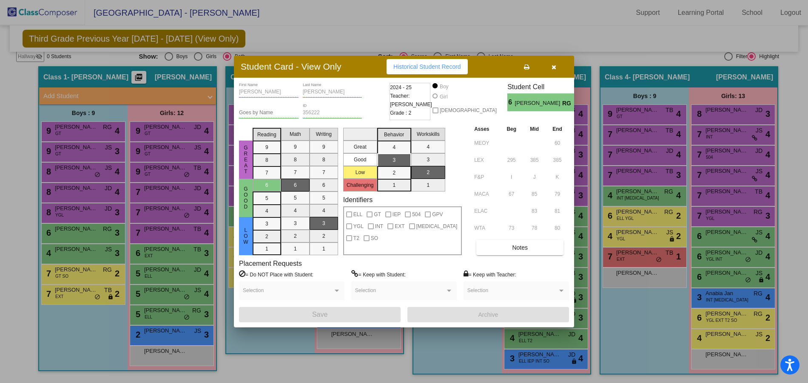
click at [83, 254] on div at bounding box center [404, 191] width 808 height 383
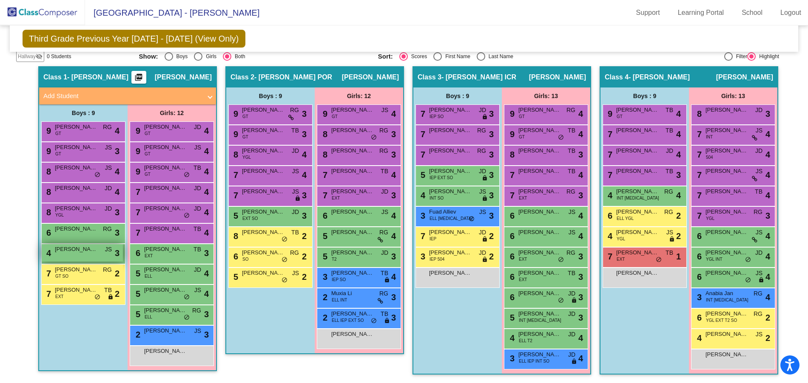
click at [85, 254] on div "4 [PERSON_NAME] JS lock do_not_disturb_alt 3" at bounding box center [82, 252] width 81 height 17
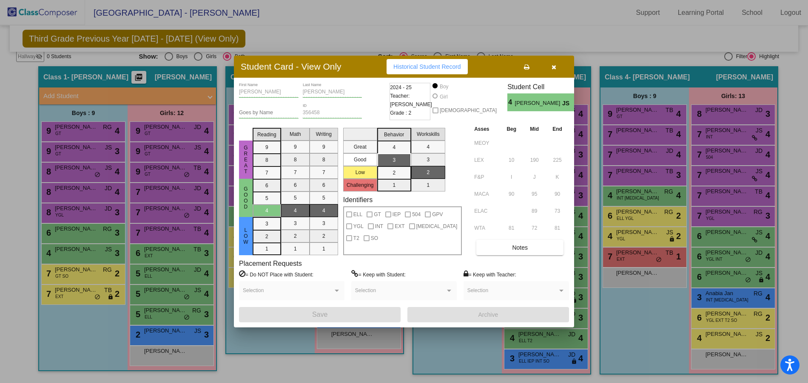
click at [80, 277] on div at bounding box center [404, 191] width 808 height 383
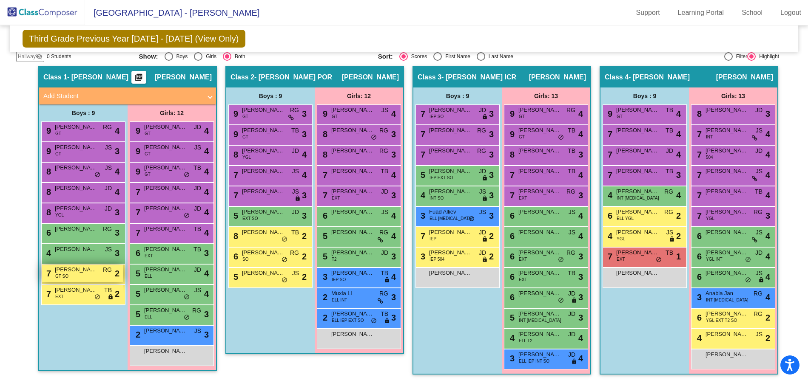
click at [79, 275] on div "7 [PERSON_NAME] GT SO RG lock do_not_disturb_alt 2" at bounding box center [82, 273] width 81 height 17
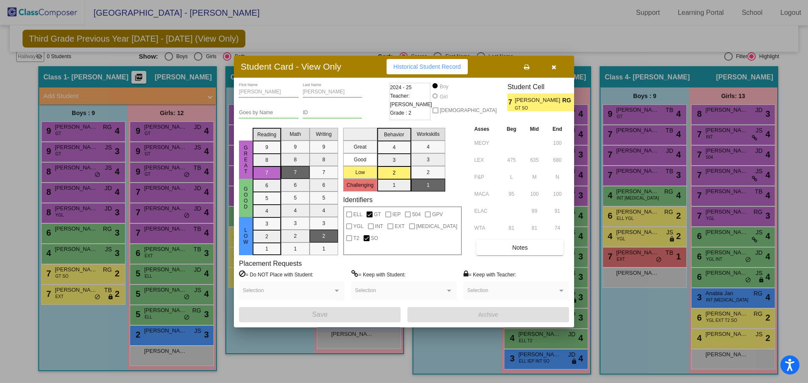
click at [89, 291] on div at bounding box center [404, 191] width 808 height 383
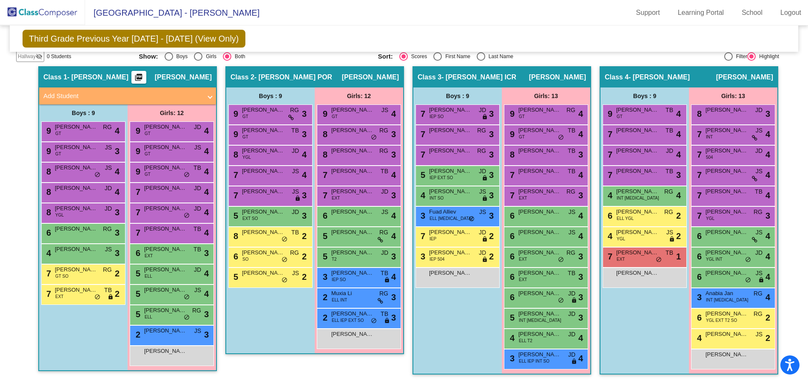
click at [89, 291] on span "[PERSON_NAME]" at bounding box center [76, 290] width 43 height 9
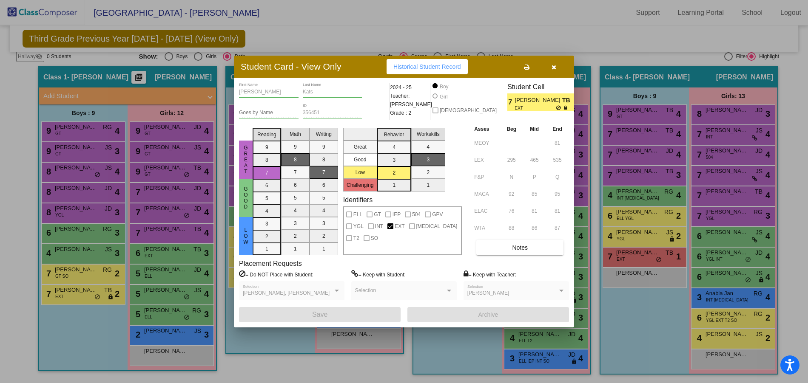
click at [166, 129] on div at bounding box center [404, 191] width 808 height 383
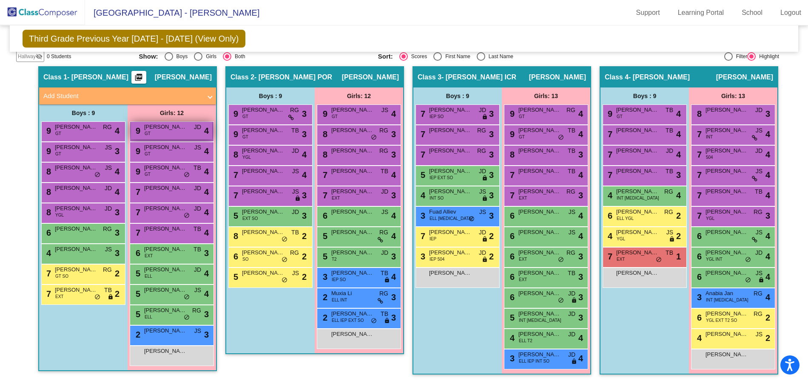
click at [167, 130] on span "[PERSON_NAME] [PERSON_NAME]" at bounding box center [165, 127] width 43 height 9
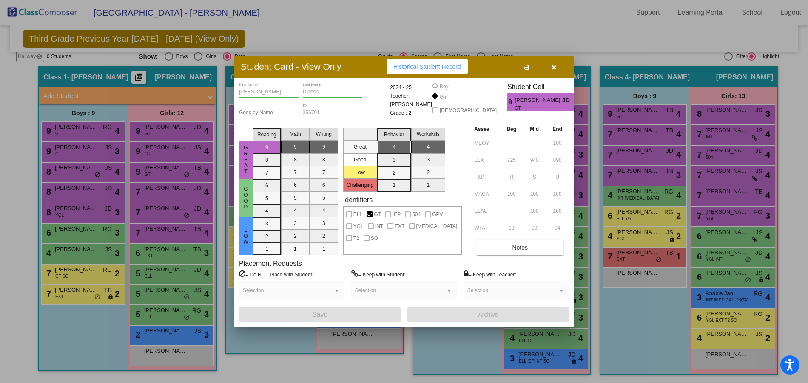
click at [165, 154] on div at bounding box center [404, 191] width 808 height 383
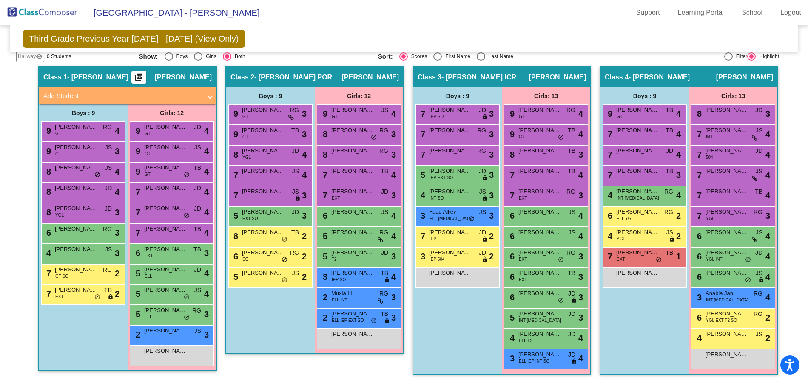
click at [165, 154] on div "9 [PERSON_NAME] GT JS lock do_not_disturb_alt 4" at bounding box center [171, 150] width 81 height 17
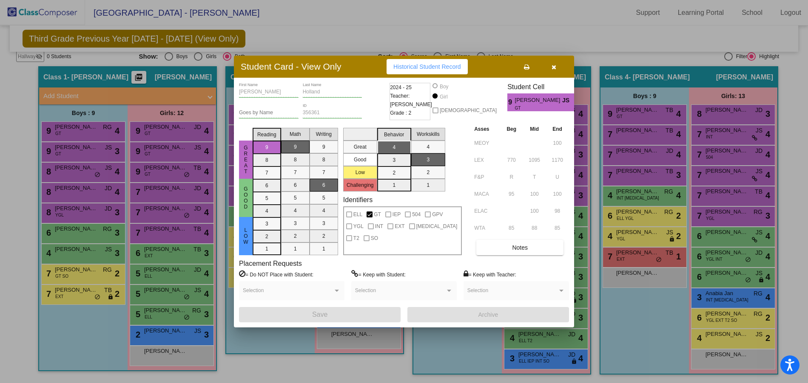
click at [153, 167] on div at bounding box center [404, 191] width 808 height 383
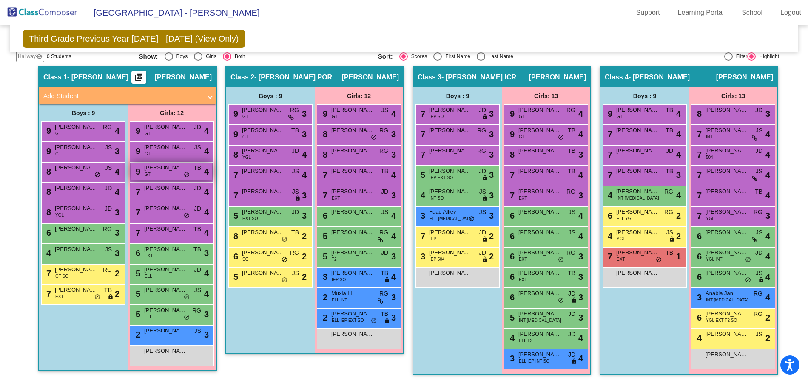
click at [154, 167] on span "[PERSON_NAME]" at bounding box center [165, 168] width 43 height 9
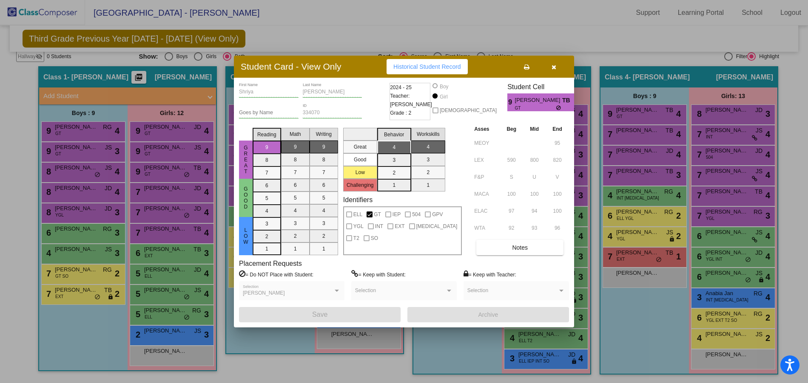
click at [166, 191] on div at bounding box center [404, 191] width 808 height 383
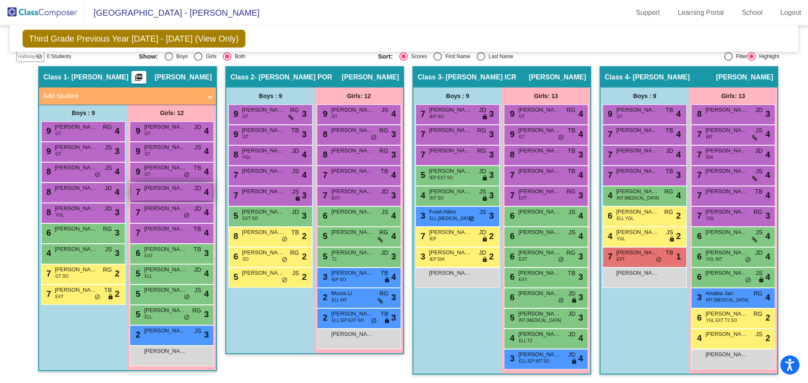
click at [167, 193] on div "7 Anaira [PERSON_NAME] lock do_not_disturb_alt 4" at bounding box center [171, 191] width 81 height 17
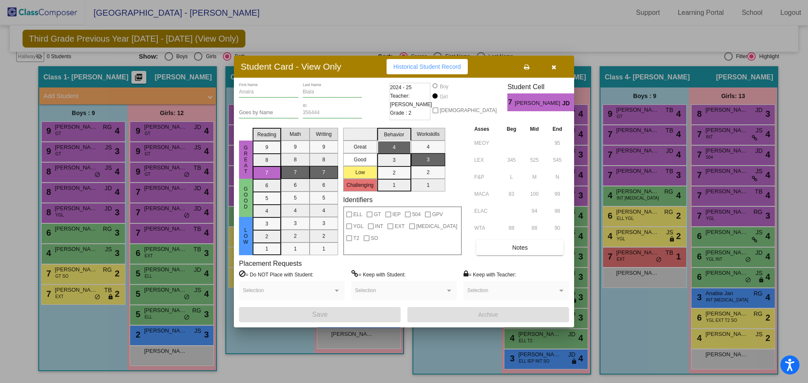
click at [172, 214] on div at bounding box center [404, 191] width 808 height 383
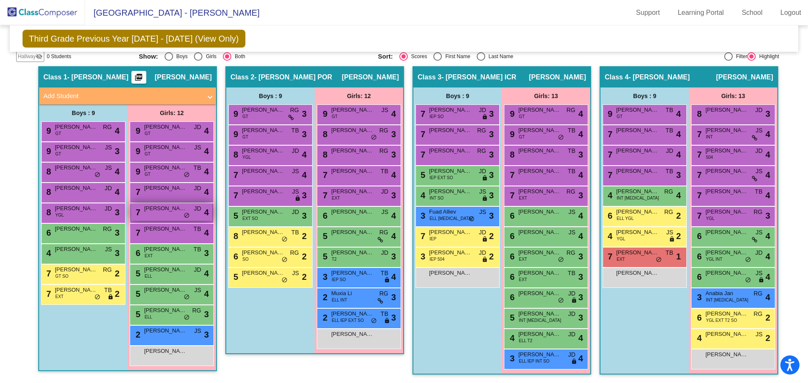
click at [172, 214] on div "7 [PERSON_NAME] lock do_not_disturb_alt 4" at bounding box center [171, 212] width 81 height 17
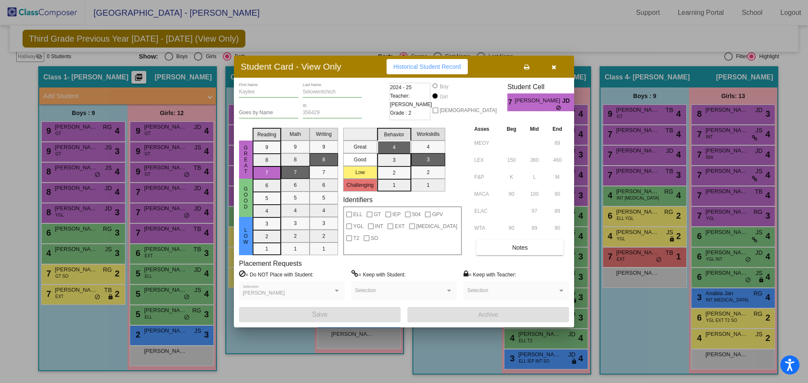
click at [178, 207] on div at bounding box center [404, 191] width 808 height 383
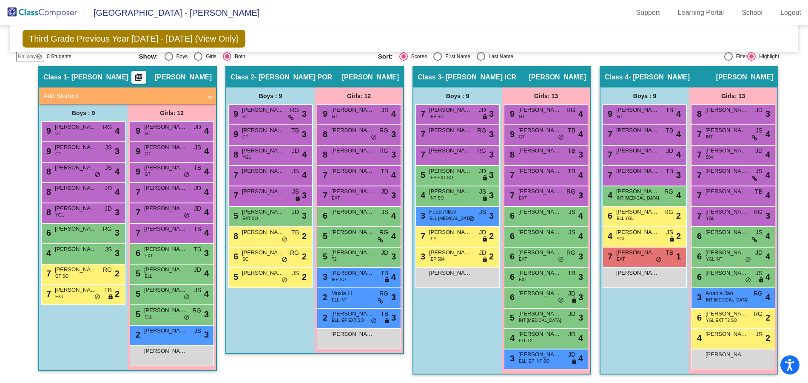
click at [178, 207] on span "[PERSON_NAME]" at bounding box center [165, 208] width 43 height 9
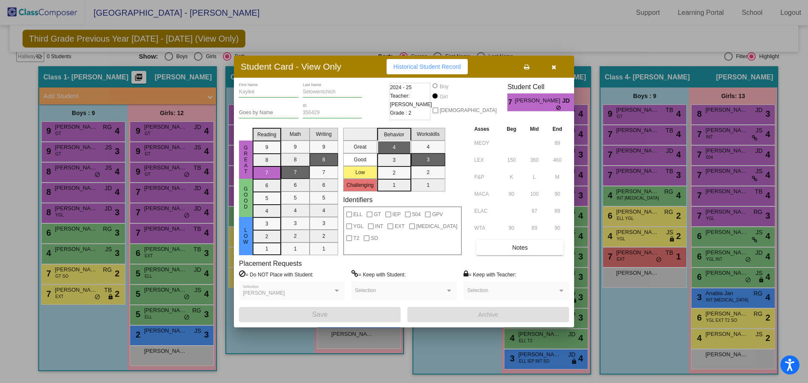
click at [165, 236] on div at bounding box center [404, 191] width 808 height 383
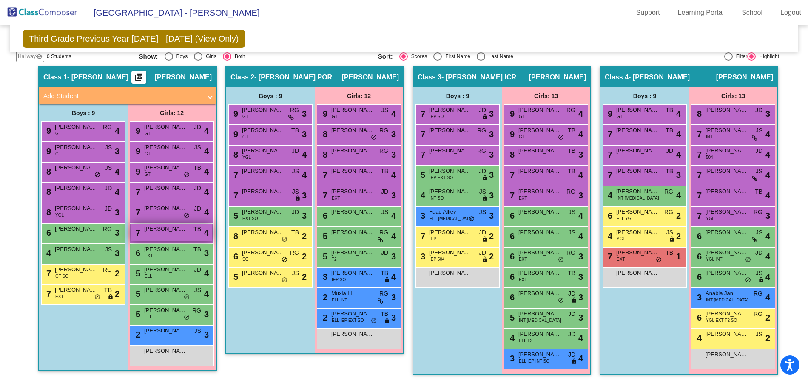
click at [182, 232] on span "[PERSON_NAME]" at bounding box center [165, 229] width 43 height 9
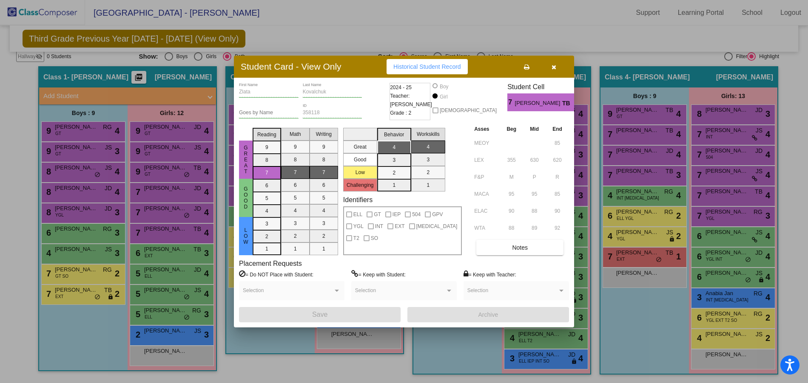
click at [171, 252] on div at bounding box center [404, 191] width 808 height 383
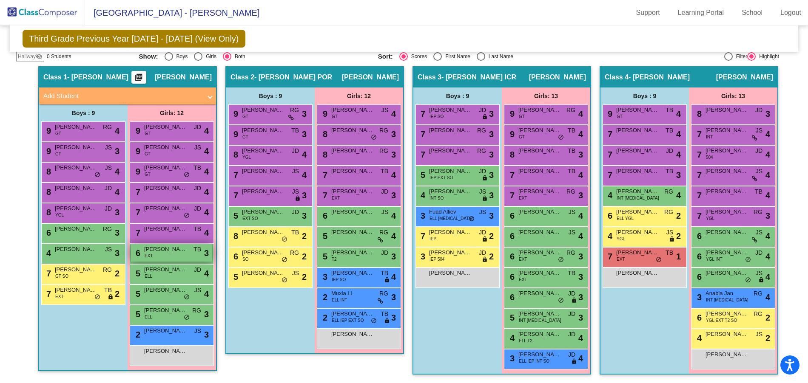
click at [170, 252] on span "[PERSON_NAME]" at bounding box center [165, 249] width 43 height 9
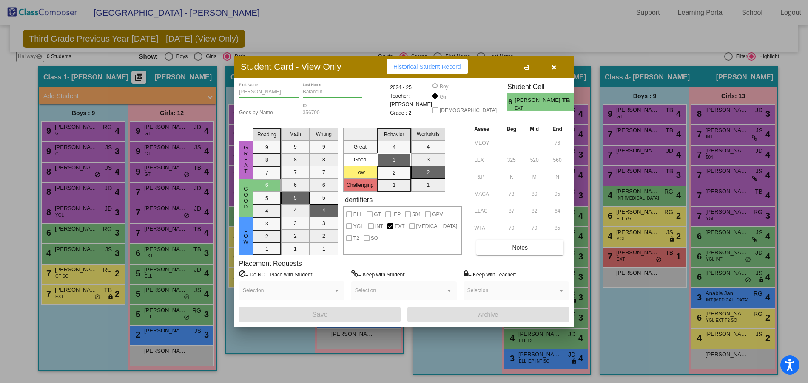
click at [173, 274] on div at bounding box center [404, 191] width 808 height 383
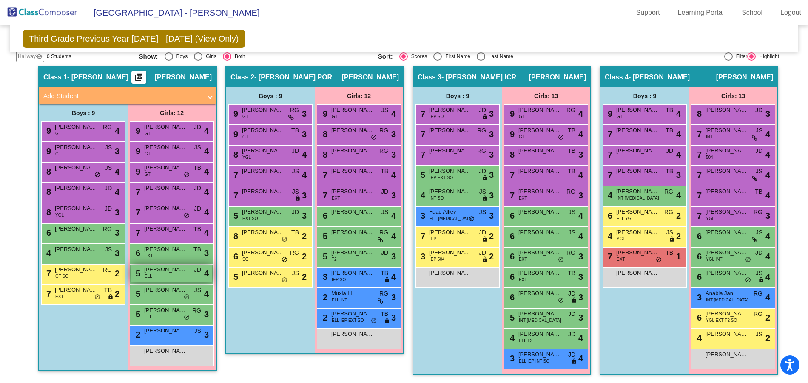
click at [170, 273] on span "[PERSON_NAME]" at bounding box center [165, 270] width 43 height 9
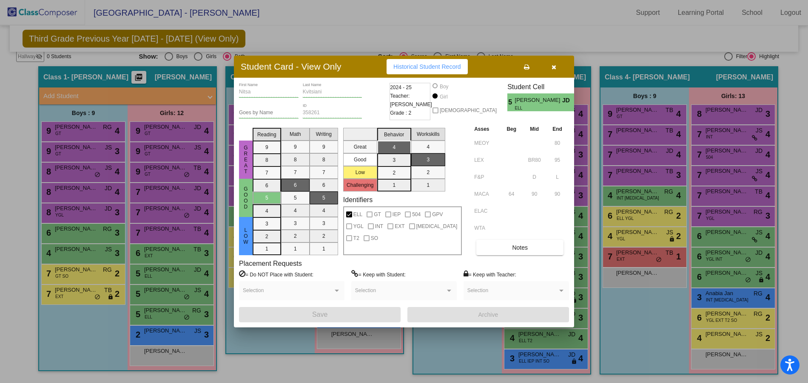
click at [170, 293] on div at bounding box center [404, 191] width 808 height 383
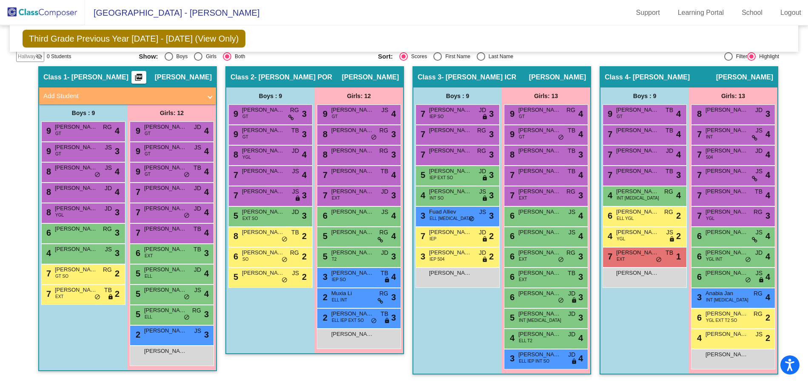
click at [170, 293] on span "[PERSON_NAME]" at bounding box center [165, 290] width 43 height 9
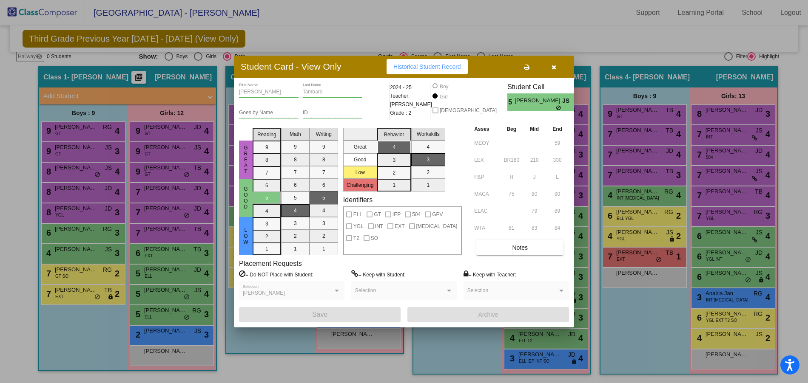
click at [161, 312] on div at bounding box center [404, 191] width 808 height 383
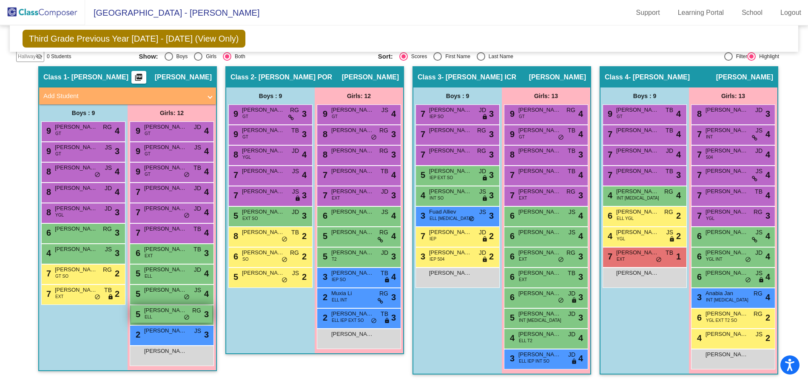
click at [162, 312] on span "[PERSON_NAME]" at bounding box center [165, 311] width 43 height 9
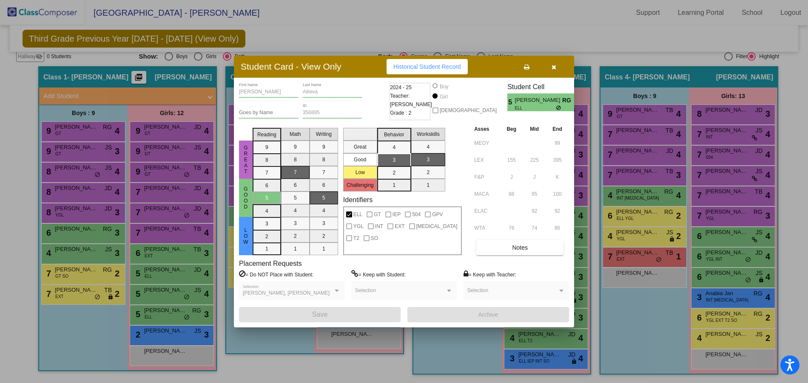
click at [559, 68] on button "button" at bounding box center [553, 66] width 27 height 15
